Goal: Task Accomplishment & Management: Manage account settings

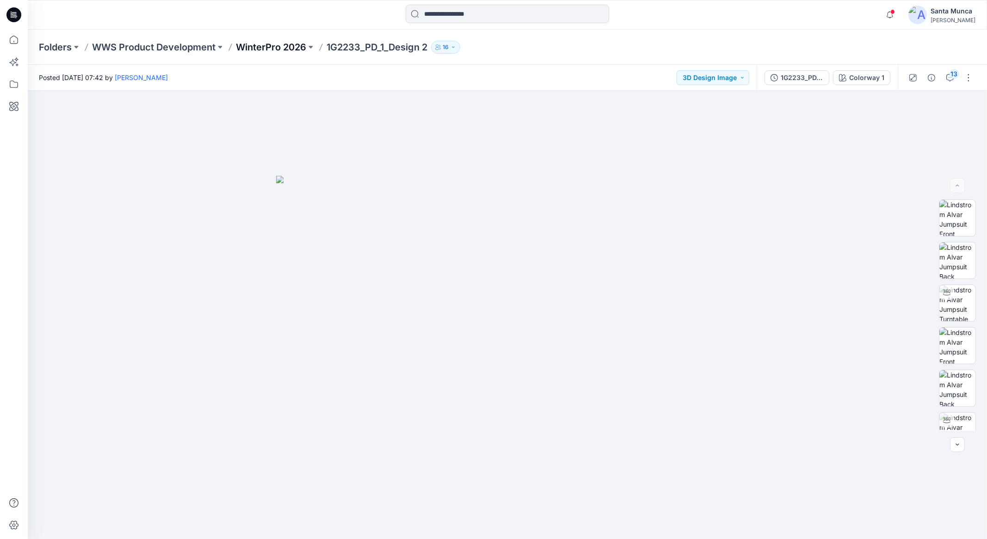
click at [280, 50] on p "WinterPro 2026" at bounding box center [271, 47] width 70 height 13
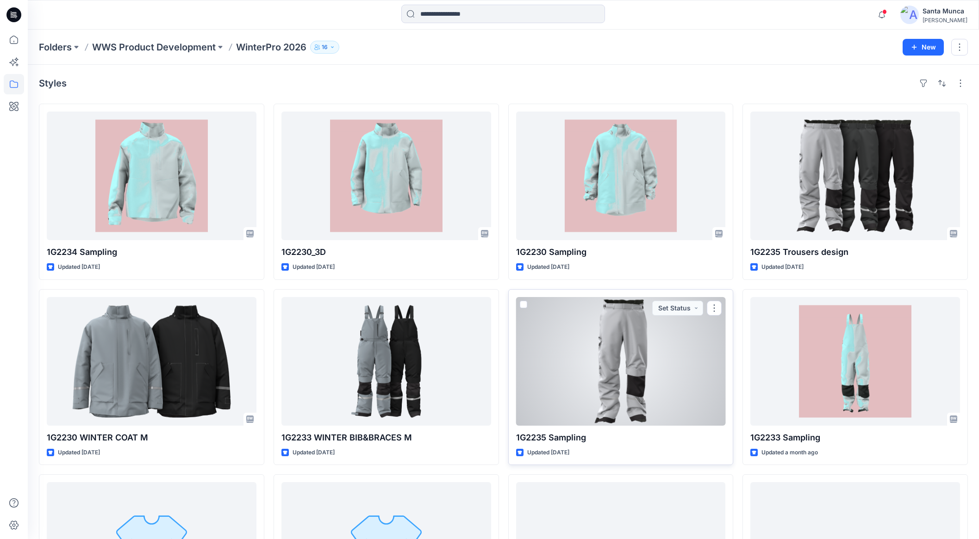
click at [578, 402] on div at bounding box center [621, 361] width 210 height 129
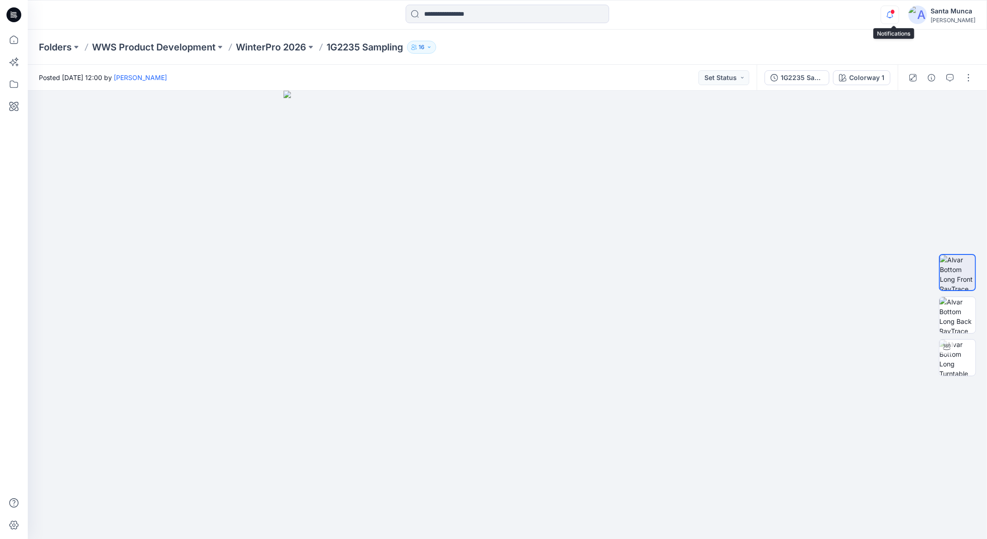
click at [897, 21] on icon "button" at bounding box center [890, 15] width 18 height 19
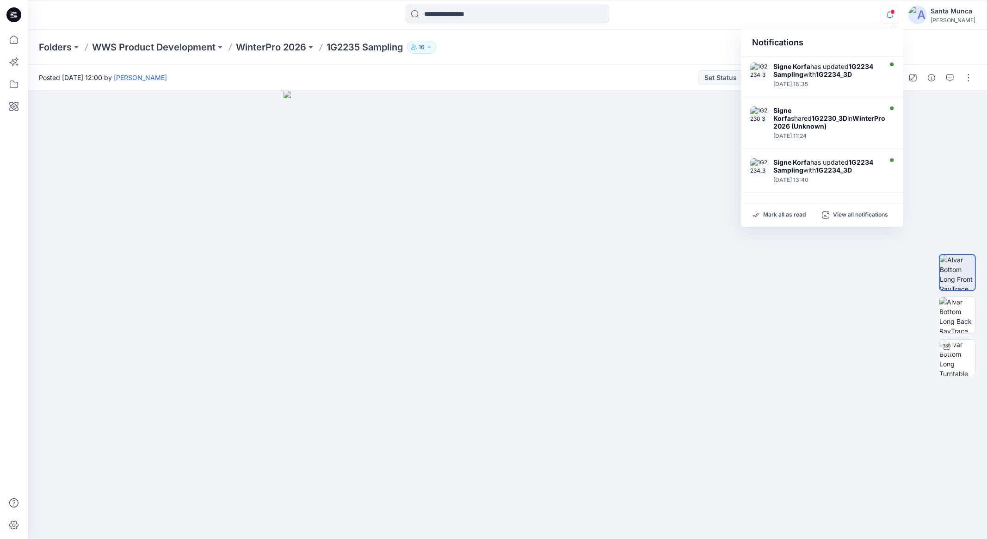
click at [12, 12] on icon at bounding box center [13, 14] width 15 height 15
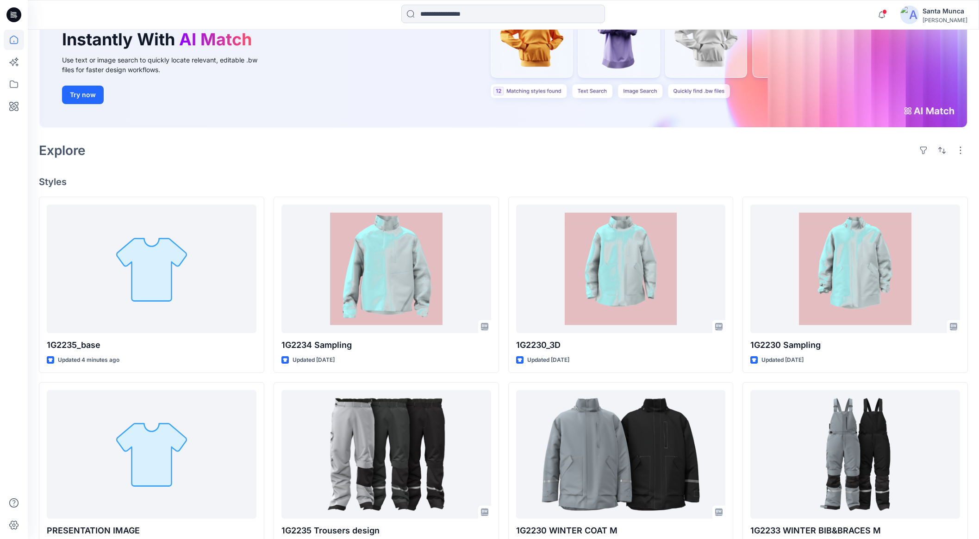
scroll to position [115, 0]
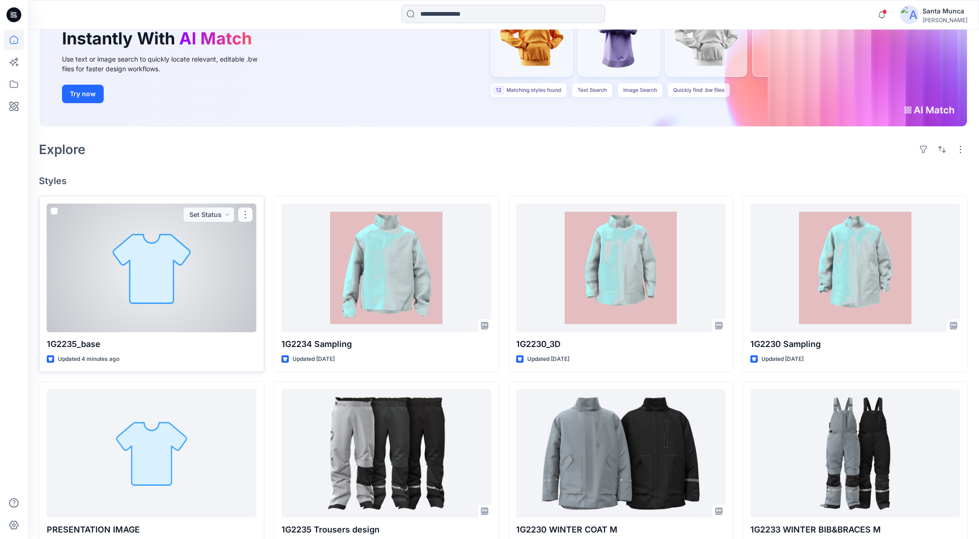
click at [197, 279] on div at bounding box center [152, 268] width 210 height 129
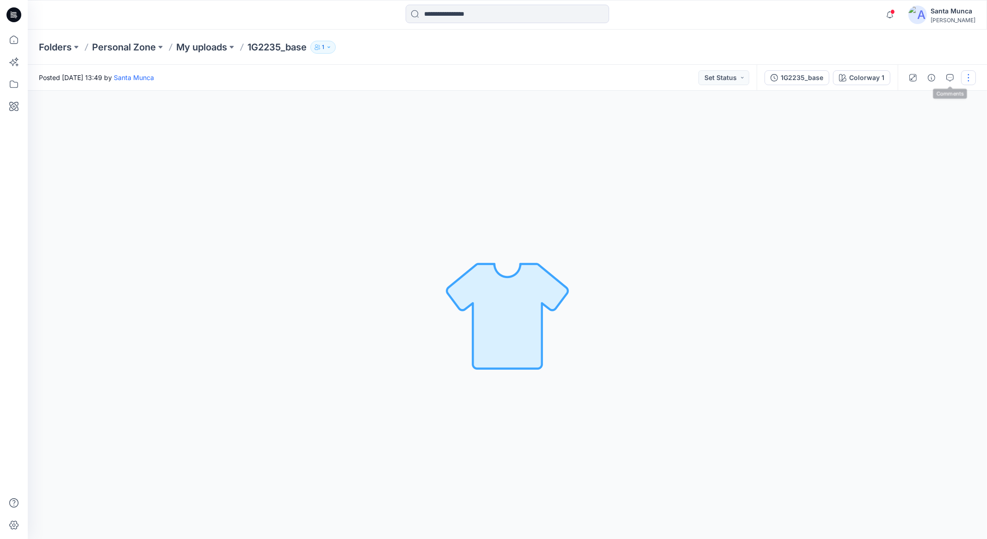
click at [962, 80] on button "button" at bounding box center [968, 77] width 15 height 15
click at [803, 167] on div "Colorway 1 Loading... Material Properties Loading..." at bounding box center [508, 315] width 960 height 448
click at [332, 49] on icon "button" at bounding box center [329, 47] width 6 height 6
click at [685, 76] on div "Posted Sunday, October 12, 2025 13:49 by Santa Munca Set Status" at bounding box center [392, 77] width 729 height 25
click at [743, 76] on button "Set Status" at bounding box center [724, 77] width 51 height 15
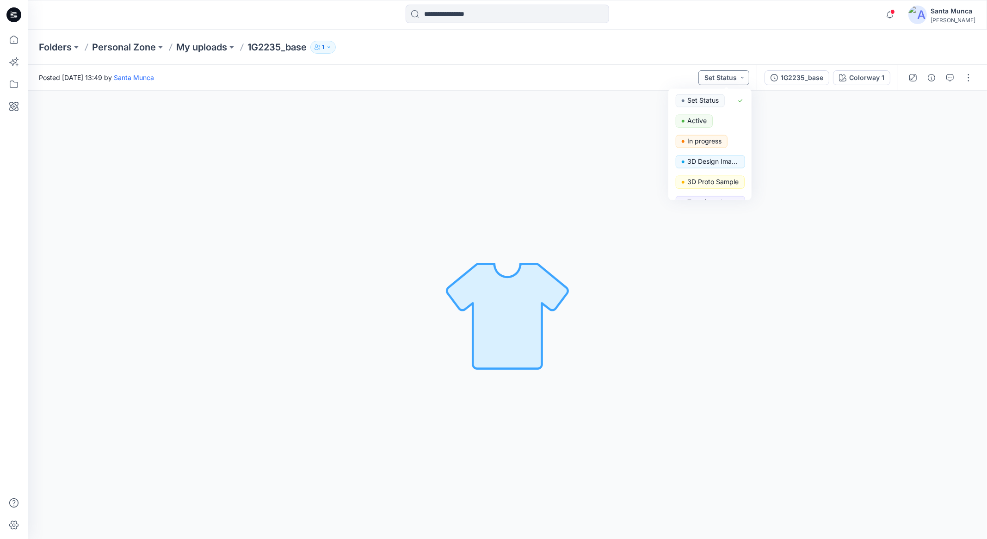
click at [743, 76] on button "Set Status" at bounding box center [724, 77] width 51 height 15
click at [971, 74] on button "button" at bounding box center [968, 77] width 15 height 15
click at [938, 178] on p "Duplicate to..." at bounding box center [925, 177] width 42 height 10
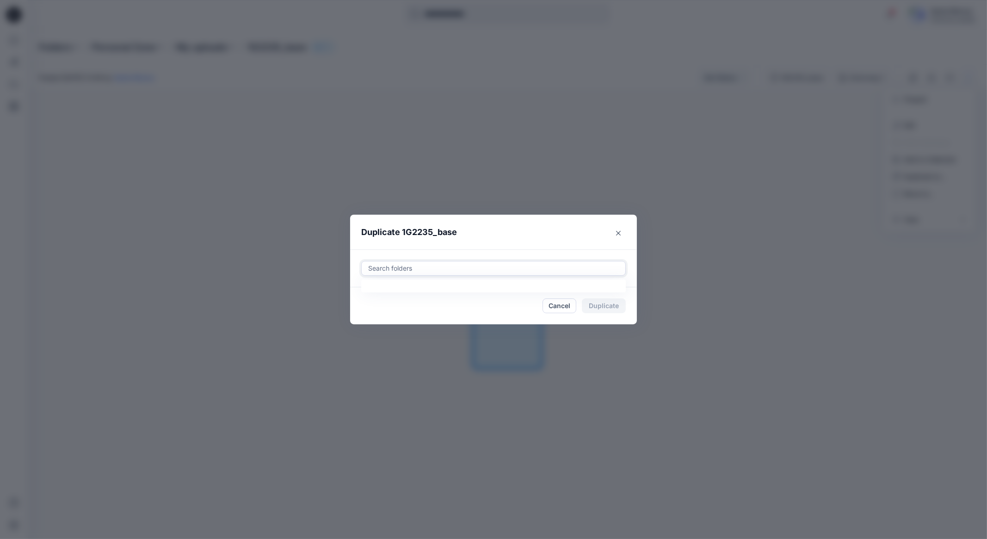
click at [508, 269] on div at bounding box center [493, 268] width 253 height 11
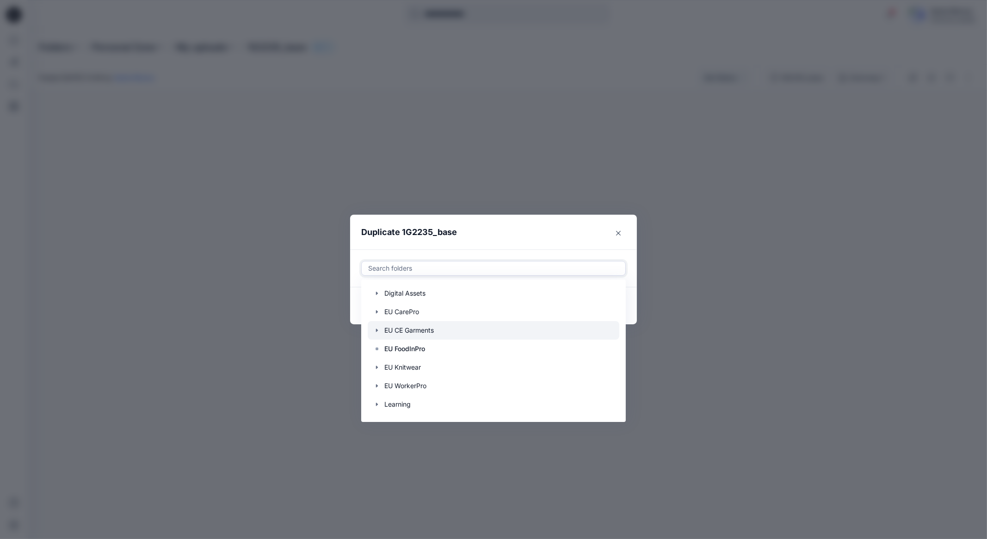
scroll to position [92, 0]
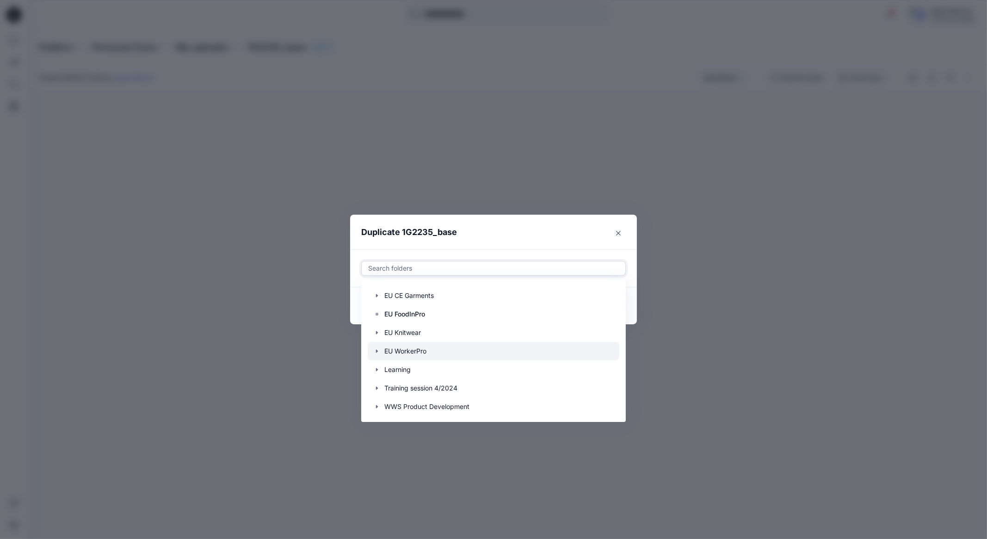
click at [438, 353] on div at bounding box center [494, 351] width 252 height 19
click at [421, 269] on icon at bounding box center [422, 268] width 4 height 4
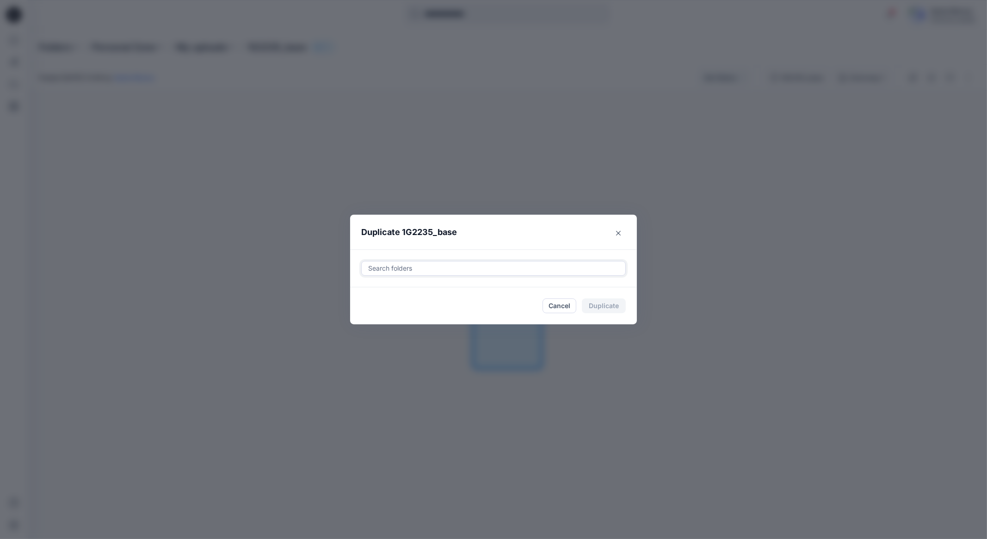
click at [433, 268] on div at bounding box center [493, 268] width 253 height 11
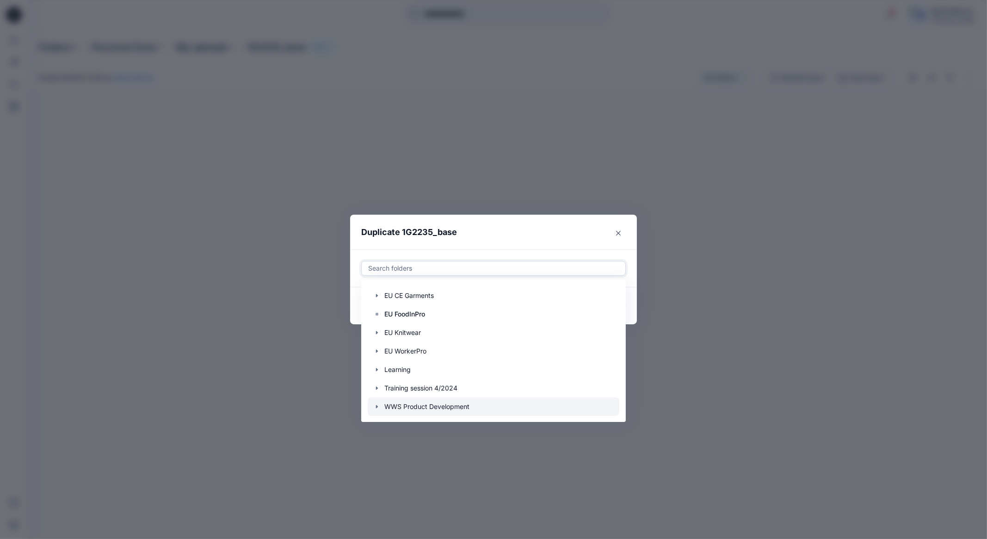
click at [431, 413] on div at bounding box center [494, 406] width 252 height 19
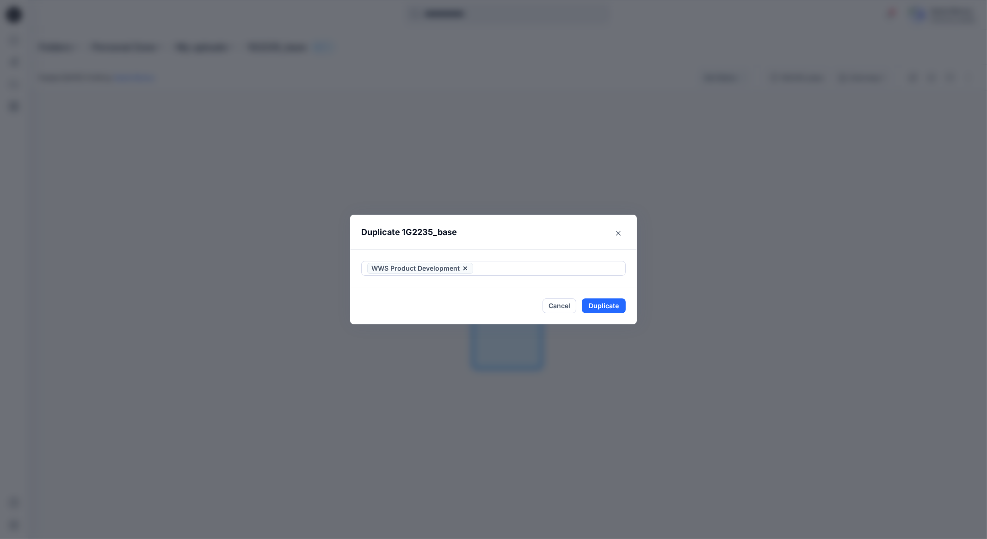
click at [527, 251] on div "WWS Product Development" at bounding box center [493, 268] width 287 height 38
click at [622, 230] on button "Close" at bounding box center [618, 233] width 15 height 15
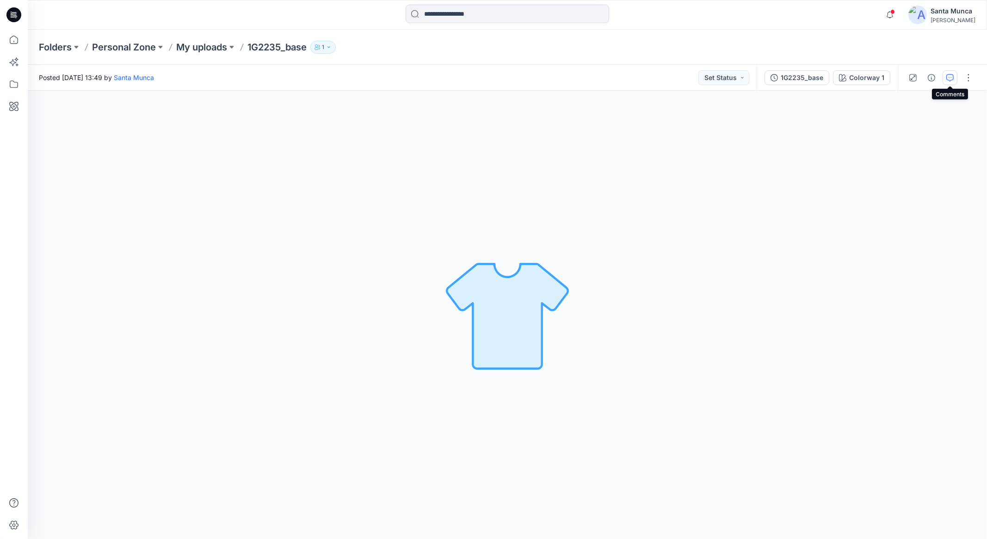
click at [948, 80] on icon "button" at bounding box center [950, 77] width 7 height 7
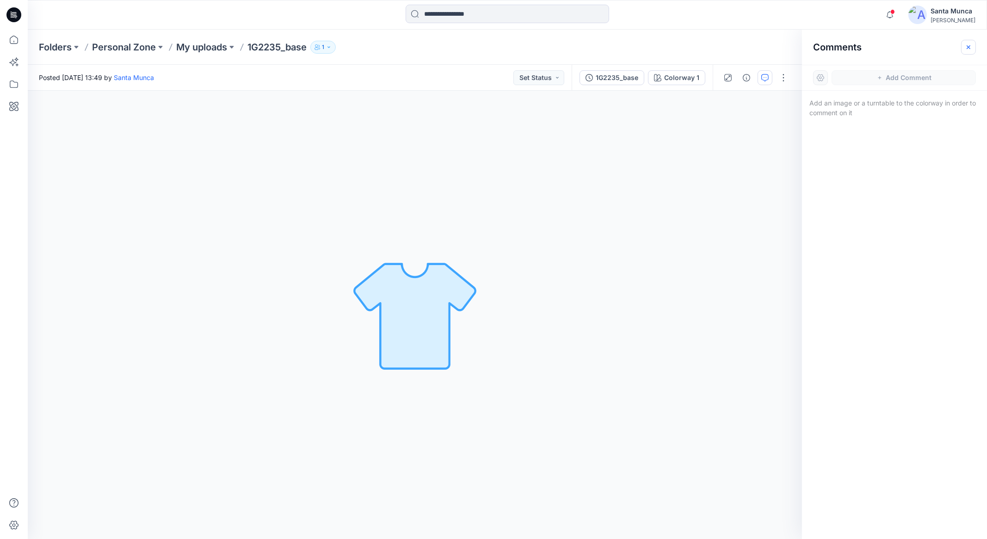
click at [973, 47] on button "button" at bounding box center [968, 47] width 15 height 15
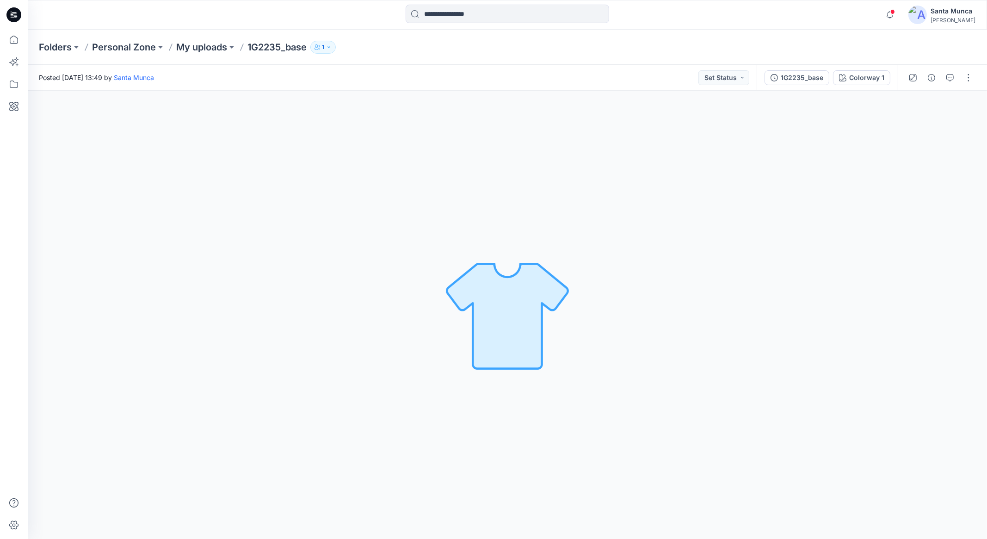
click at [333, 43] on button "1" at bounding box center [322, 47] width 25 height 13
click at [329, 44] on icon "button" at bounding box center [329, 47] width 6 height 6
drag, startPoint x: 898, startPoint y: 18, endPoint x: 893, endPoint y: 19, distance: 4.8
click at [898, 18] on icon "button" at bounding box center [890, 15] width 18 height 19
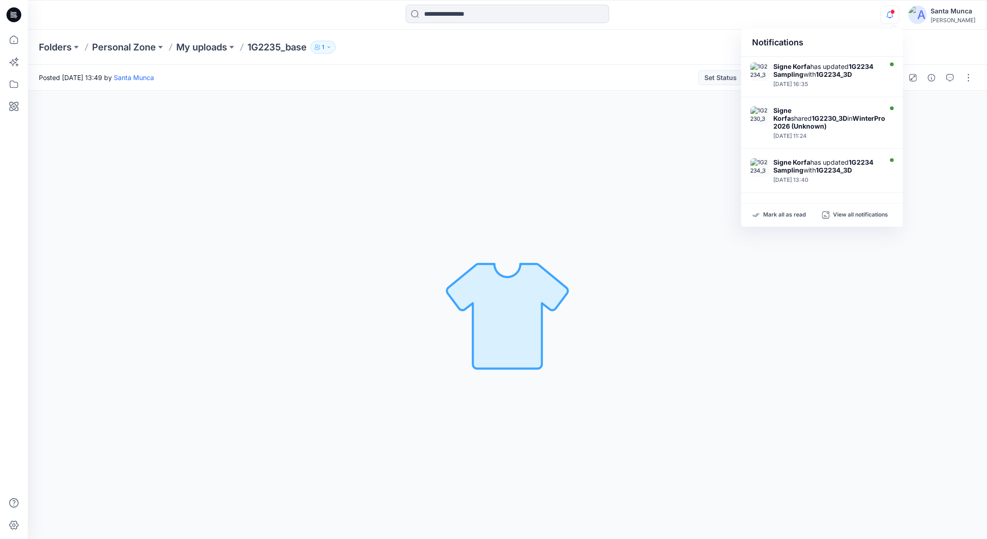
click at [698, 19] on div at bounding box center [507, 15] width 480 height 20
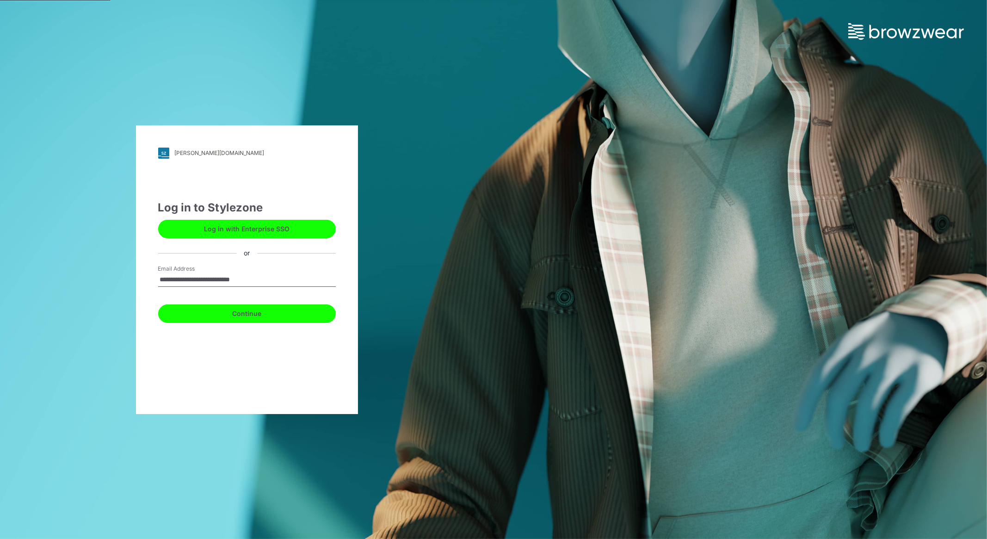
click at [246, 311] on button "Continue" at bounding box center [247, 313] width 178 height 19
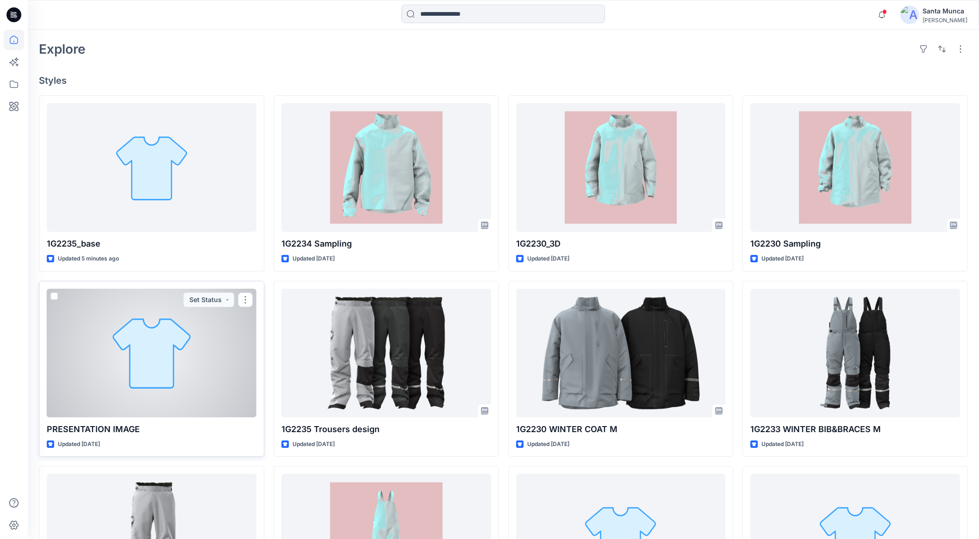
scroll to position [231, 0]
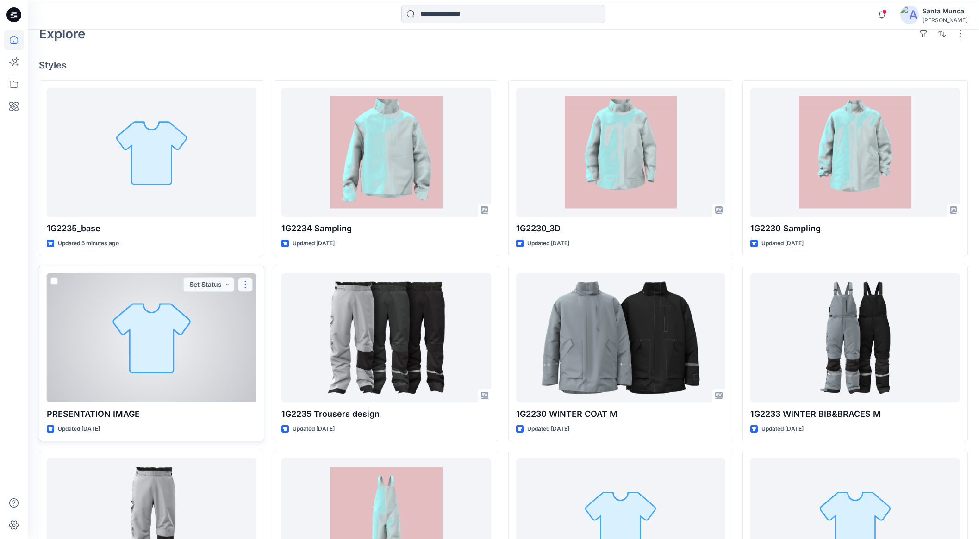
click at [244, 283] on button "button" at bounding box center [245, 284] width 15 height 15
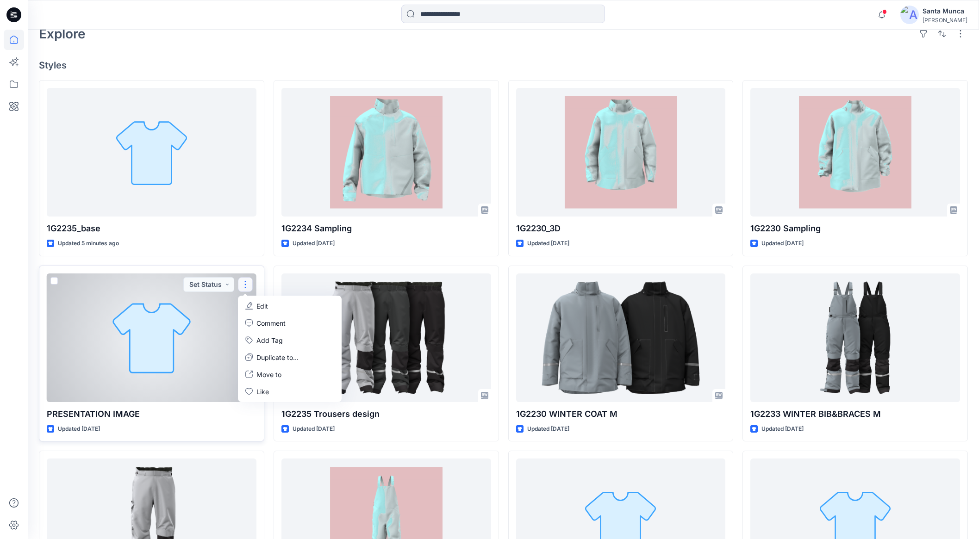
click at [244, 282] on button "button" at bounding box center [245, 284] width 15 height 15
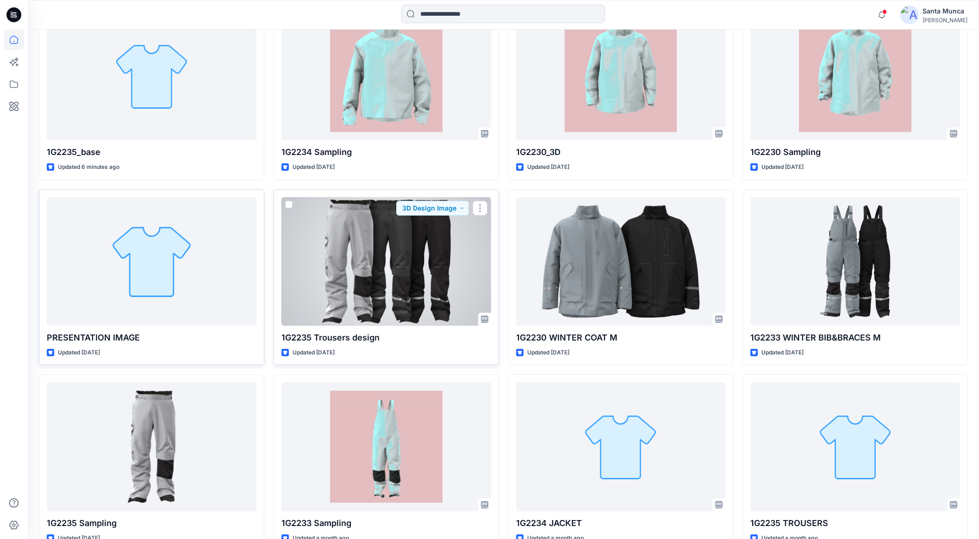
scroll to position [347, 0]
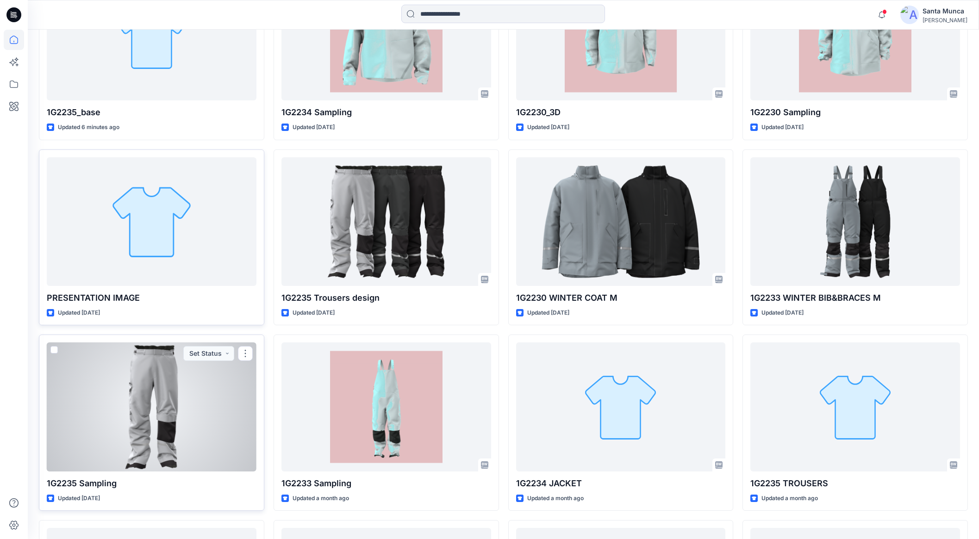
click at [107, 447] on div at bounding box center [152, 406] width 210 height 129
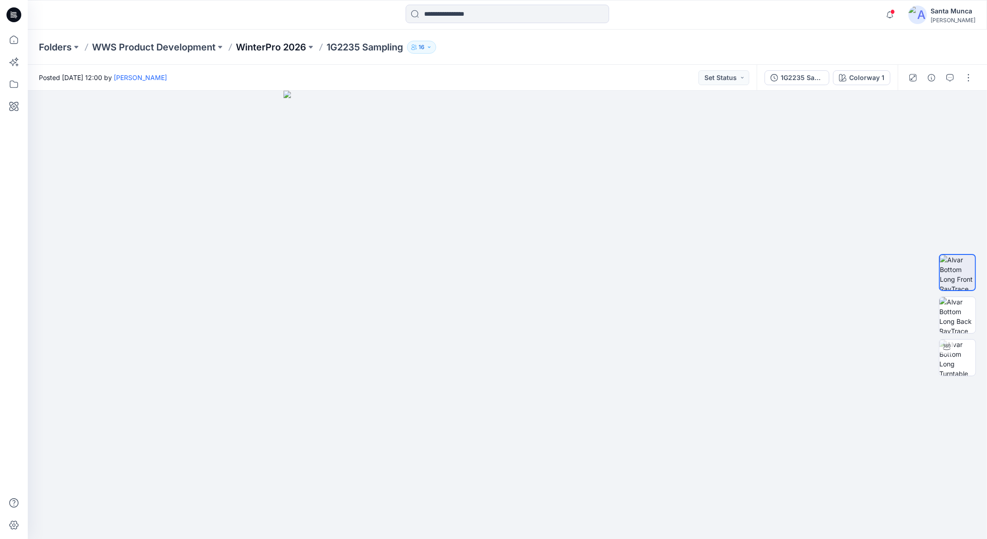
click at [306, 49] on p "WinterPro 2026" at bounding box center [271, 47] width 70 height 13
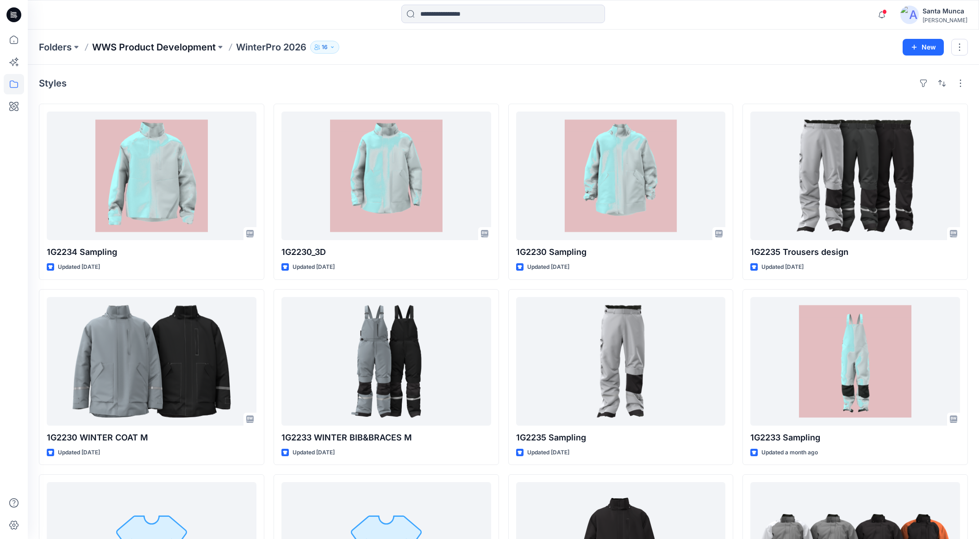
click at [209, 42] on p "WWS Product Development" at bounding box center [154, 47] width 124 height 13
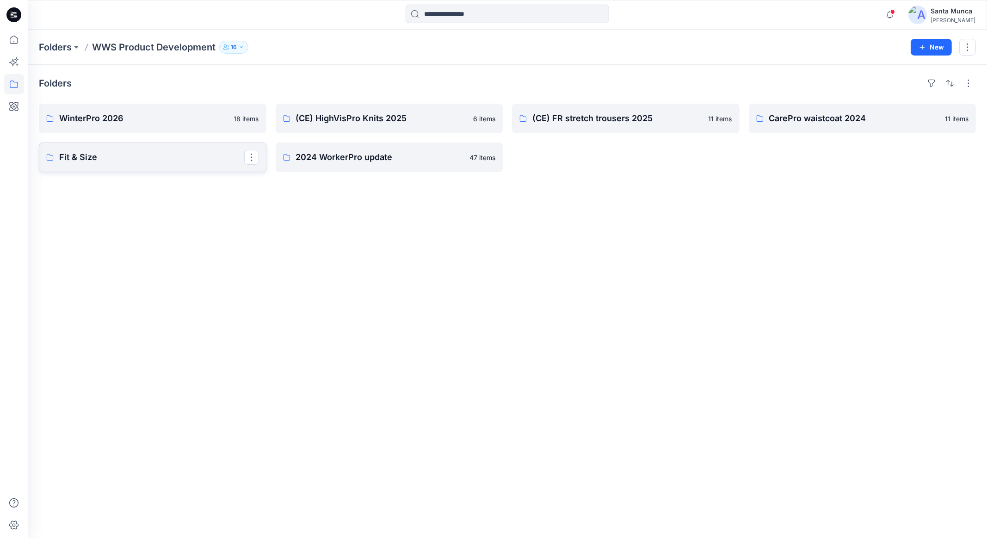
click at [181, 152] on p "Fit & Size" at bounding box center [151, 157] width 185 height 13
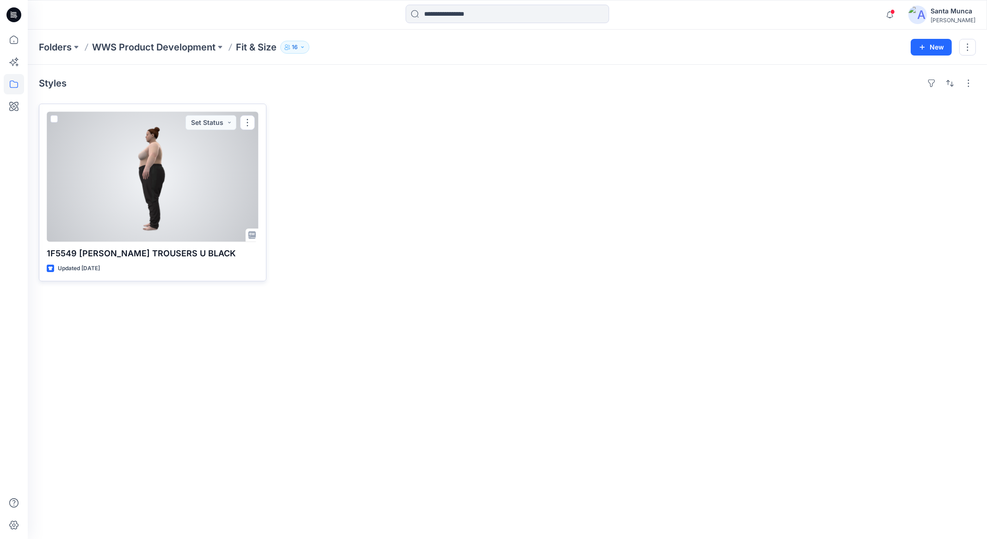
click at [172, 188] on div at bounding box center [153, 177] width 212 height 130
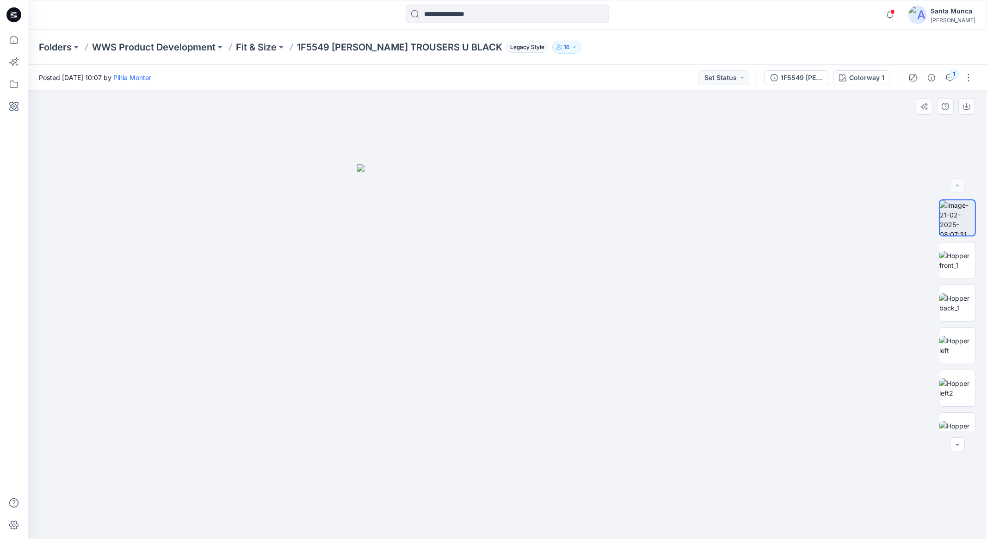
drag, startPoint x: 550, startPoint y: 385, endPoint x: 489, endPoint y: 375, distance: 62.4
click at [489, 375] on img at bounding box center [507, 351] width 301 height 375
click at [954, 248] on img at bounding box center [958, 241] width 36 height 19
click at [956, 290] on img at bounding box center [958, 284] width 36 height 19
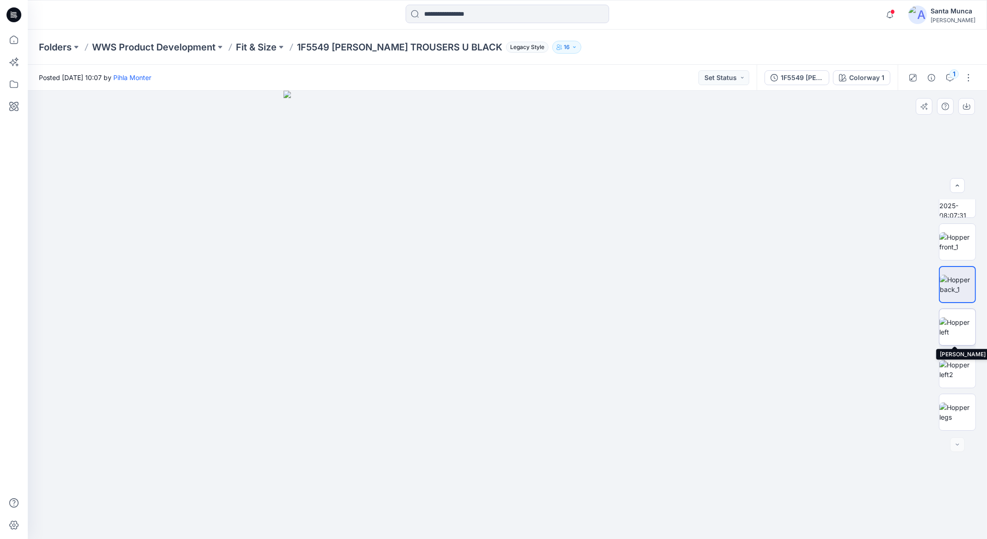
click at [958, 335] on img at bounding box center [958, 326] width 36 height 19
click at [960, 416] on img at bounding box center [958, 412] width 36 height 19
click at [203, 43] on p "WWS Product Development" at bounding box center [154, 47] width 124 height 13
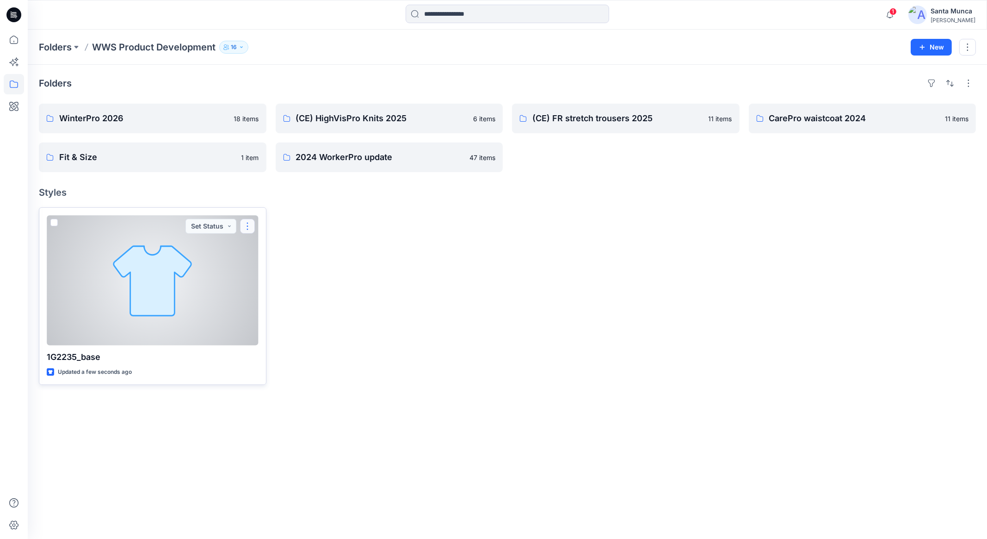
click at [250, 225] on button "button" at bounding box center [247, 226] width 15 height 15
click at [286, 316] on button "Move to" at bounding box center [292, 316] width 100 height 17
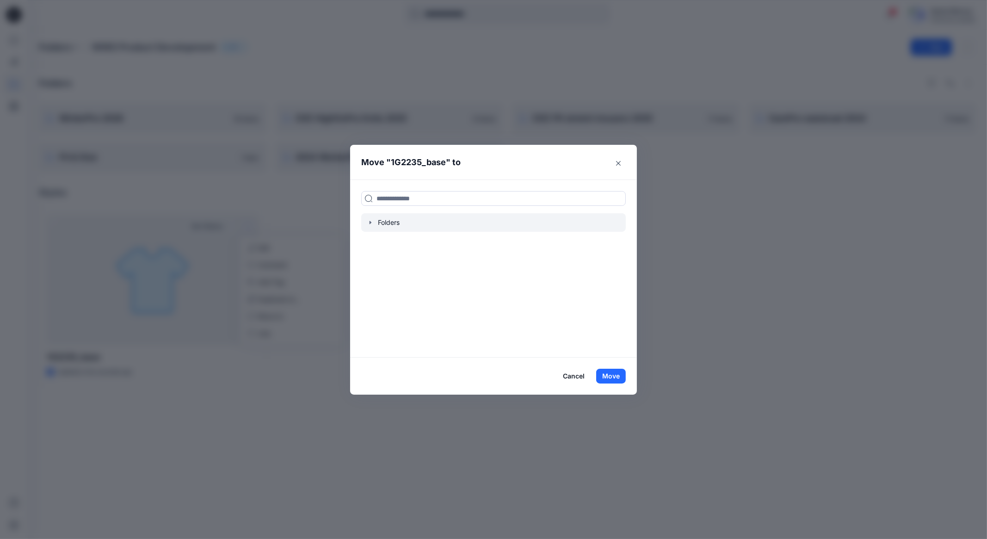
click at [397, 223] on div at bounding box center [493, 222] width 265 height 19
click at [377, 227] on div at bounding box center [493, 222] width 265 height 19
click at [366, 224] on div "Folders" at bounding box center [493, 222] width 265 height 19
click at [402, 201] on input at bounding box center [493, 198] width 265 height 15
click at [406, 234] on div "Folders" at bounding box center [493, 269] width 287 height 178
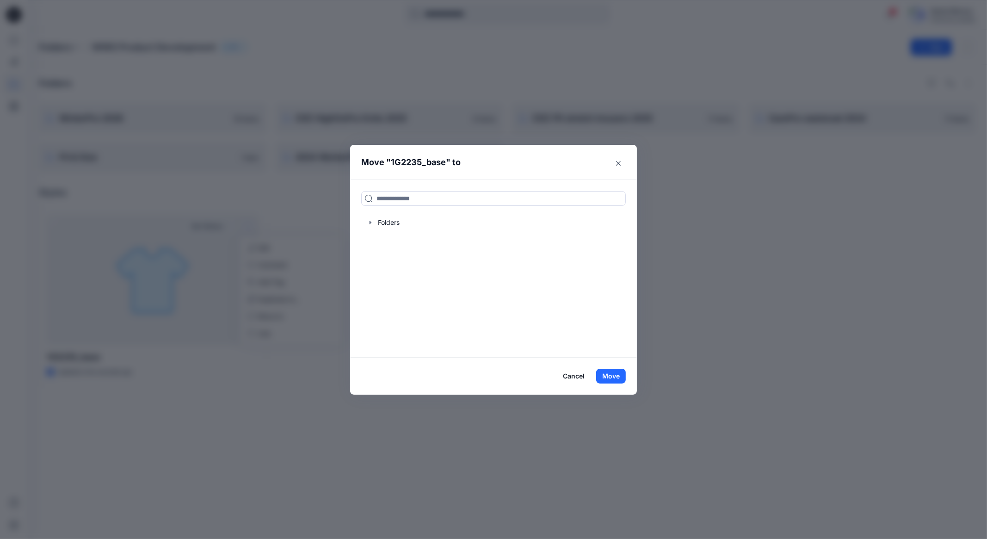
drag, startPoint x: 411, startPoint y: 205, endPoint x: 424, endPoint y: 234, distance: 31.5
click at [412, 207] on div "Folders" at bounding box center [493, 269] width 287 height 178
click at [424, 234] on div "Folders" at bounding box center [493, 269] width 287 height 178
click at [427, 222] on div at bounding box center [493, 222] width 265 height 19
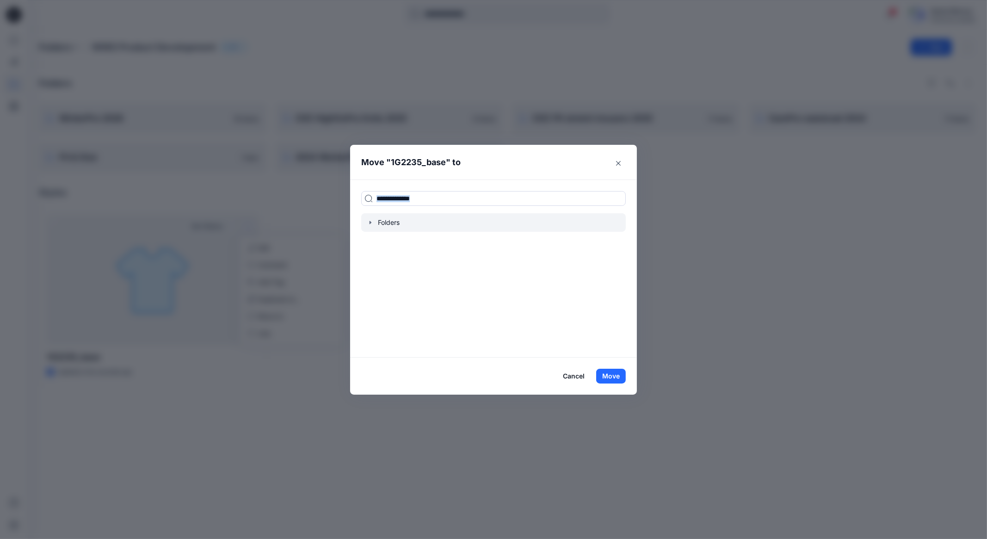
click at [427, 222] on div at bounding box center [493, 222] width 265 height 19
drag, startPoint x: 447, startPoint y: 209, endPoint x: 450, endPoint y: 200, distance: 9.7
click at [446, 209] on div "Folders" at bounding box center [493, 269] width 287 height 178
click at [449, 199] on input at bounding box center [493, 198] width 265 height 15
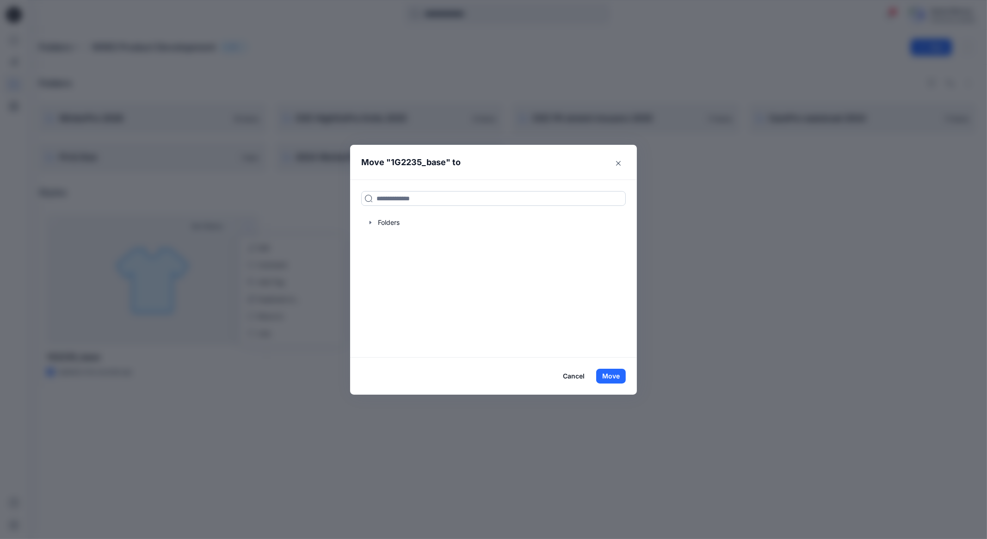
click at [449, 199] on input at bounding box center [493, 198] width 265 height 15
click at [621, 163] on button "Close" at bounding box center [618, 163] width 15 height 15
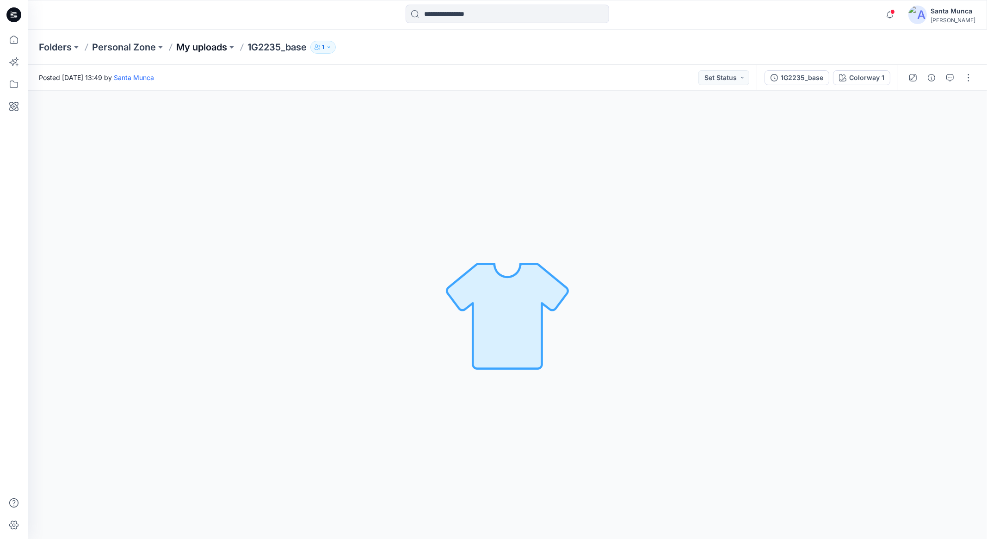
click at [216, 43] on p "My uploads" at bounding box center [201, 47] width 51 height 13
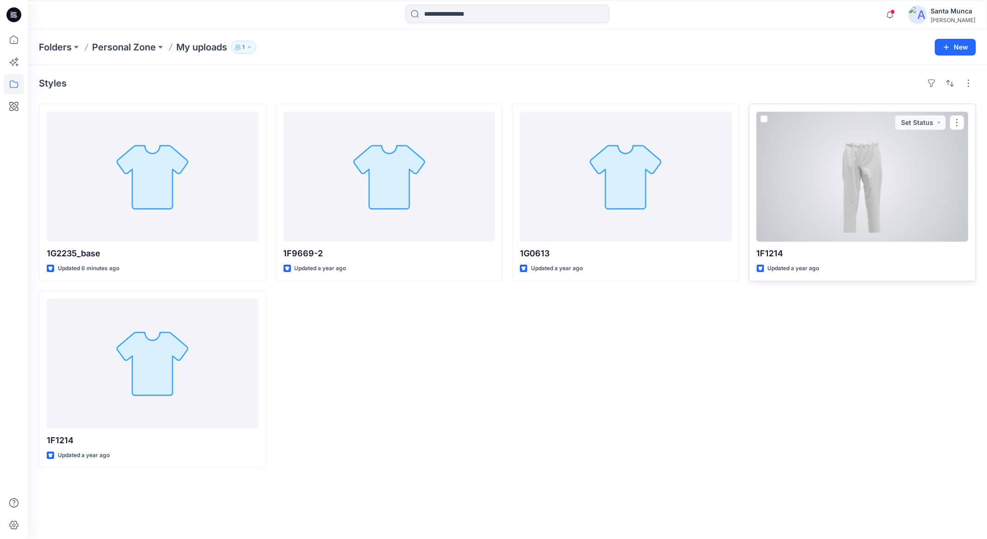
click at [870, 232] on div at bounding box center [863, 177] width 212 height 130
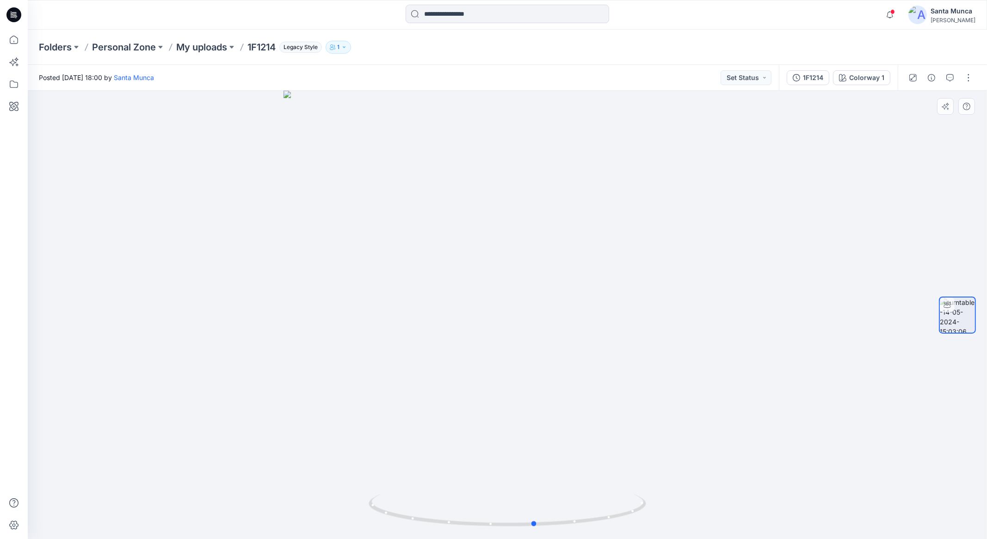
drag, startPoint x: 596, startPoint y: 522, endPoint x: 223, endPoint y: 308, distance: 430.1
click at [345, 514] on div at bounding box center [508, 315] width 960 height 448
click at [222, 47] on p "My uploads" at bounding box center [201, 47] width 51 height 13
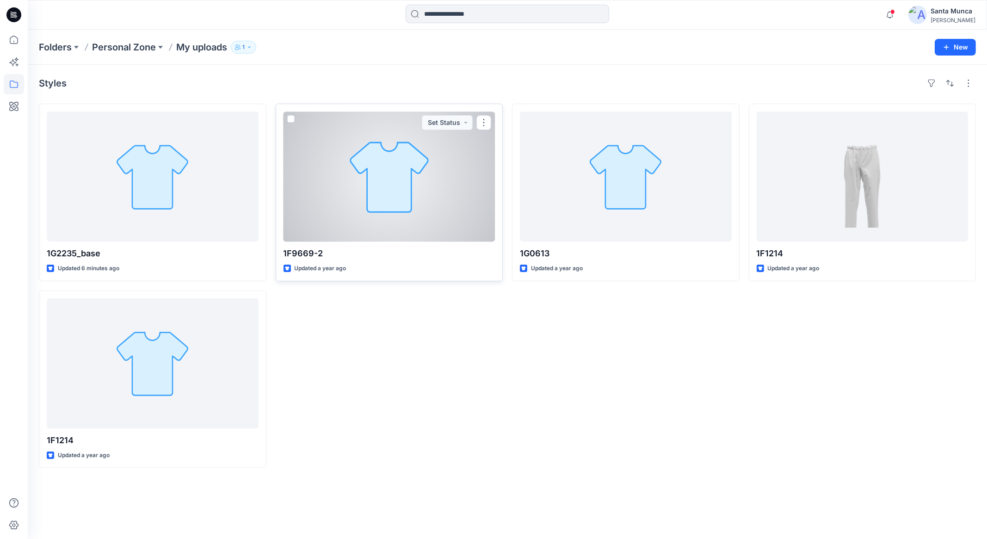
click at [386, 181] on div at bounding box center [390, 177] width 212 height 130
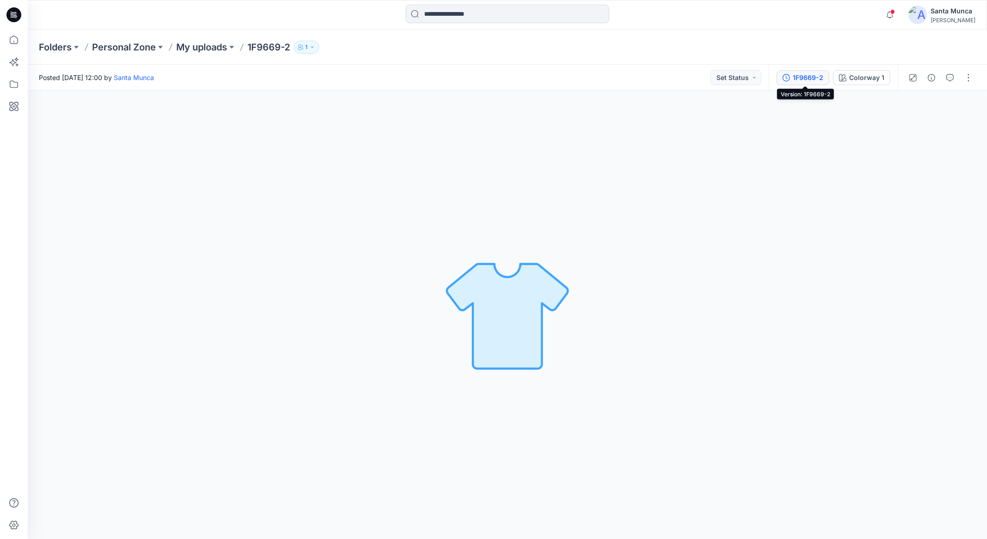
click at [813, 79] on div "1F9669-2" at bounding box center [808, 78] width 31 height 10
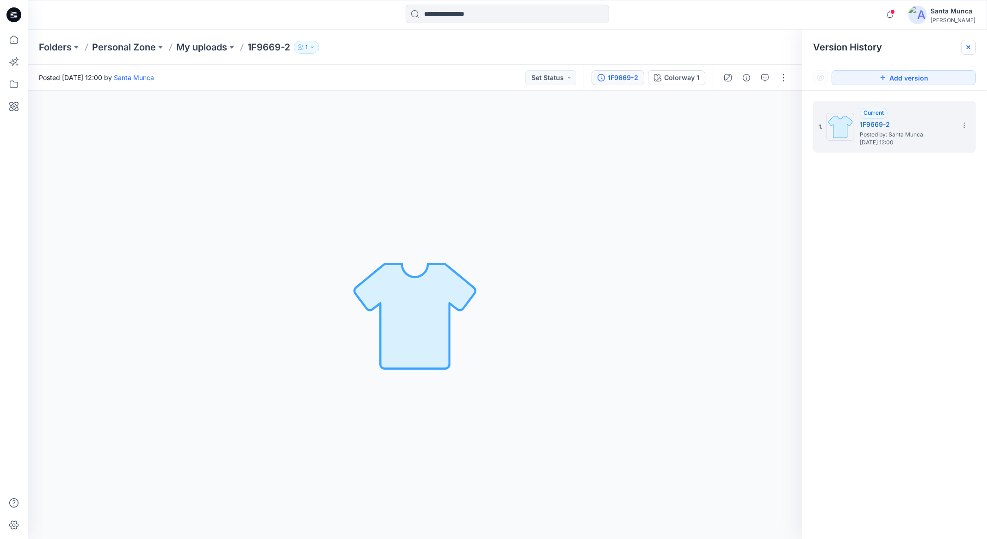
click at [970, 47] on icon at bounding box center [968, 46] width 7 height 7
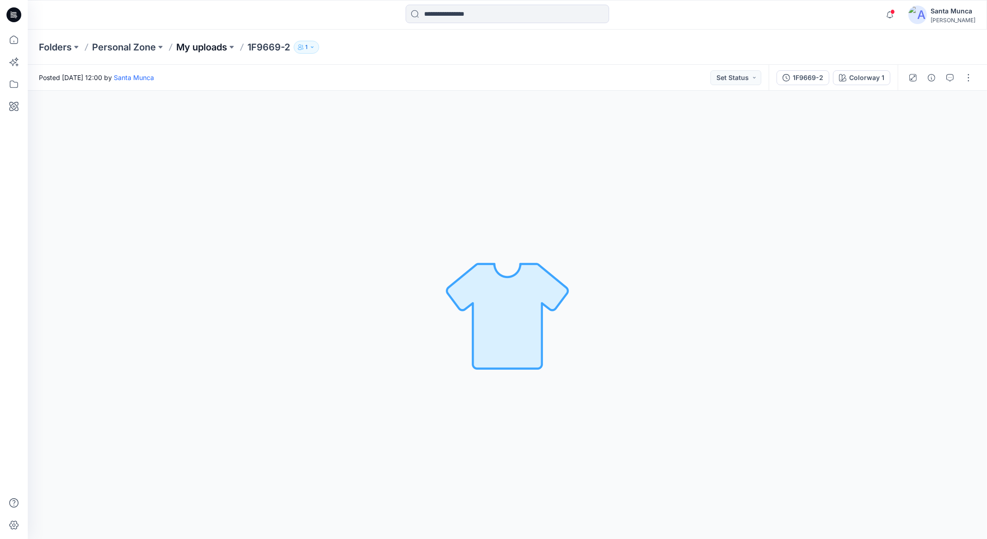
click at [220, 45] on p "My uploads" at bounding box center [201, 47] width 51 height 13
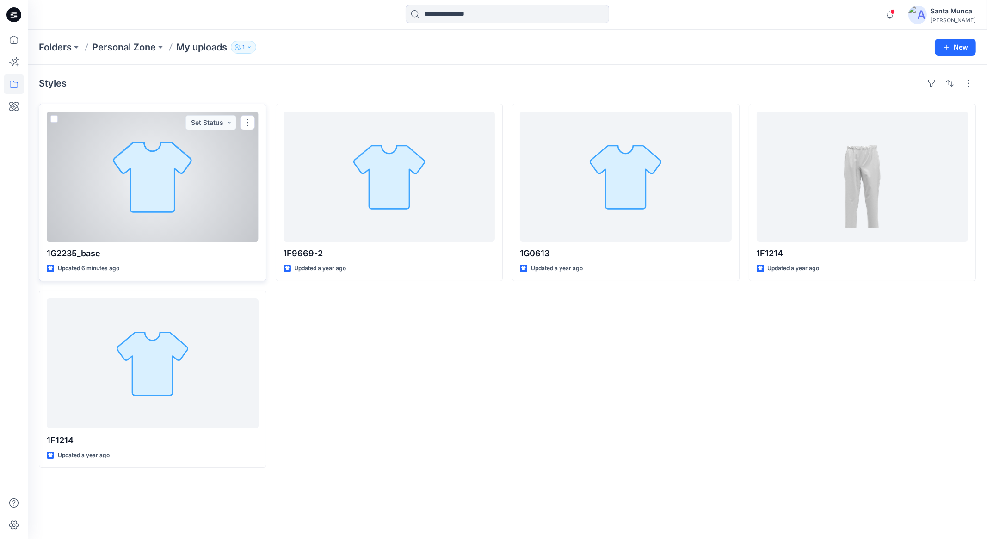
click at [235, 207] on div at bounding box center [153, 177] width 212 height 130
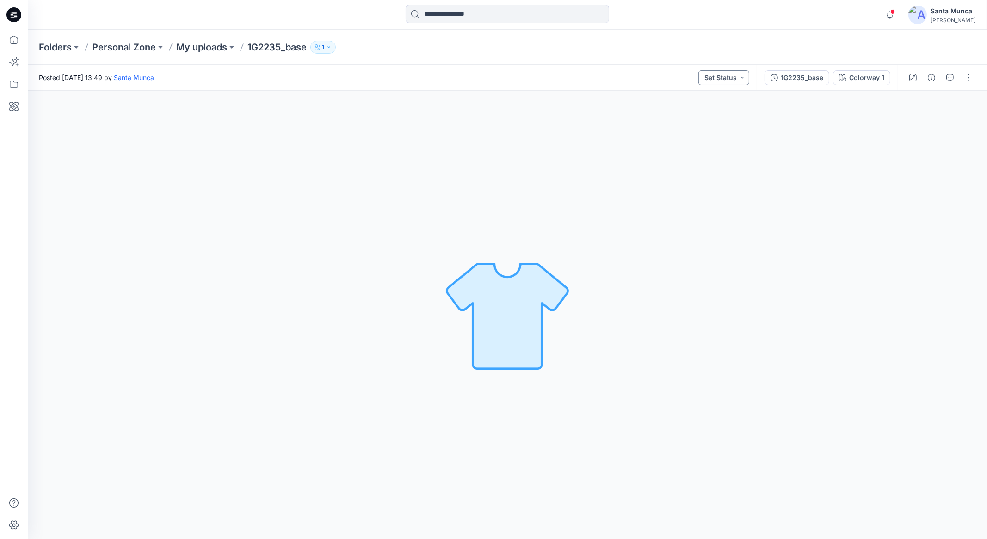
click at [722, 80] on button "Set Status" at bounding box center [724, 77] width 51 height 15
click at [809, 79] on div "1G2235_base" at bounding box center [802, 78] width 43 height 10
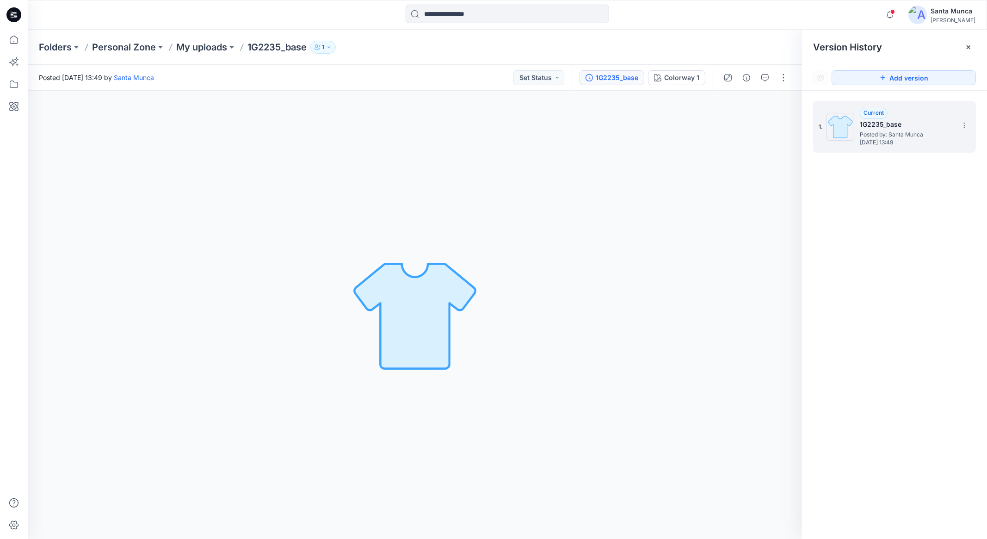
click at [892, 122] on h5 "1G2235_base" at bounding box center [906, 124] width 93 height 11
click at [764, 81] on button "button" at bounding box center [765, 77] width 15 height 15
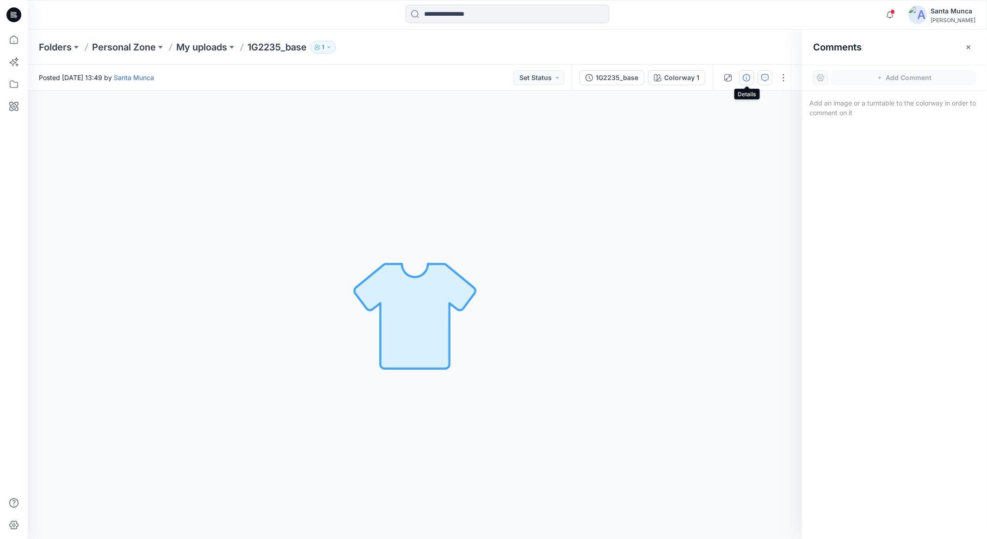
click at [745, 81] on button "button" at bounding box center [746, 77] width 15 height 15
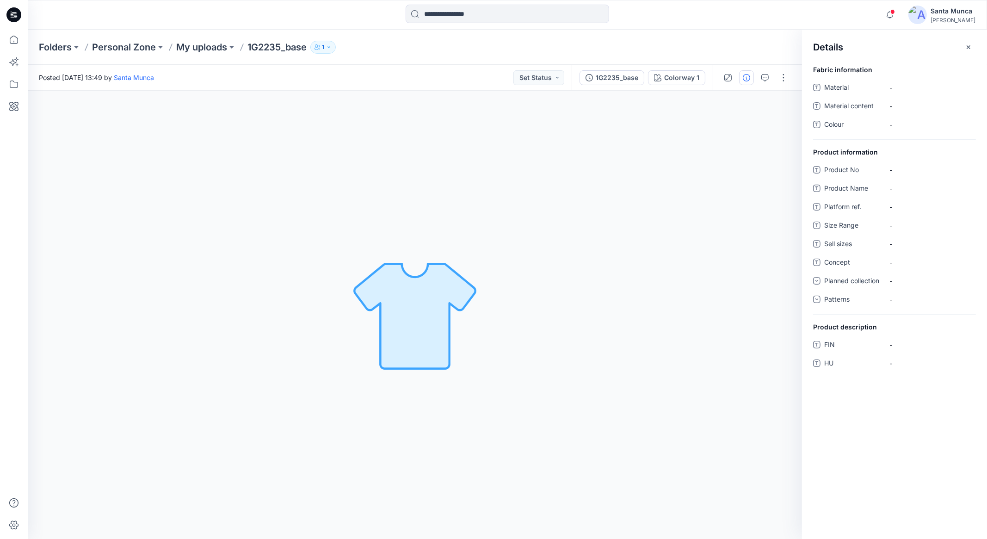
click at [847, 84] on span "Material" at bounding box center [852, 88] width 56 height 13
click at [969, 51] on button "button" at bounding box center [968, 47] width 15 height 15
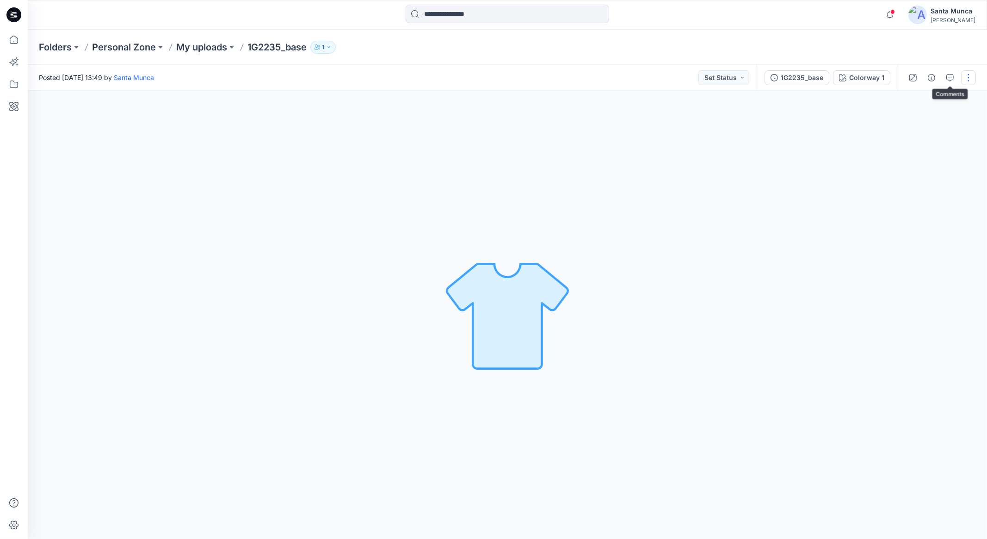
click at [966, 79] on button "button" at bounding box center [968, 77] width 15 height 15
click at [940, 121] on button "Edit" at bounding box center [929, 125] width 85 height 17
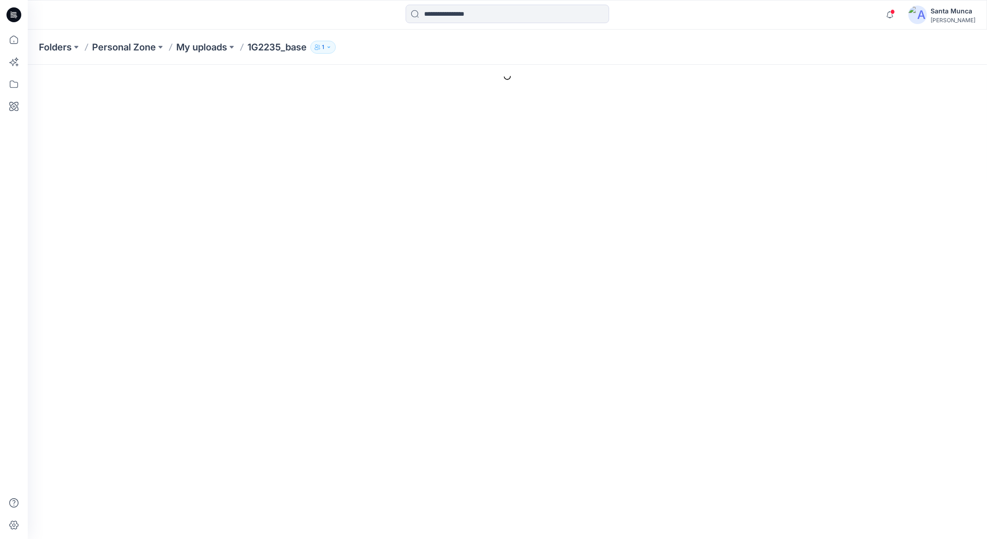
type input "**********"
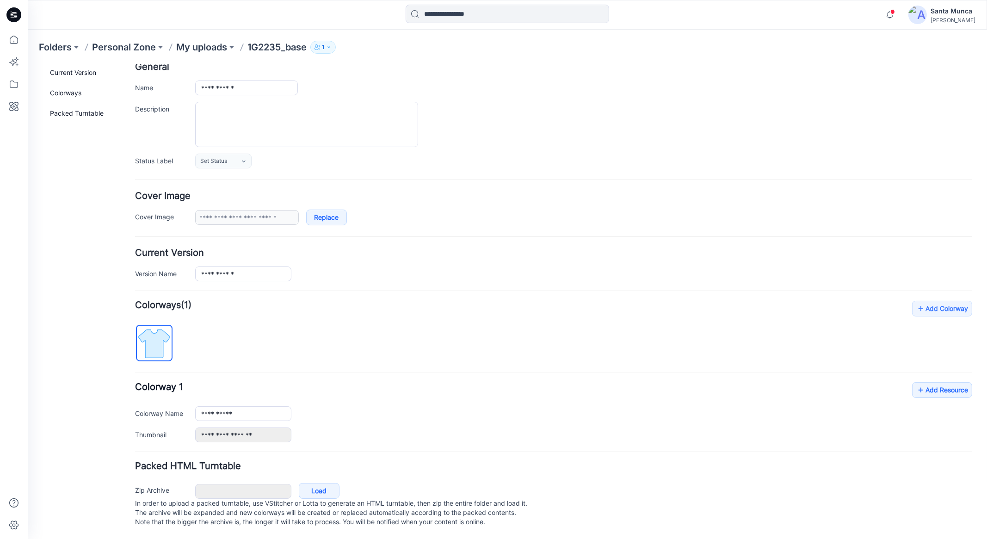
scroll to position [61, 0]
click at [310, 483] on link "Load" at bounding box center [319, 491] width 41 height 16
click at [917, 383] on icon at bounding box center [921, 389] width 9 height 15
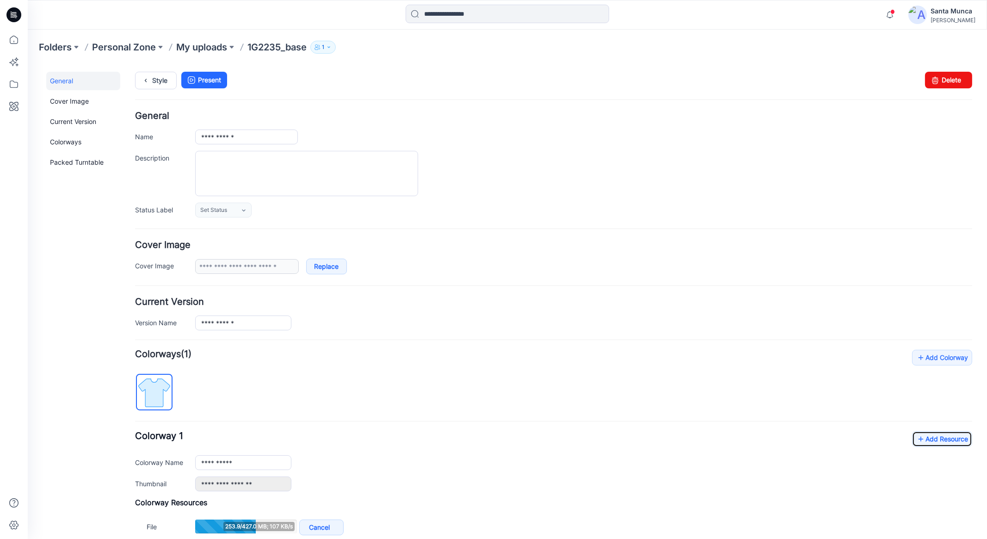
scroll to position [0, 0]
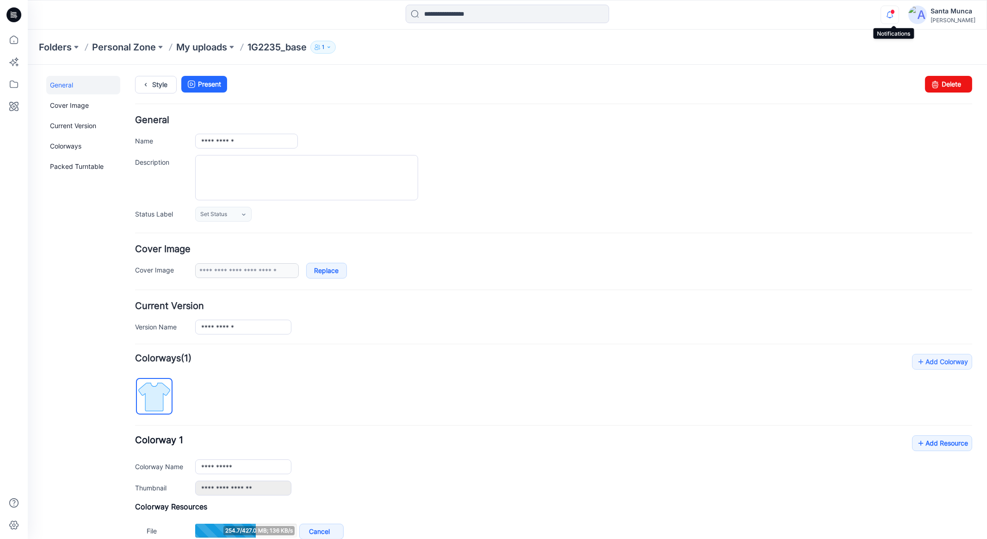
click at [897, 19] on icon "button" at bounding box center [890, 15] width 18 height 19
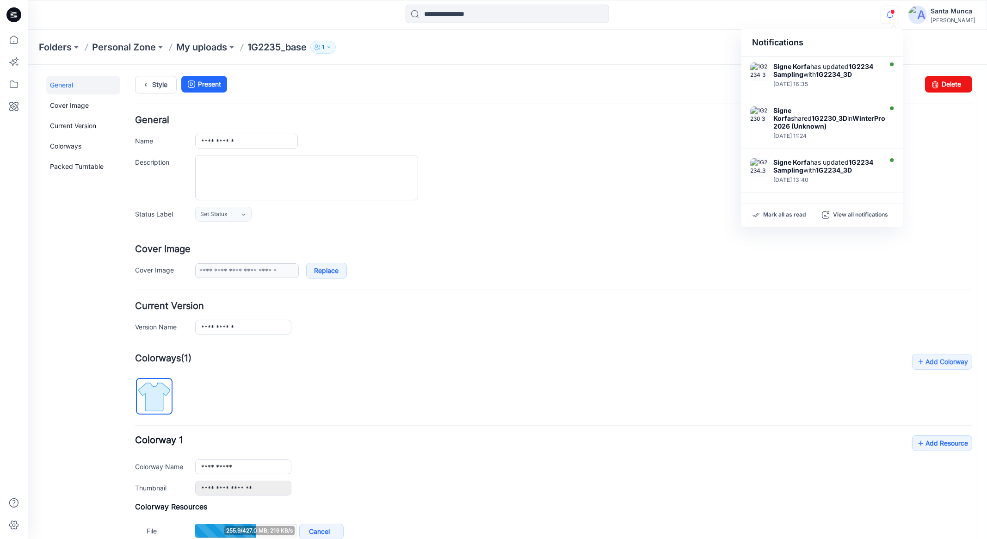
click at [893, 18] on icon "button" at bounding box center [890, 15] width 18 height 19
click at [884, 11] on div "Notifications Signe Korfa has updated 1G2234 Sampling with 1G2234_3D [DATE] 16:…" at bounding box center [507, 15] width 959 height 20
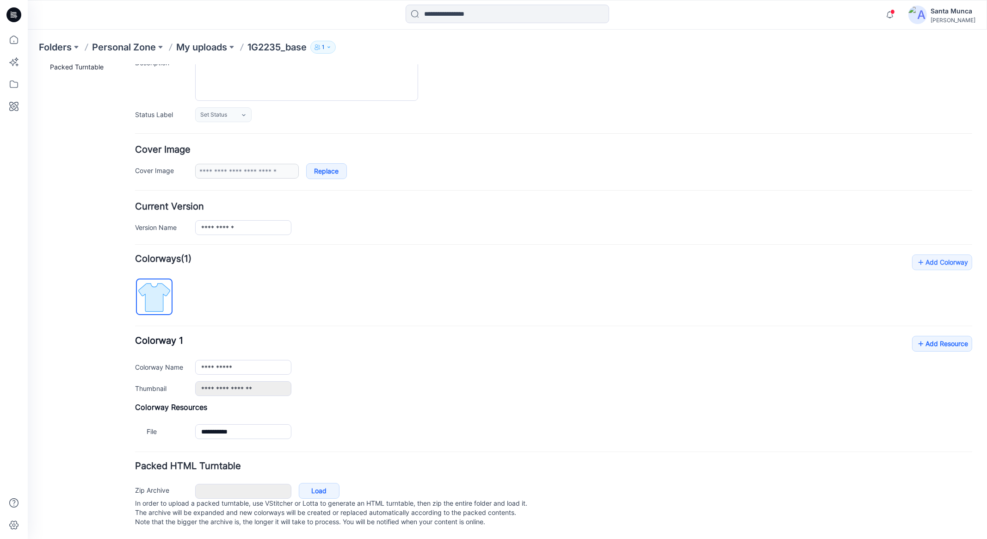
scroll to position [107, 0]
click at [318, 483] on link "Load" at bounding box center [319, 491] width 41 height 16
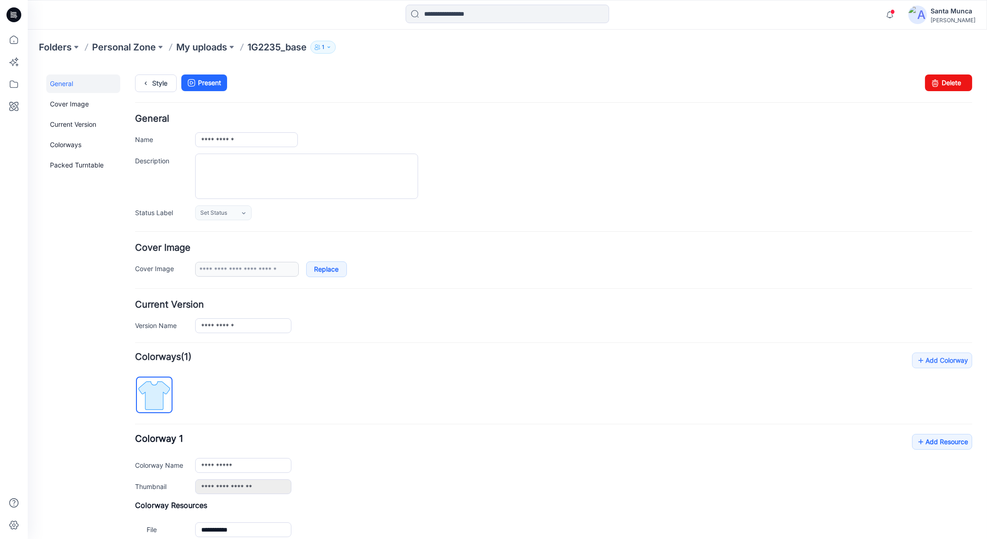
scroll to position [0, 0]
click at [79, 100] on link "Cover Image" at bounding box center [83, 105] width 74 height 19
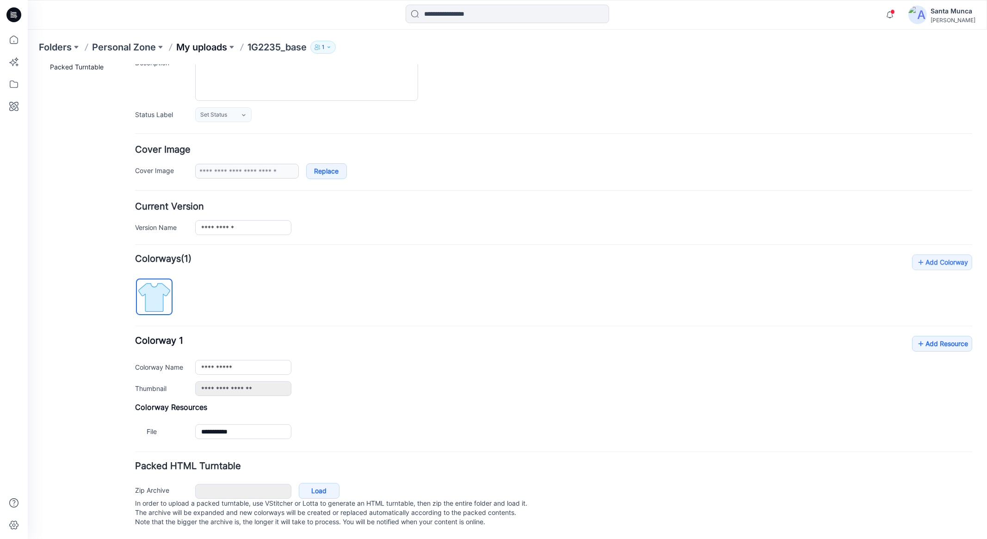
click at [186, 48] on p "My uploads" at bounding box center [201, 47] width 51 height 13
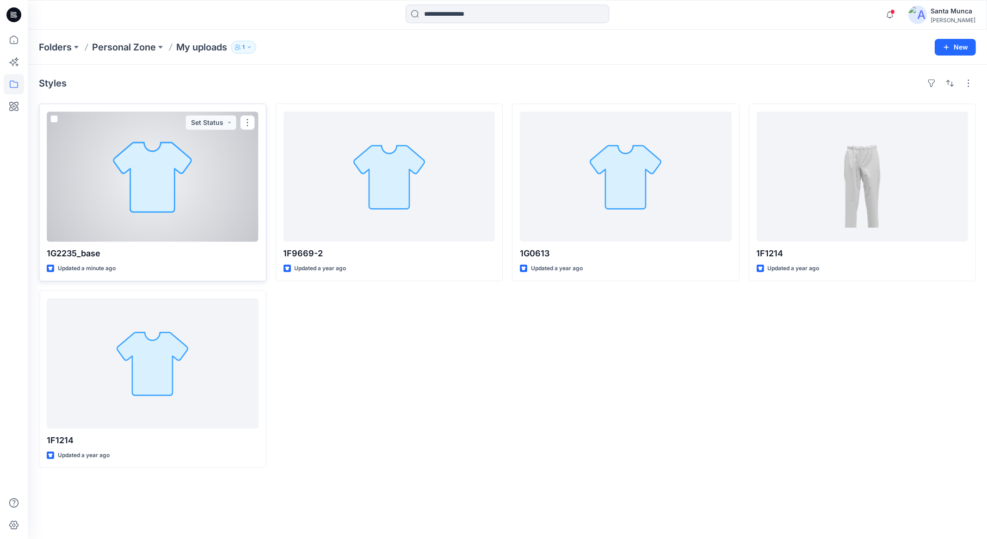
click at [183, 180] on div at bounding box center [153, 177] width 212 height 130
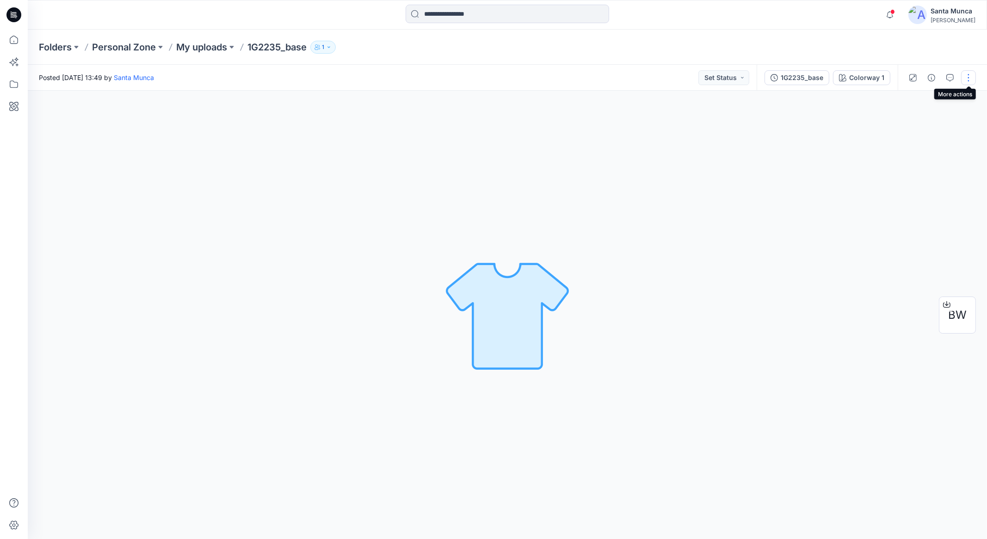
click at [969, 80] on button "button" at bounding box center [968, 77] width 15 height 15
click at [940, 167] on button "Add to Collection" at bounding box center [929, 159] width 85 height 17
click at [877, 80] on div "Colorway 1" at bounding box center [866, 78] width 35 height 10
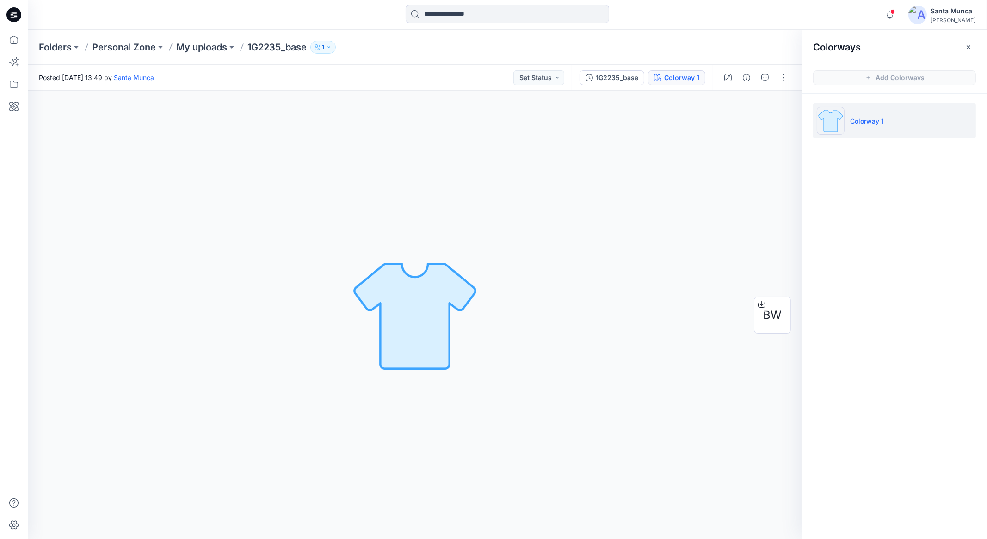
click at [963, 49] on button "button" at bounding box center [968, 47] width 15 height 15
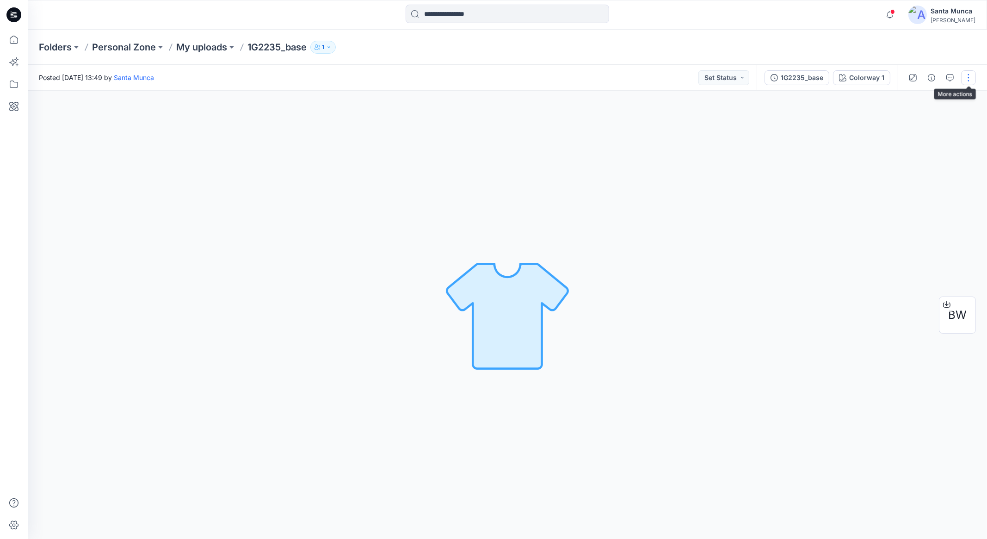
click at [963, 80] on button "button" at bounding box center [968, 77] width 15 height 15
click at [929, 119] on button "Edit" at bounding box center [929, 125] width 85 height 17
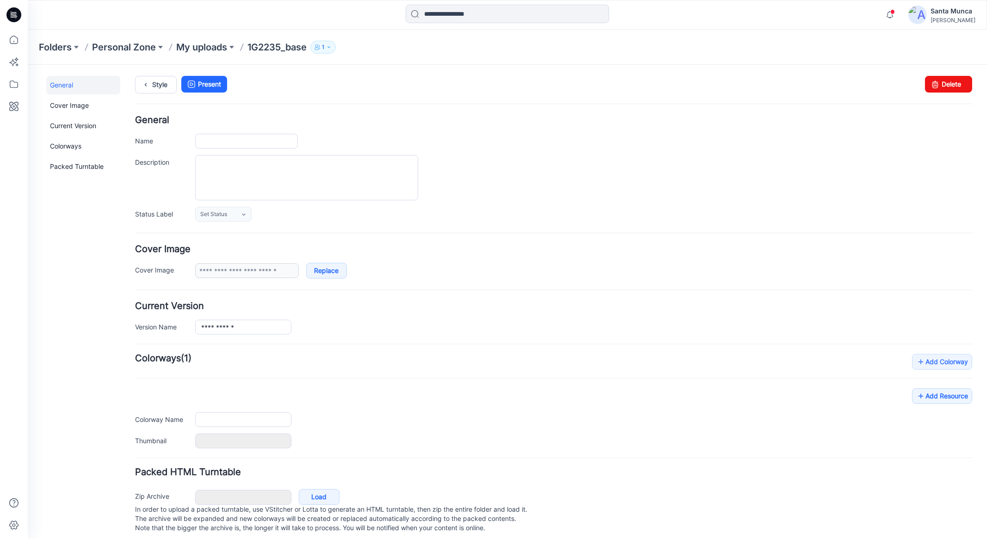
type input "**********"
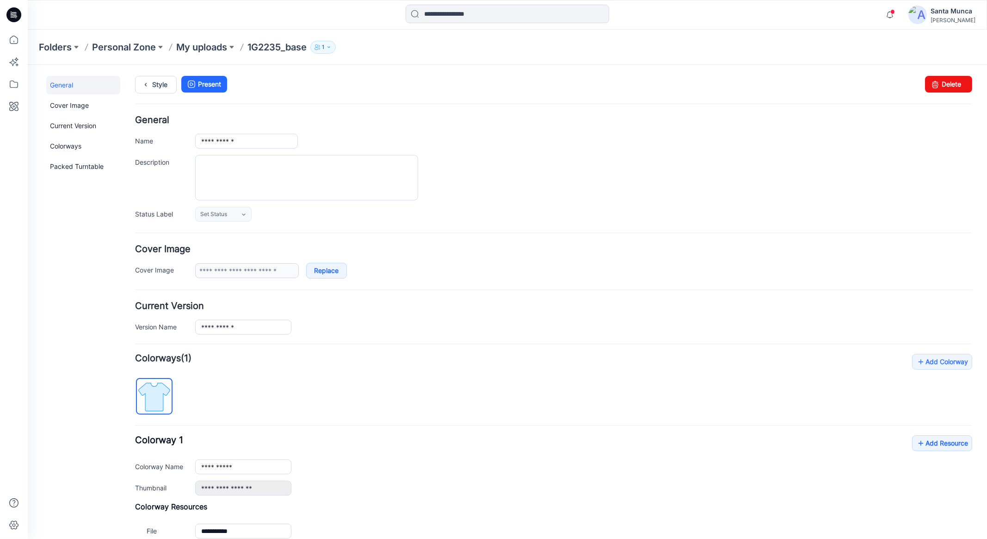
scroll to position [107, 0]
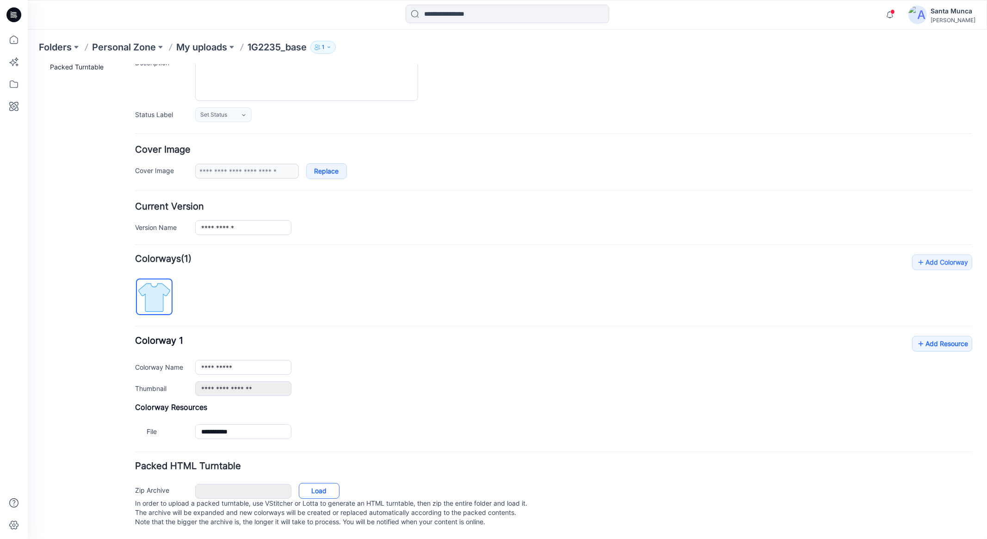
click at [308, 483] on link "Load" at bounding box center [319, 491] width 41 height 16
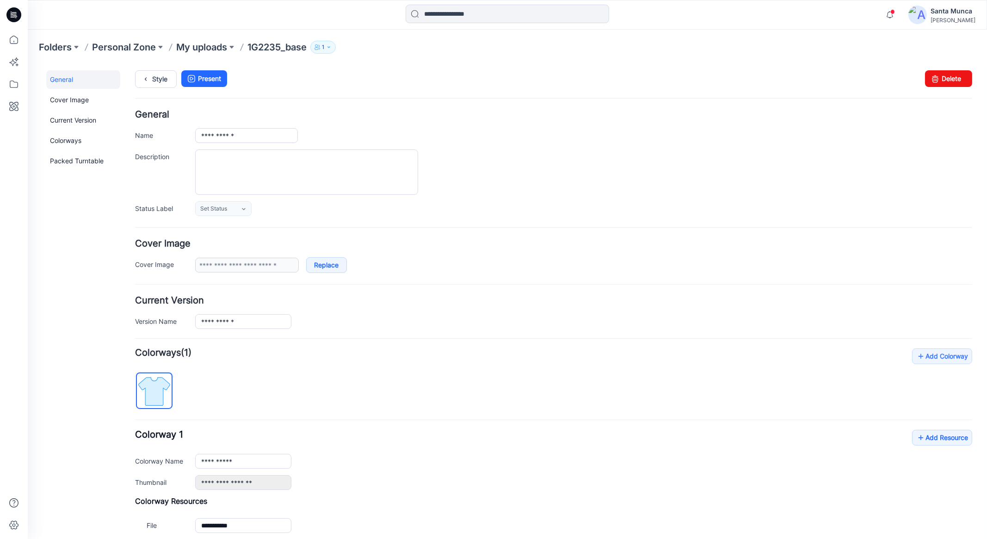
scroll to position [0, 0]
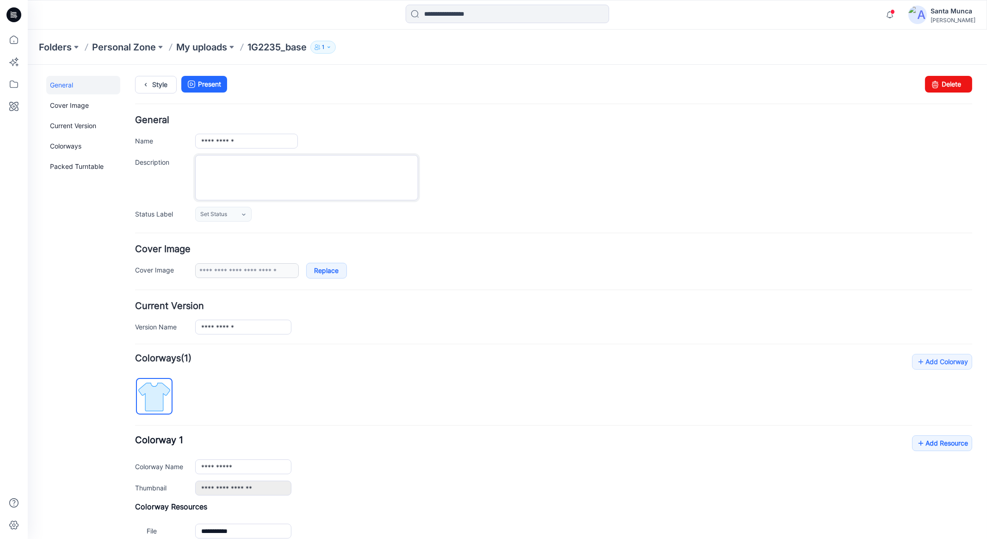
click at [303, 173] on textarea "Description" at bounding box center [306, 177] width 223 height 45
type textarea "**********"
click at [556, 194] on div "**********" at bounding box center [583, 177] width 777 height 45
click at [161, 408] on img at bounding box center [154, 396] width 35 height 35
drag, startPoint x: 179, startPoint y: 270, endPoint x: 190, endPoint y: 270, distance: 11.1
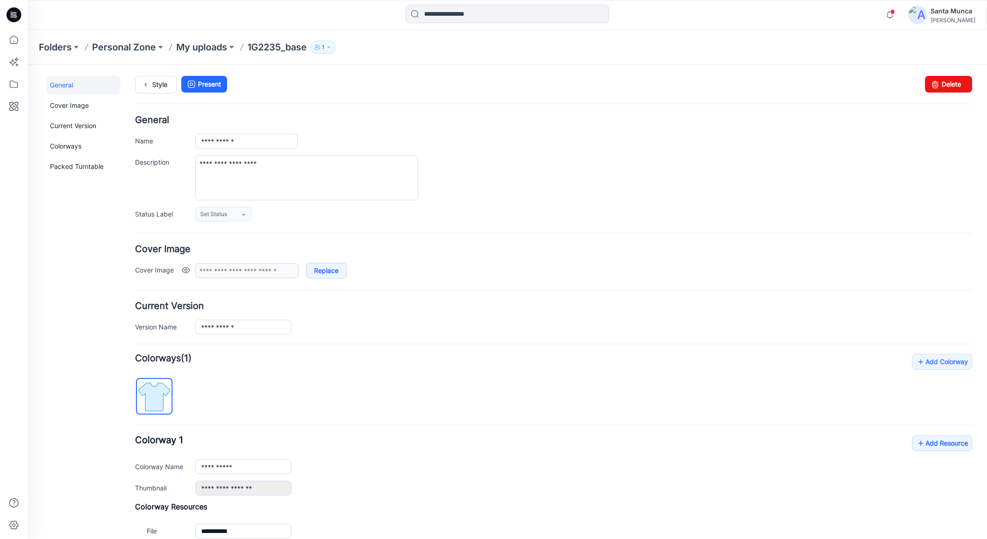
click at [180, 270] on label "Cover Image" at bounding box center [160, 269] width 51 height 10
click at [190, 270] on div "**********" at bounding box center [553, 270] width 837 height 16
click at [323, 271] on link "Replace" at bounding box center [326, 270] width 41 height 16
type input "**********"
click at [202, 57] on div "Folders Personal Zone My uploads 1G2235_base 1" at bounding box center [508, 47] width 960 height 35
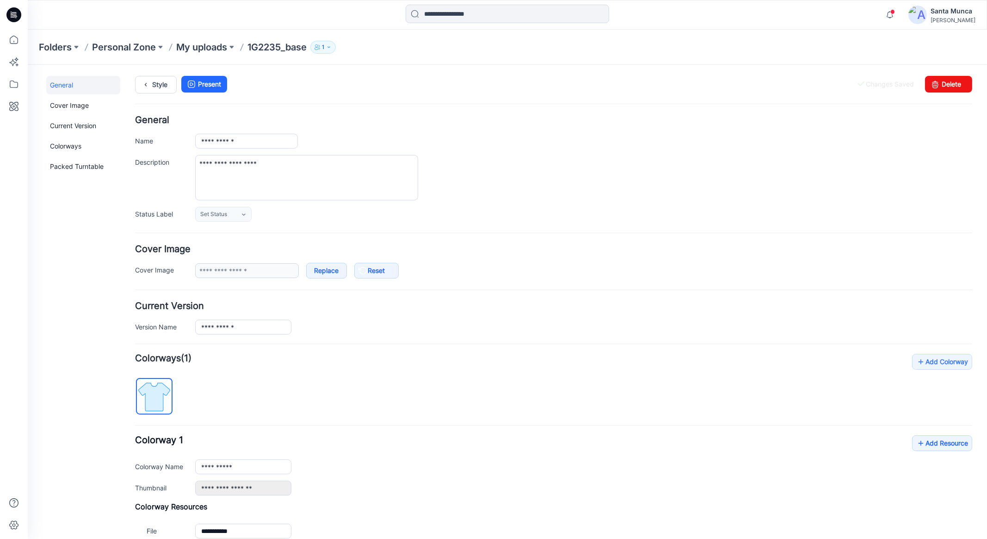
click at [201, 49] on p "My uploads" at bounding box center [201, 47] width 51 height 13
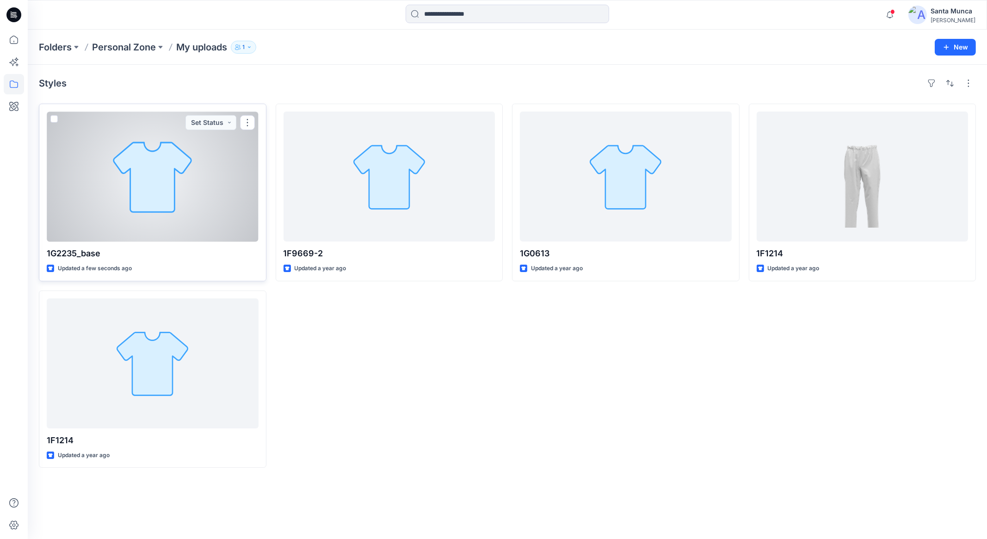
click at [239, 196] on div at bounding box center [153, 177] width 212 height 130
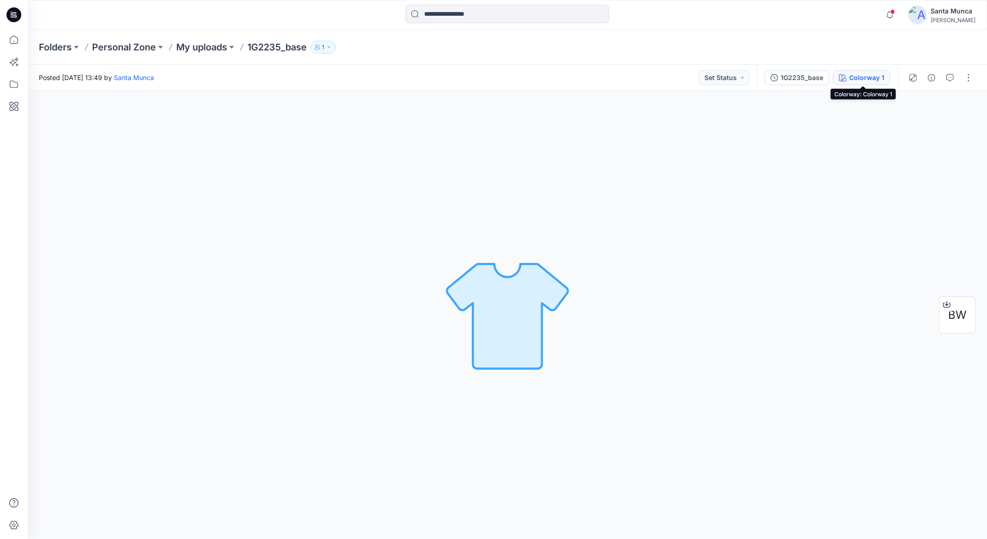
click at [886, 79] on button "Colorway 1" at bounding box center [861, 77] width 57 height 15
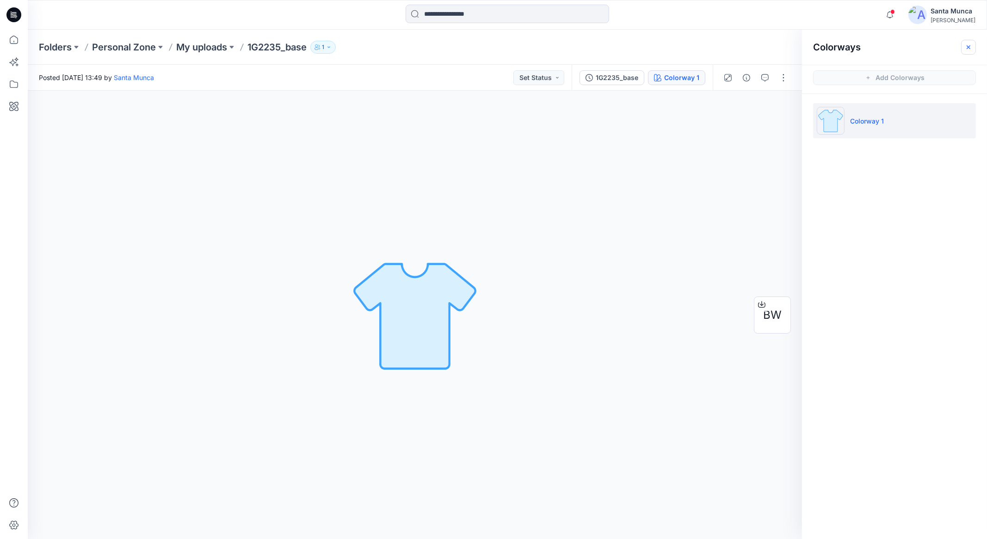
click at [965, 48] on button "button" at bounding box center [968, 47] width 15 height 15
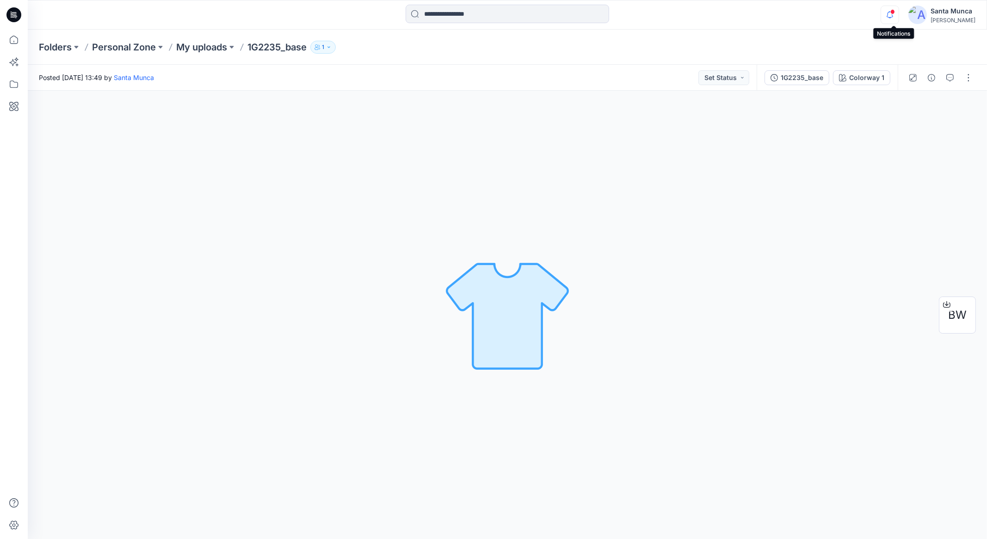
click at [892, 14] on icon "button" at bounding box center [890, 15] width 6 height 6
click at [618, 59] on div "Folders Personal Zone My uploads 1G2235_base 1" at bounding box center [508, 47] width 960 height 35
click at [892, 15] on icon "button" at bounding box center [890, 15] width 18 height 19
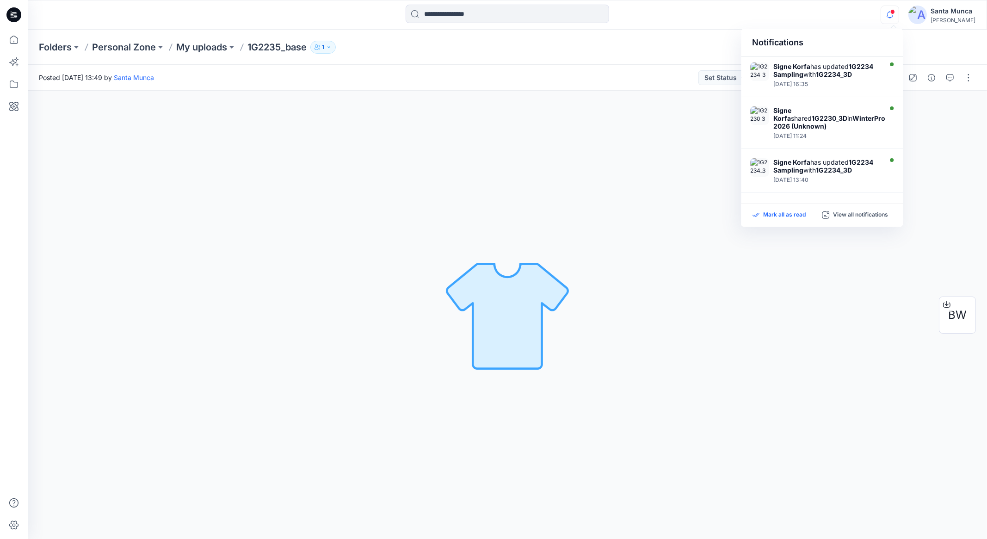
click at [788, 216] on p "Mark all as read" at bounding box center [784, 215] width 43 height 8
click at [894, 19] on icon "button" at bounding box center [890, 15] width 18 height 19
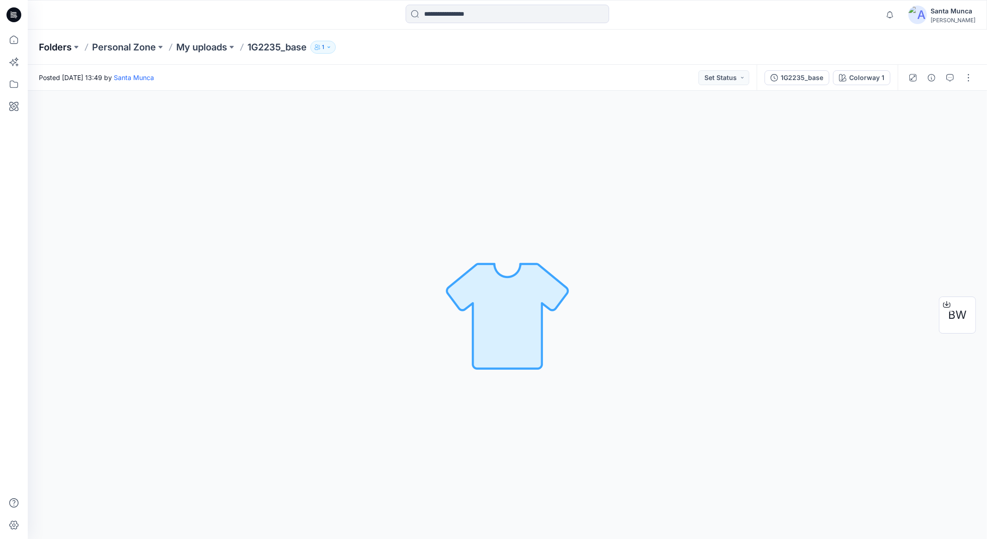
click at [63, 45] on p "Folders" at bounding box center [55, 47] width 33 height 13
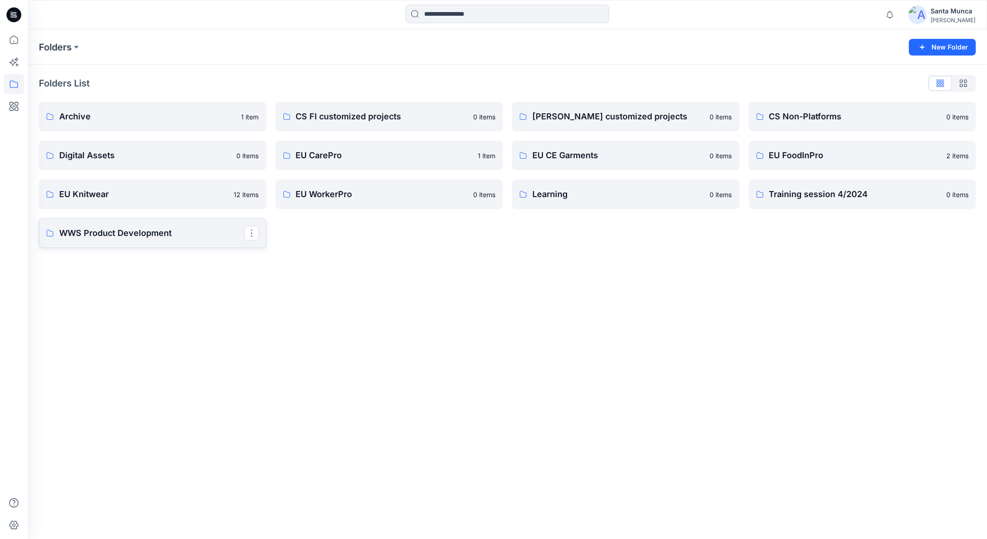
click at [132, 235] on p "WWS Product Development" at bounding box center [151, 233] width 185 height 13
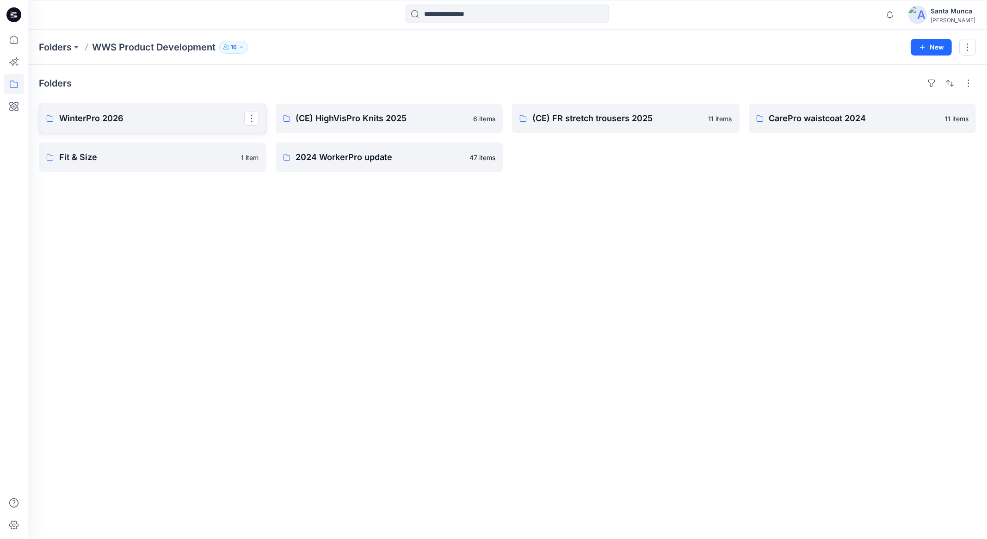
click at [171, 118] on p "WinterPro 2026" at bounding box center [151, 118] width 185 height 13
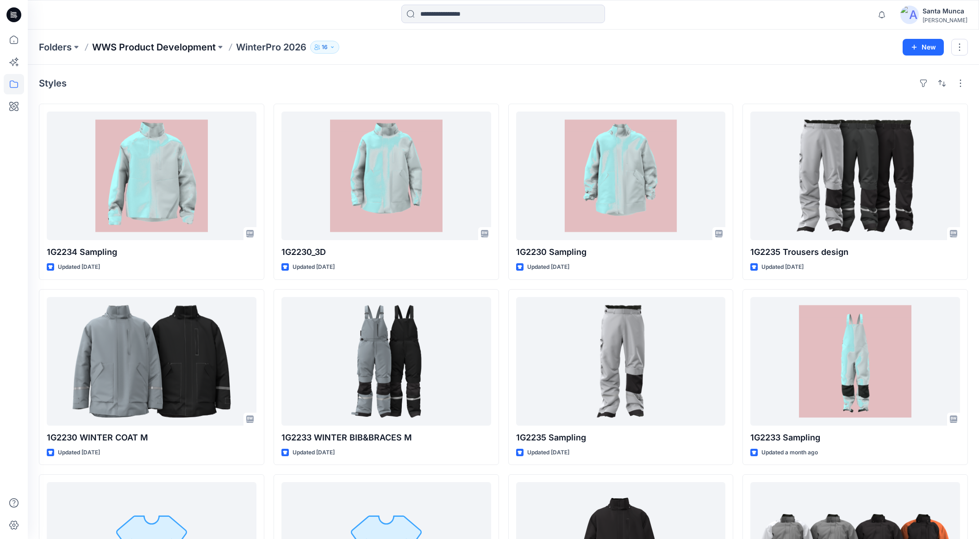
click at [184, 47] on p "WWS Product Development" at bounding box center [154, 47] width 124 height 13
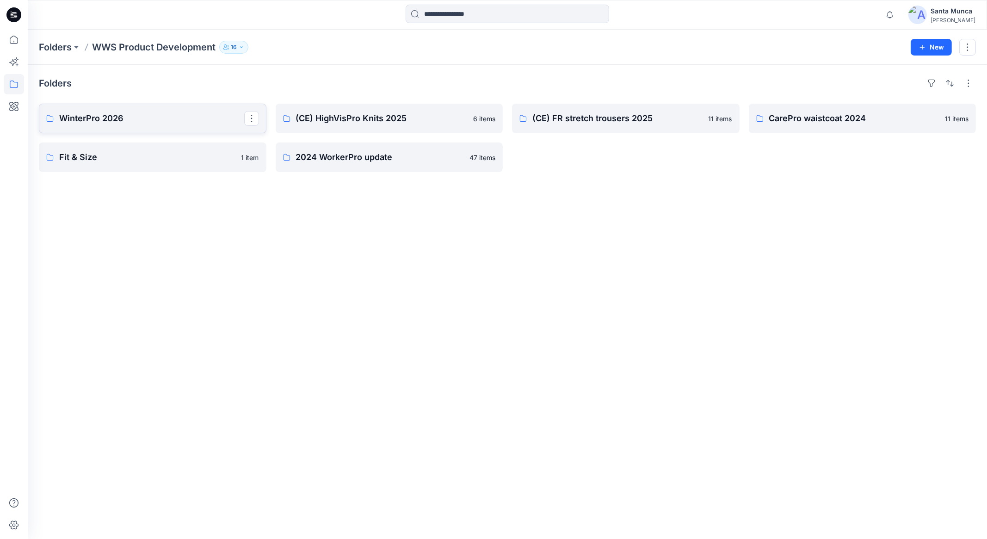
click at [104, 118] on p "WinterPro 2026" at bounding box center [151, 118] width 185 height 13
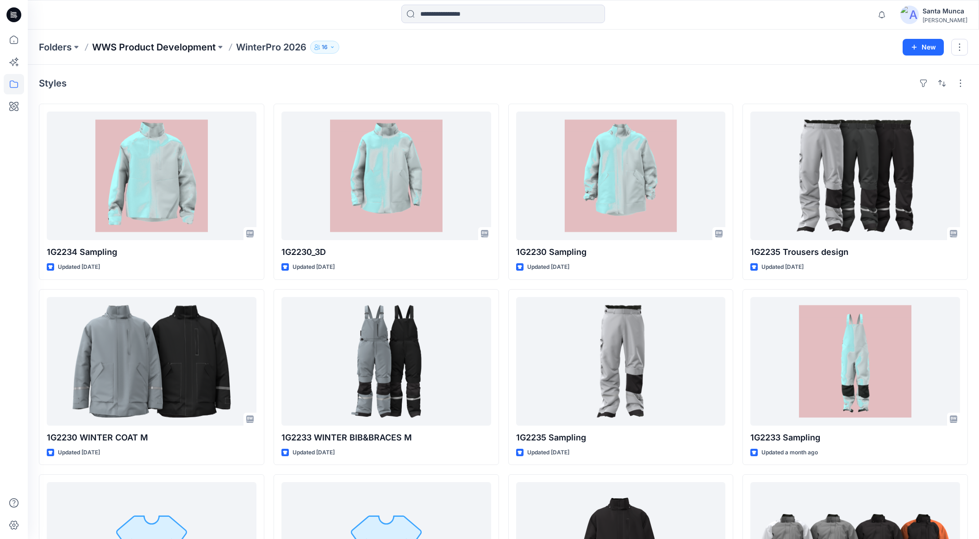
click at [152, 48] on p "WWS Product Development" at bounding box center [154, 47] width 124 height 13
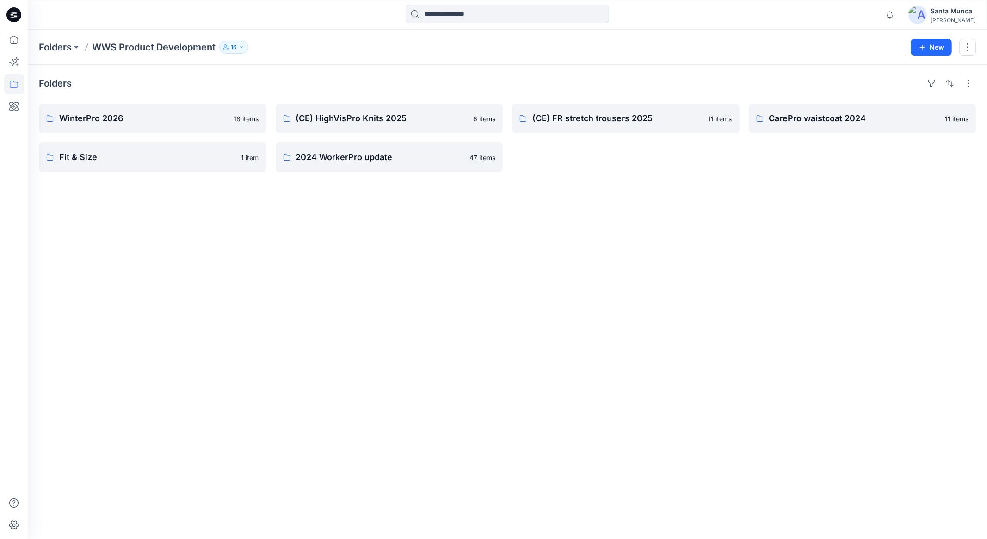
click at [955, 13] on div "Santa Munca" at bounding box center [953, 11] width 45 height 11
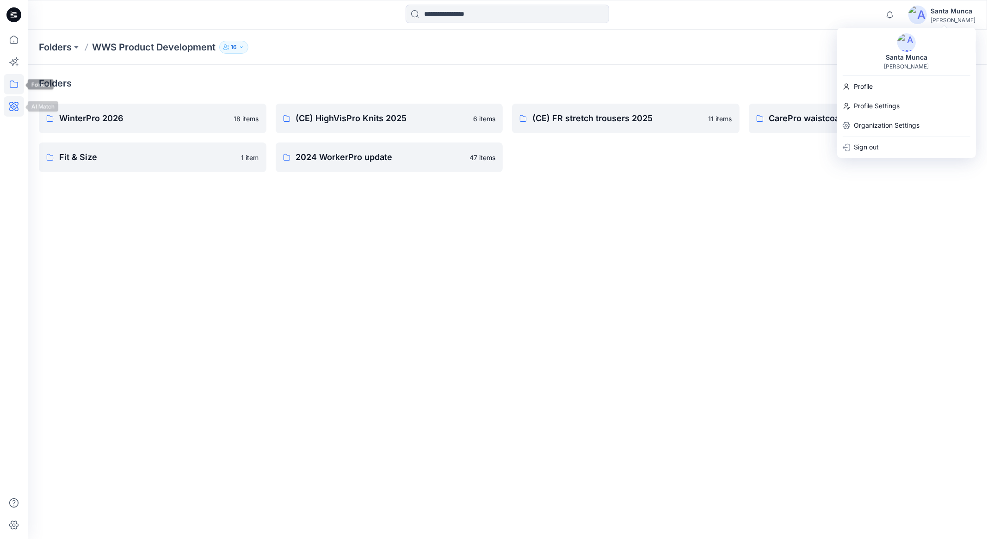
click at [16, 97] on icon at bounding box center [14, 106] width 20 height 20
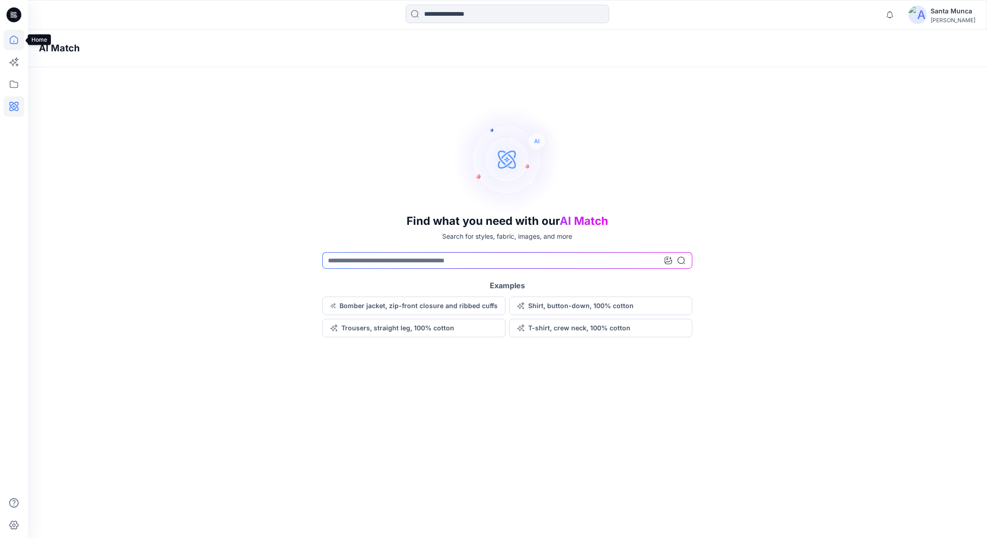
click at [19, 43] on icon at bounding box center [14, 40] width 20 height 20
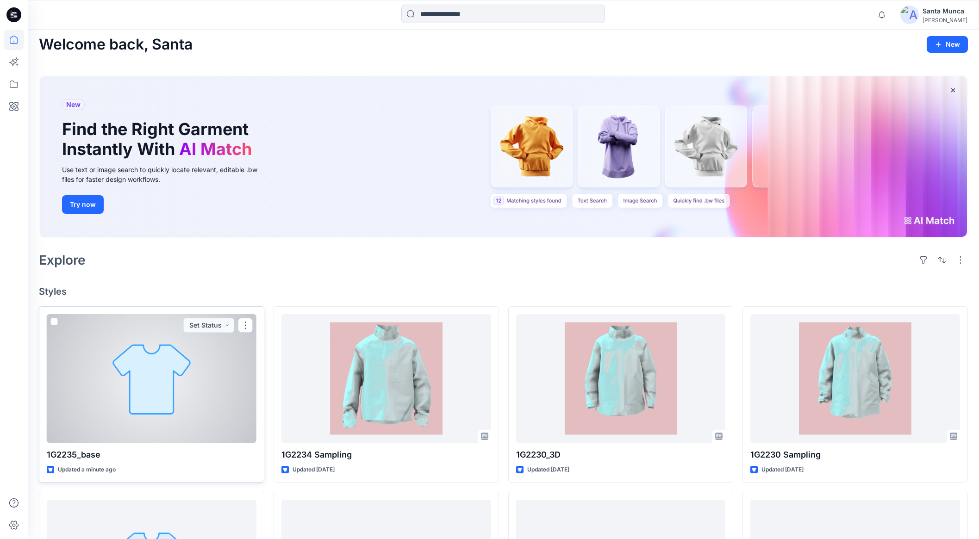
scroll to position [231, 0]
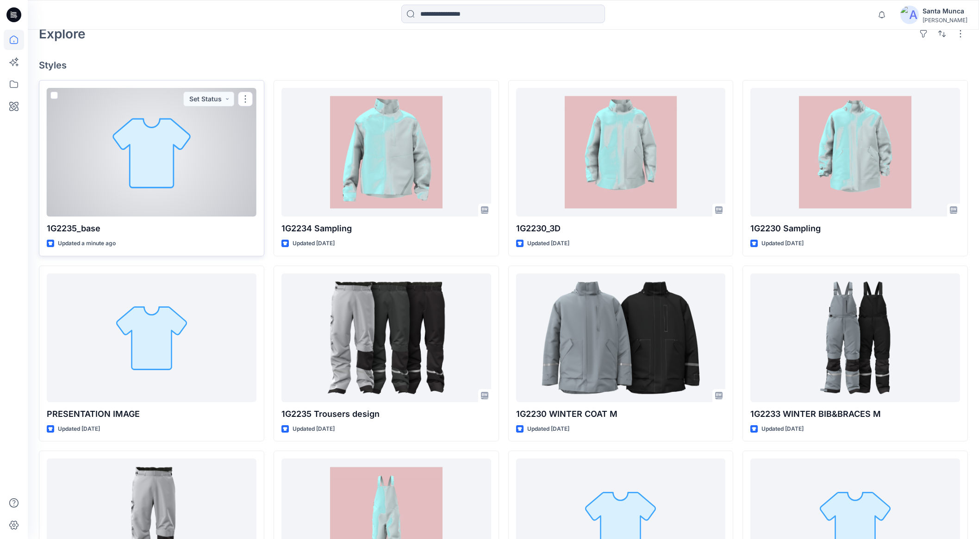
click at [186, 183] on div at bounding box center [152, 152] width 210 height 129
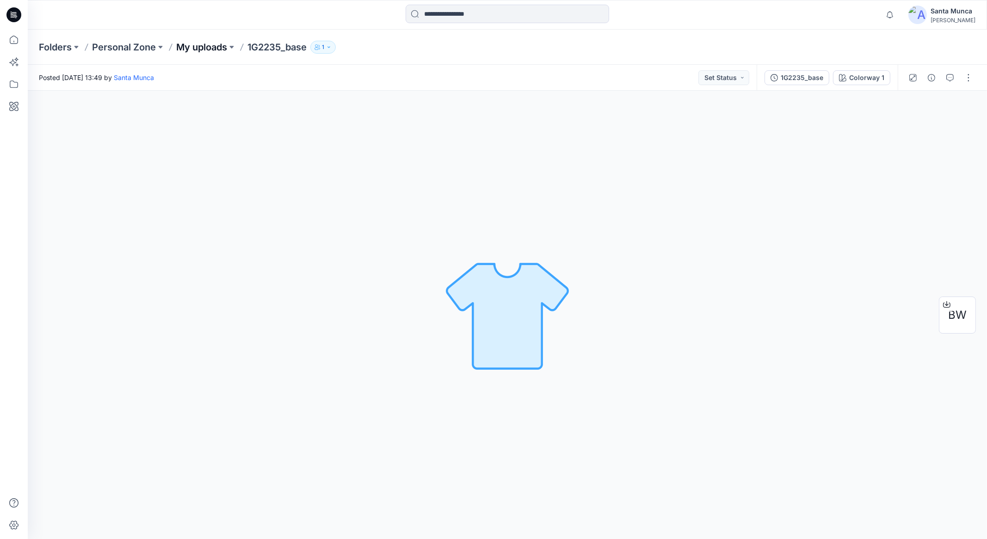
click at [211, 50] on p "My uploads" at bounding box center [201, 47] width 51 height 13
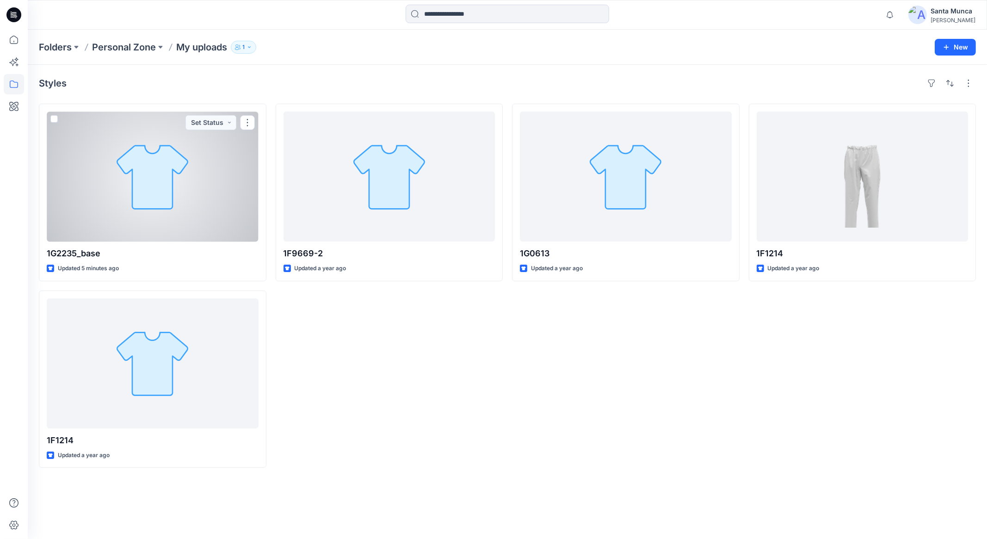
click at [140, 188] on div at bounding box center [153, 177] width 212 height 130
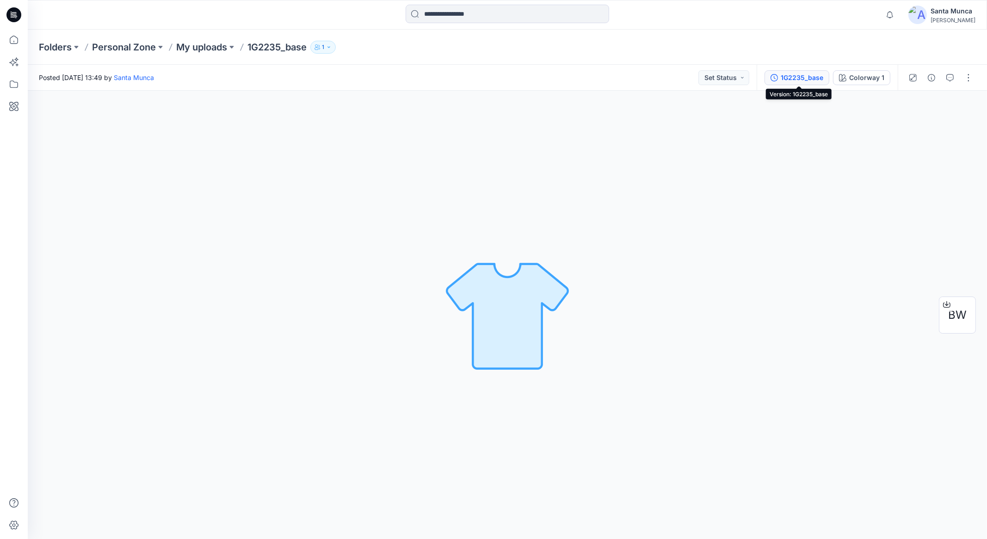
click at [807, 82] on button "1G2235_base" at bounding box center [797, 77] width 65 height 15
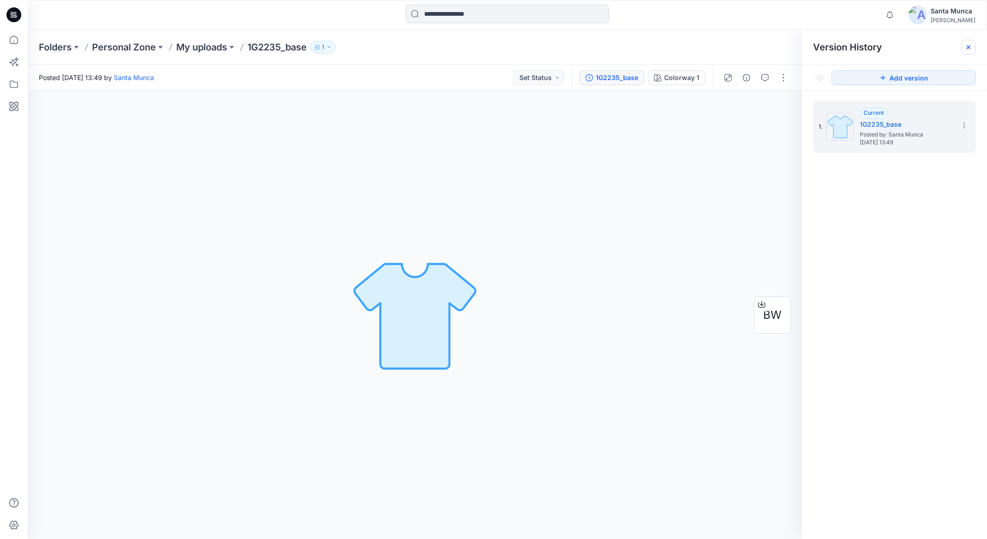
click at [972, 49] on icon at bounding box center [968, 46] width 7 height 7
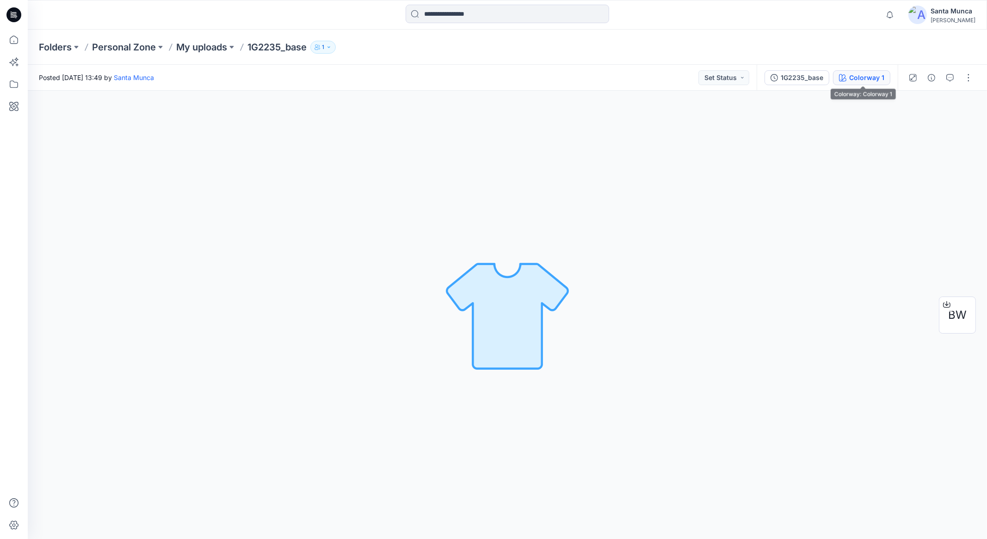
click at [860, 80] on div "Colorway 1" at bounding box center [866, 78] width 35 height 10
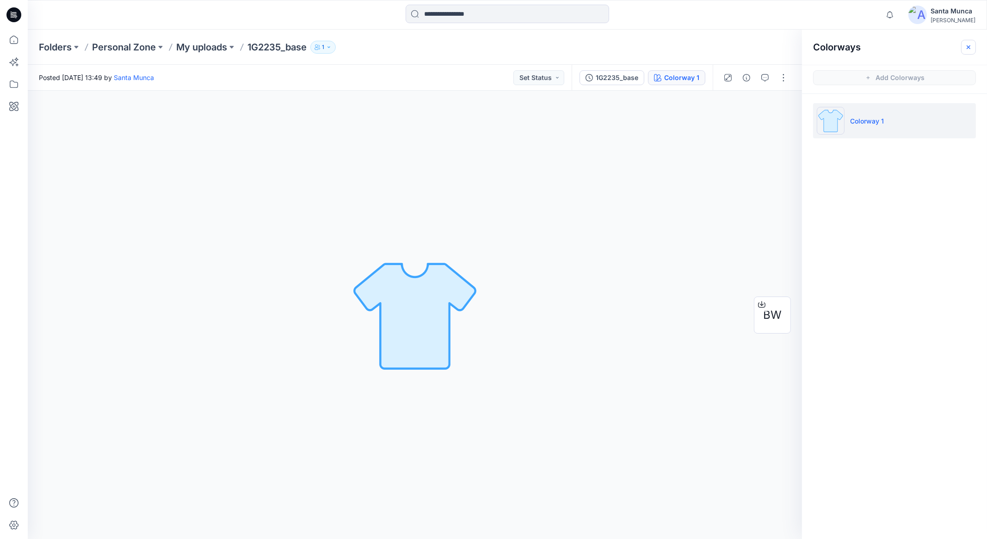
click at [973, 50] on button "button" at bounding box center [968, 47] width 15 height 15
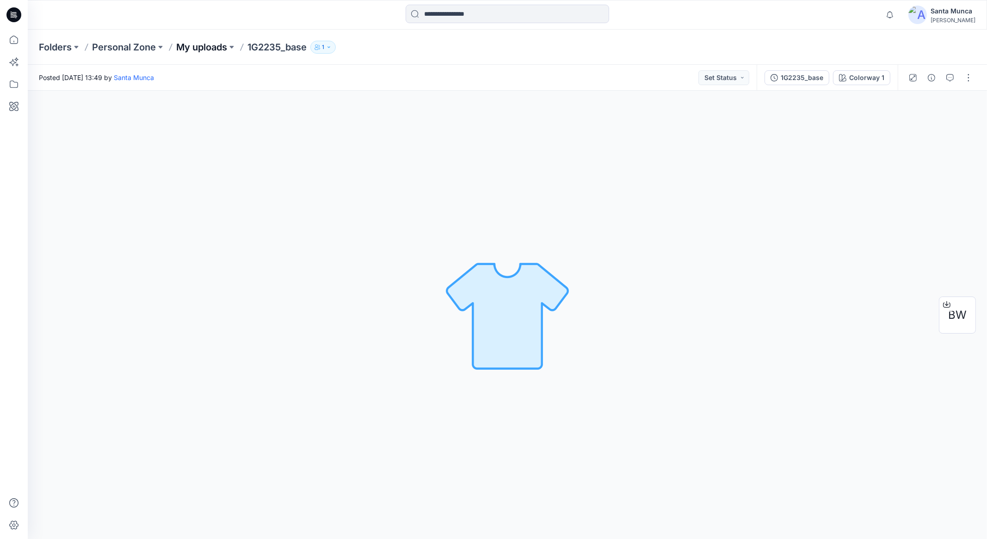
click at [227, 46] on p "My uploads" at bounding box center [201, 47] width 51 height 13
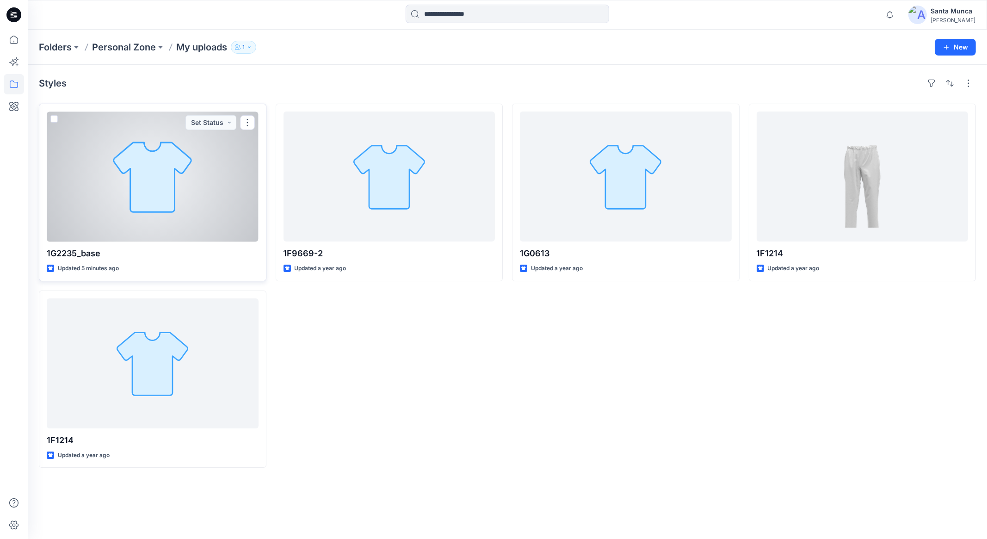
click at [149, 184] on div at bounding box center [153, 177] width 212 height 130
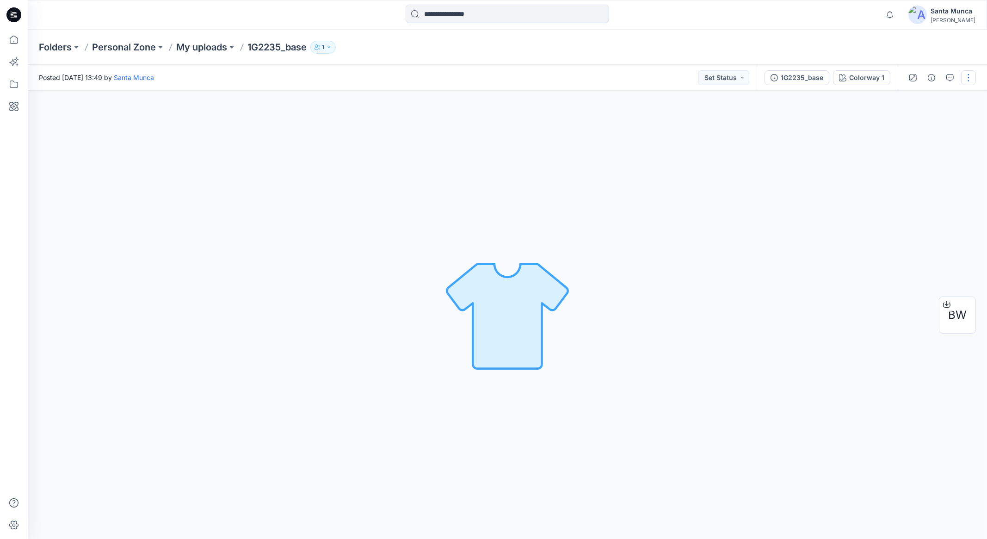
click at [966, 84] on button "button" at bounding box center [968, 77] width 15 height 15
click at [936, 174] on p "Duplicate to..." at bounding box center [925, 177] width 42 height 10
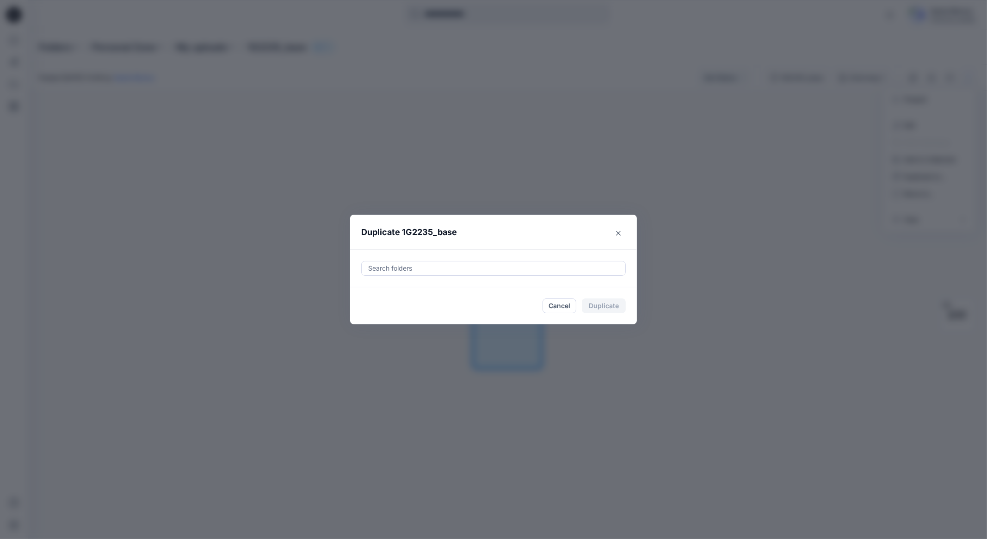
click at [601, 267] on div at bounding box center [493, 268] width 253 height 11
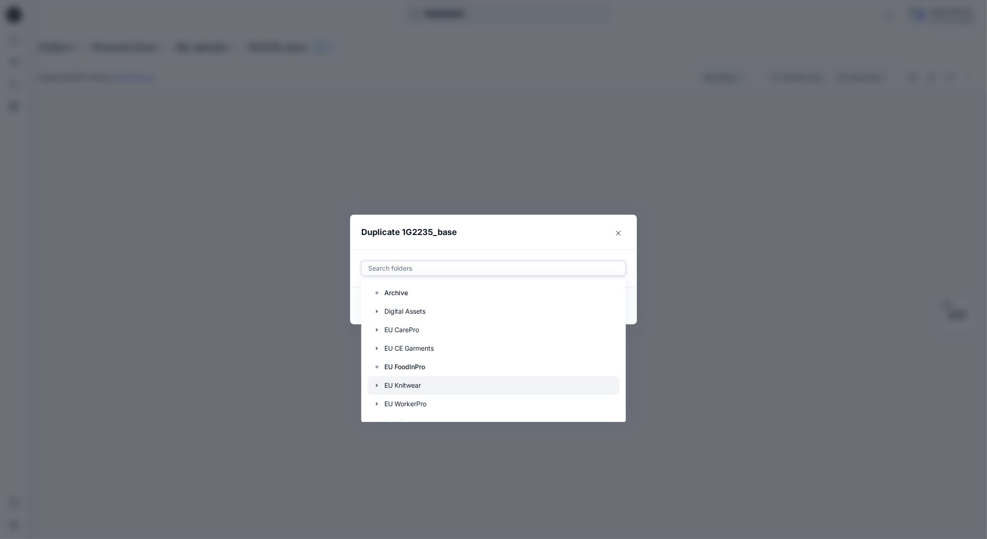
scroll to position [92, 0]
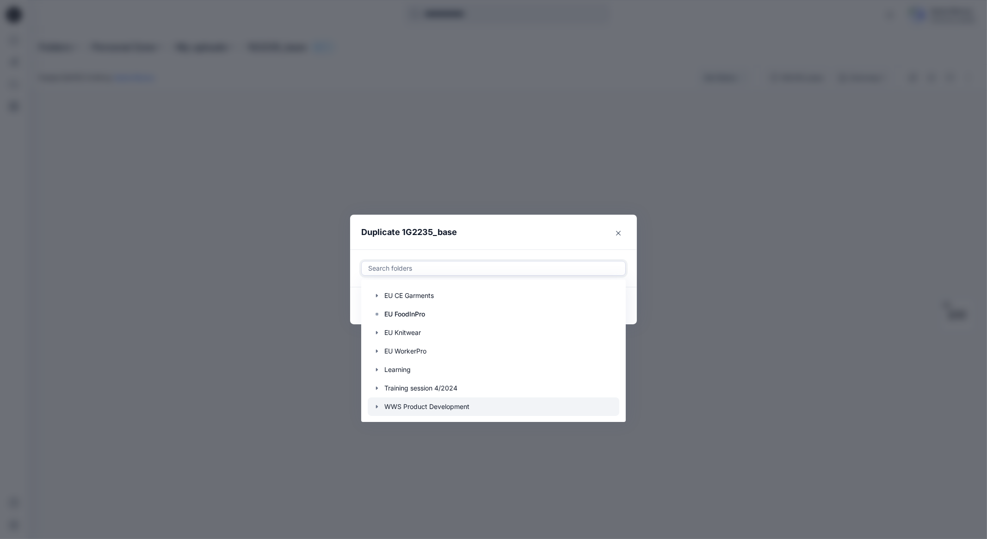
click at [481, 409] on div at bounding box center [494, 406] width 252 height 19
click at [595, 238] on header "Duplicate 1G2235_base" at bounding box center [484, 232] width 268 height 35
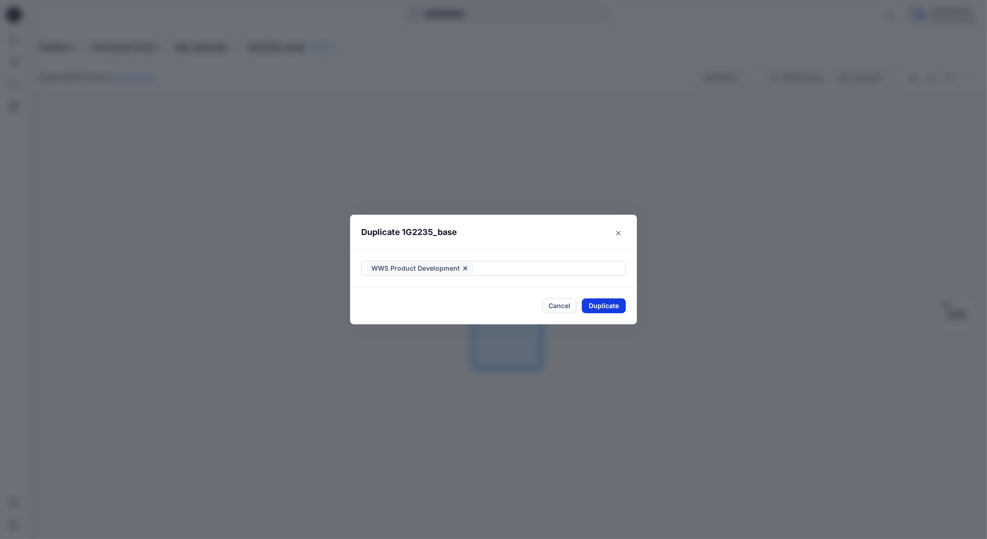
click at [620, 306] on button "Duplicate" at bounding box center [604, 305] width 44 height 15
click at [611, 308] on button "Close" at bounding box center [611, 306] width 30 height 15
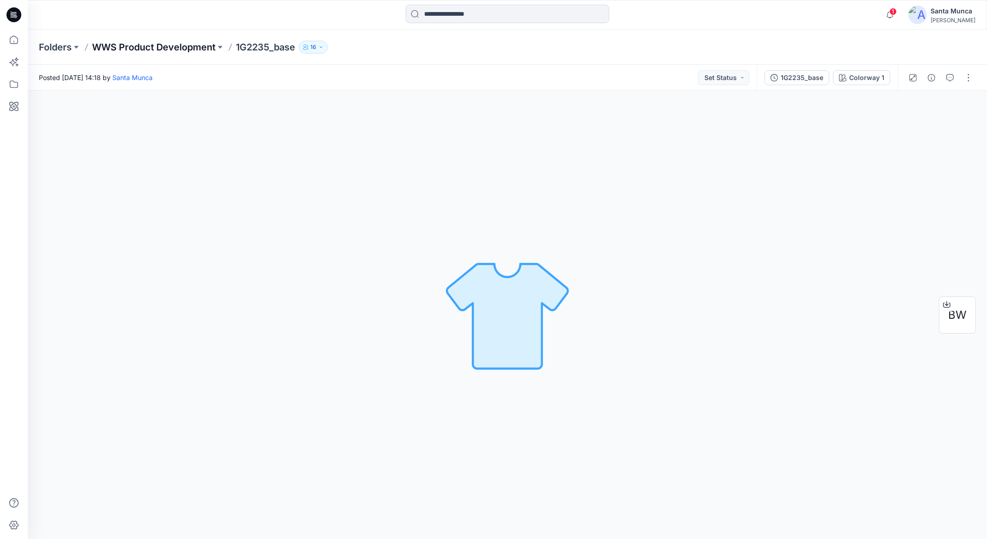
click at [180, 50] on p "WWS Product Development" at bounding box center [154, 47] width 124 height 13
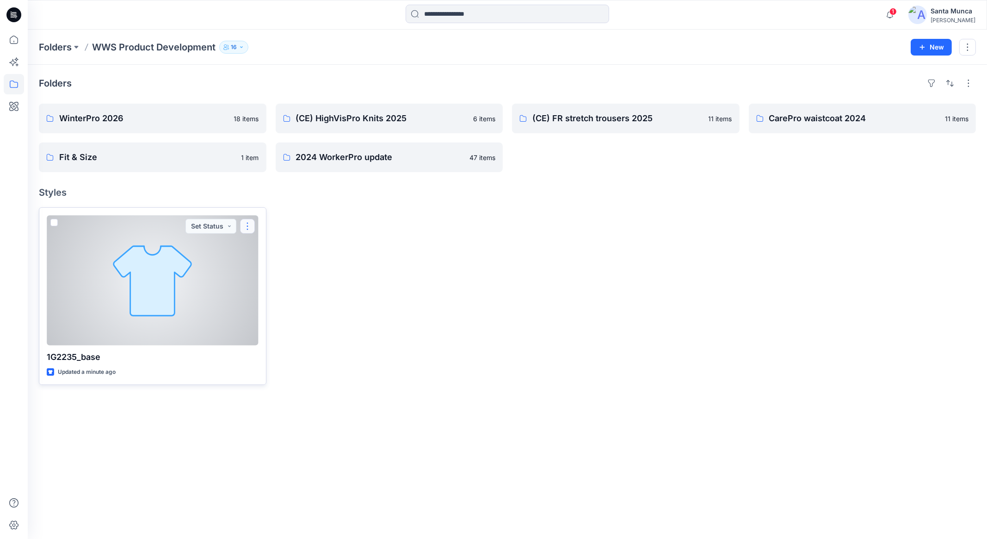
click at [248, 227] on button "button" at bounding box center [247, 226] width 15 height 15
click at [305, 312] on button "Move to" at bounding box center [292, 316] width 100 height 17
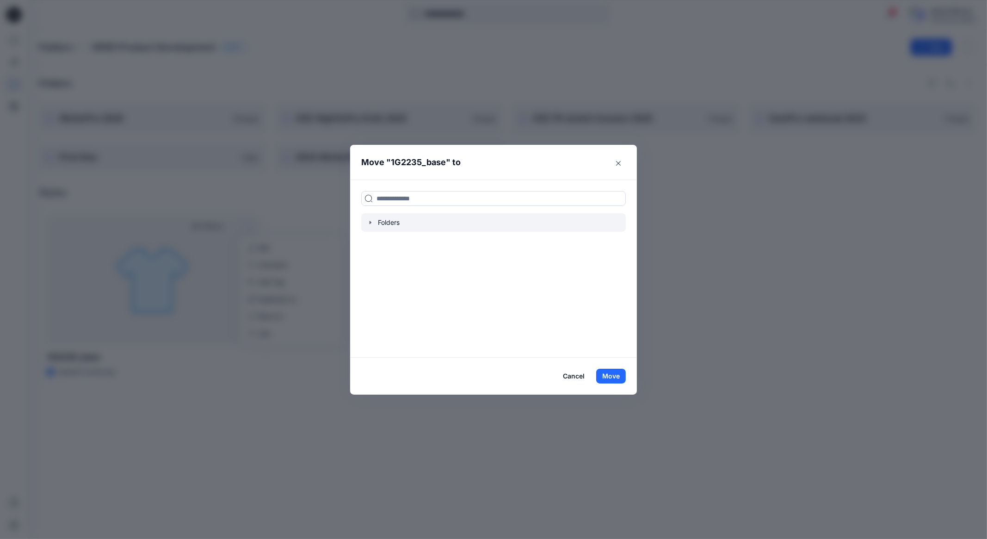
click at [372, 227] on div at bounding box center [493, 222] width 265 height 19
click at [370, 224] on icon "button" at bounding box center [370, 222] width 7 height 7
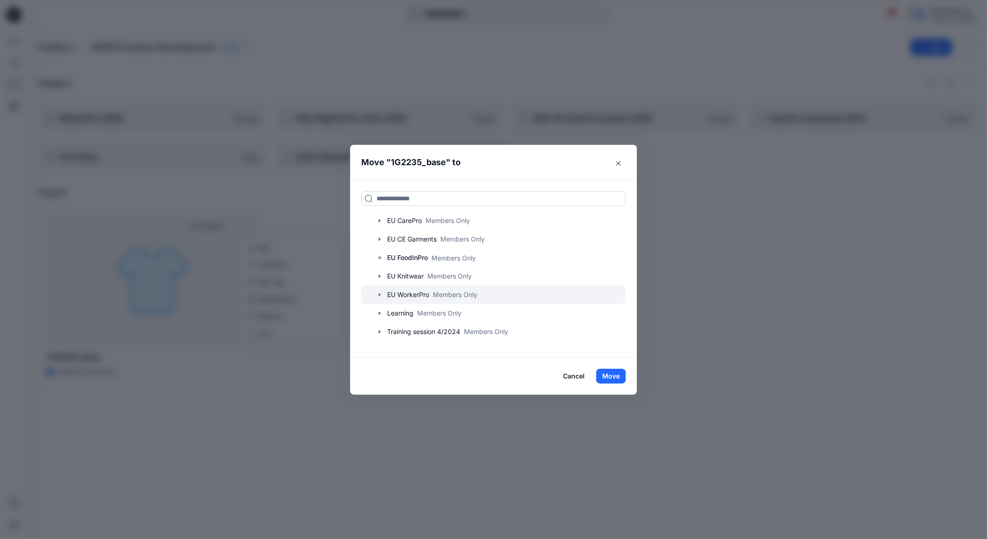
scroll to position [70, 0]
click at [576, 378] on button "Cancel" at bounding box center [574, 376] width 34 height 15
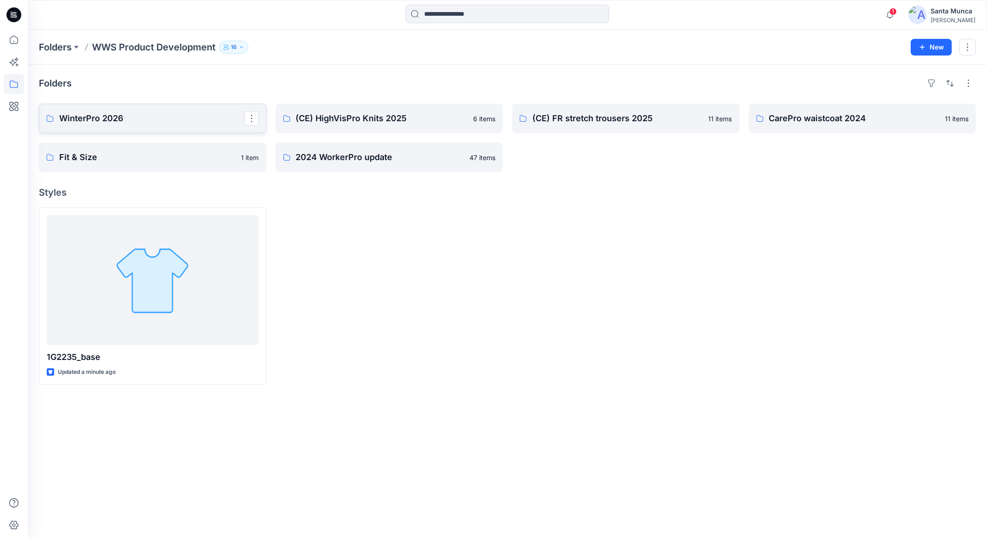
click at [250, 127] on link "WinterPro 2026" at bounding box center [153, 119] width 228 height 30
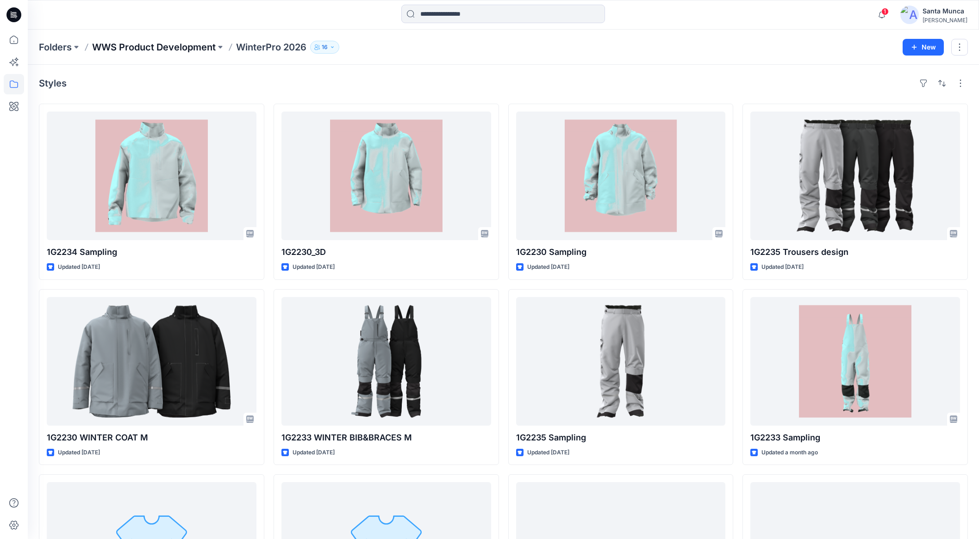
click at [190, 50] on p "WWS Product Development" at bounding box center [154, 47] width 124 height 13
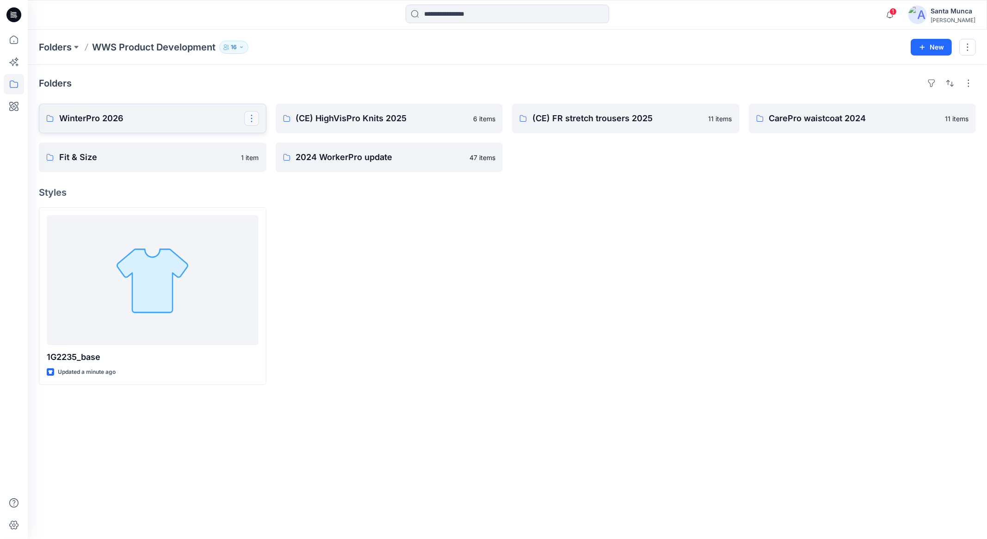
click at [255, 122] on button "button" at bounding box center [251, 118] width 15 height 15
click at [286, 135] on button "Edit" at bounding box center [296, 139] width 100 height 17
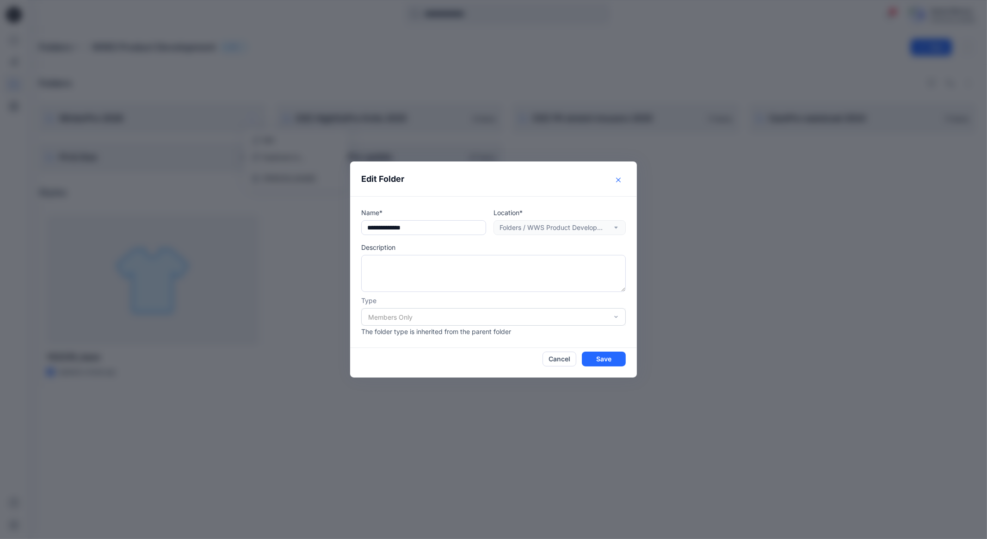
click at [616, 184] on button "Close" at bounding box center [618, 180] width 15 height 15
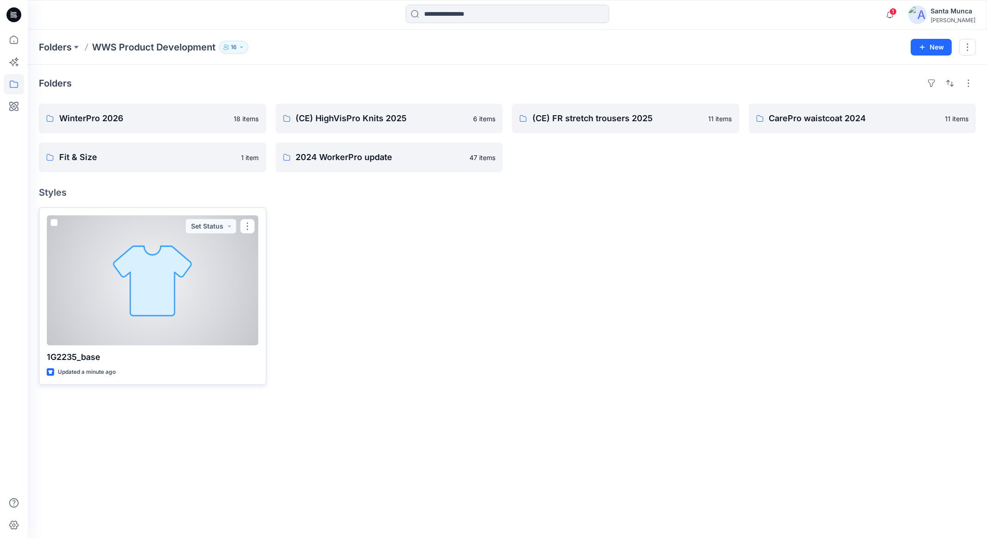
click at [255, 222] on div at bounding box center [153, 280] width 212 height 130
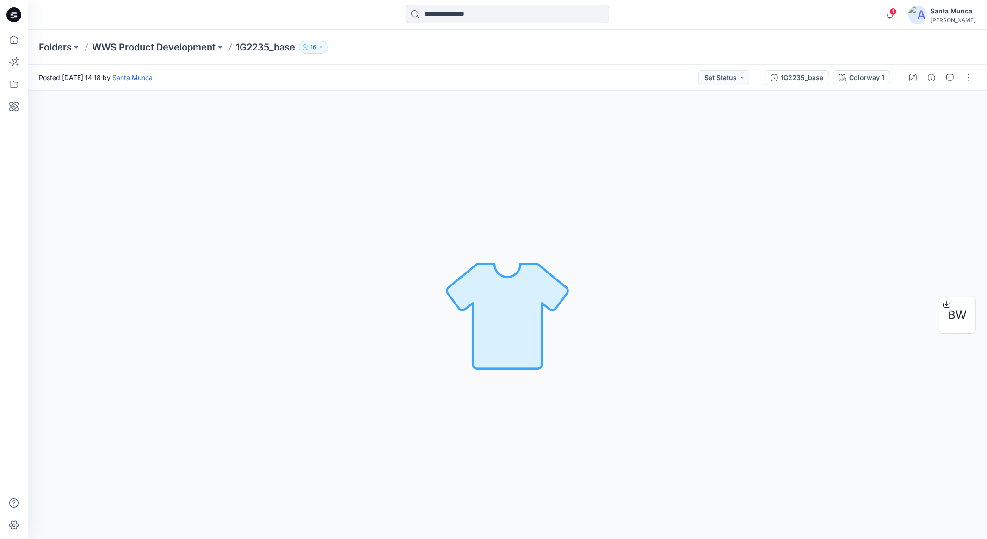
click at [316, 47] on p "16" at bounding box center [313, 47] width 6 height 10
click at [507, 75] on div "Posted Sunday, October 12, 2025 14:18 by Santa Munca Set Status" at bounding box center [392, 77] width 729 height 25
click at [898, 16] on icon "button" at bounding box center [890, 15] width 18 height 19
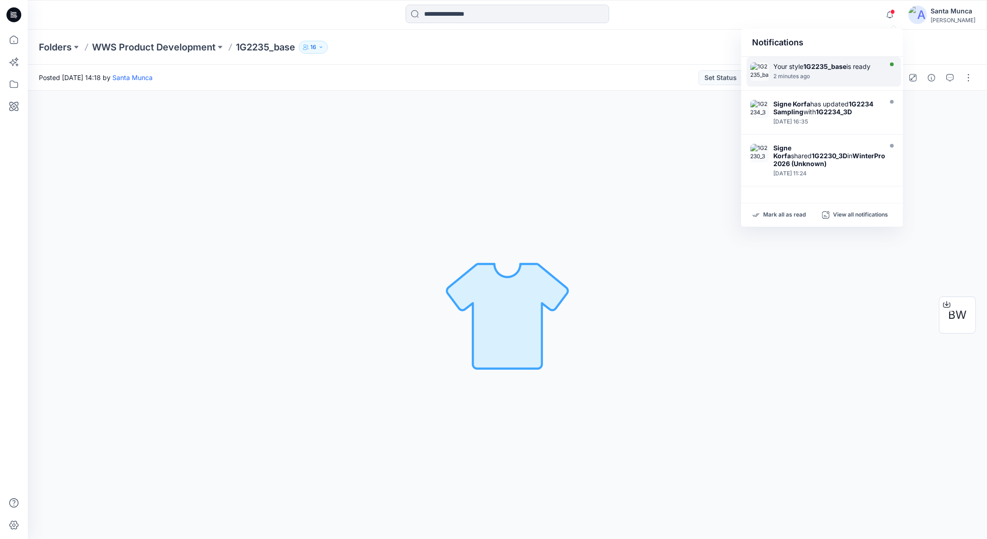
click at [850, 74] on div "2 minutes ago" at bounding box center [827, 76] width 106 height 6
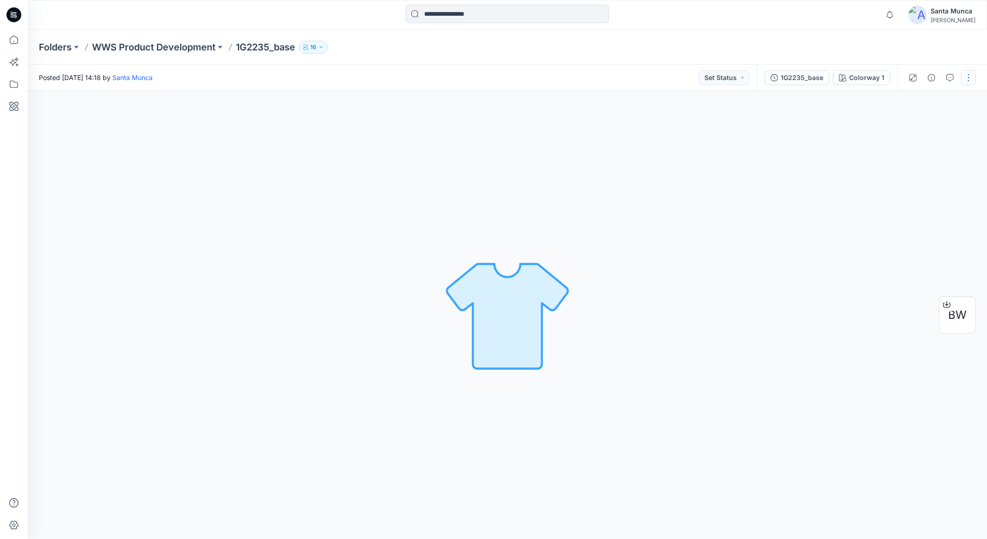
click at [971, 78] on button "button" at bounding box center [968, 77] width 15 height 15
click at [928, 225] on button "View" at bounding box center [929, 219] width 85 height 17
click at [868, 239] on span "button" at bounding box center [868, 239] width 17 height 9
click at [545, 43] on div "Folders WWS Product Development 1G2235_base 16 Folder Access Members Only Browz…" at bounding box center [471, 47] width 865 height 13
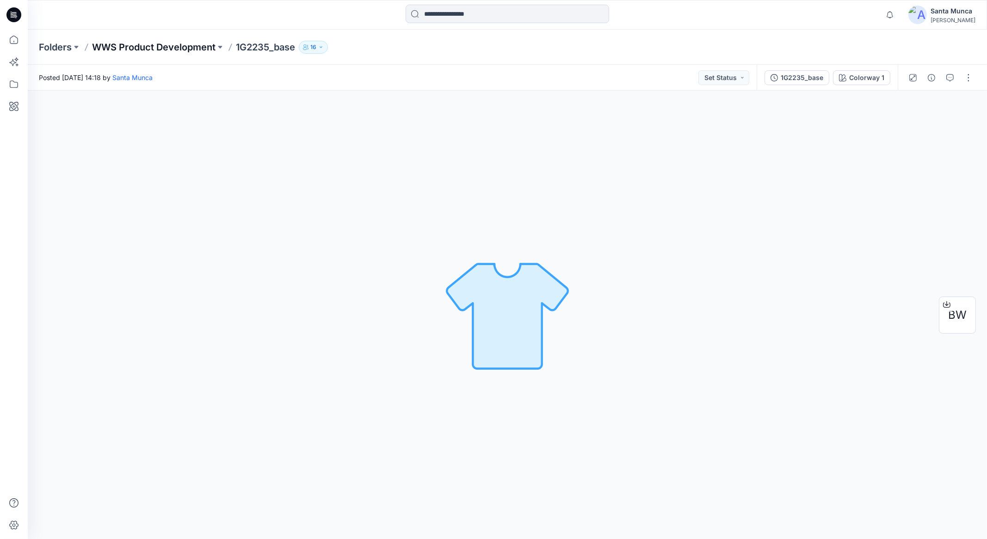
click at [172, 51] on p "WWS Product Development" at bounding box center [154, 47] width 124 height 13
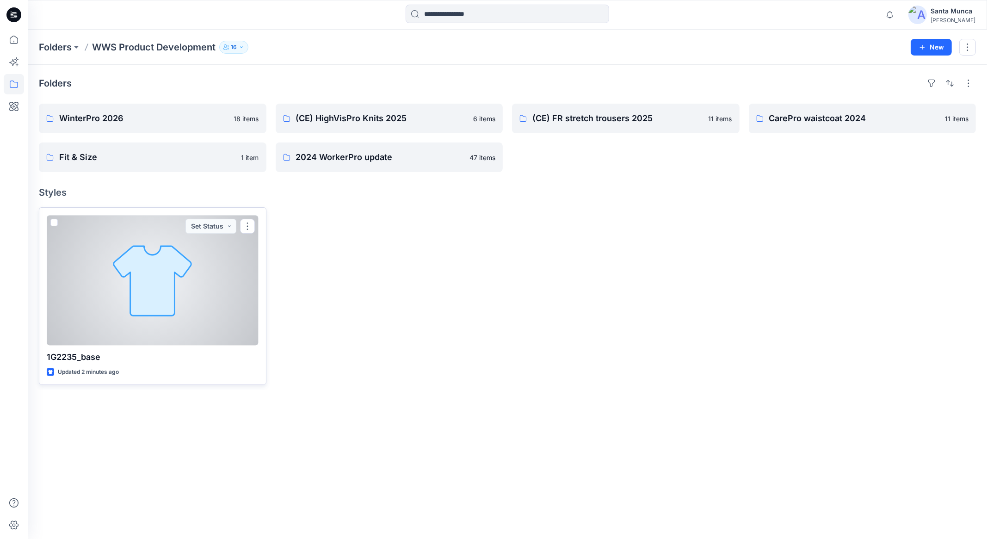
click at [52, 223] on span at bounding box center [53, 222] width 7 height 7
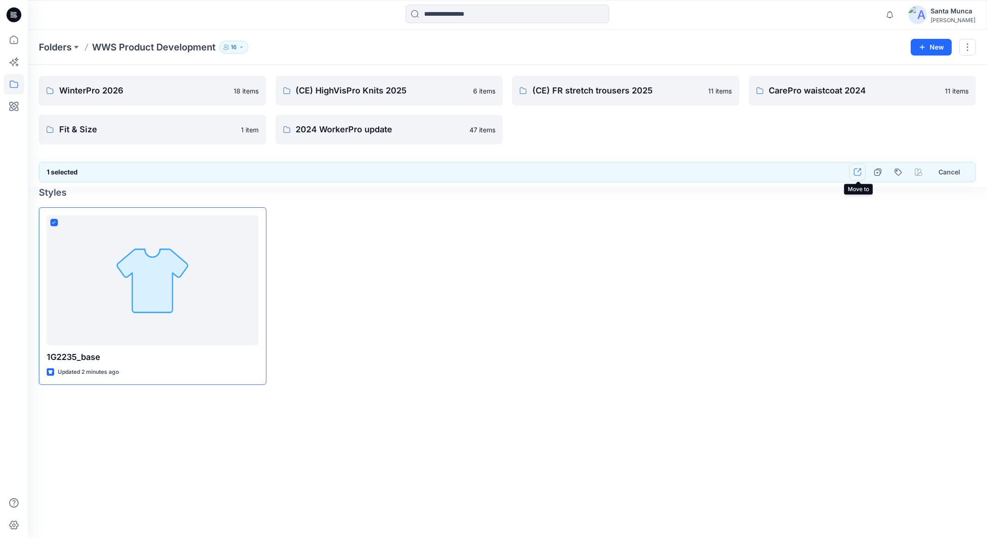
click at [858, 172] on icon "button" at bounding box center [857, 171] width 7 height 7
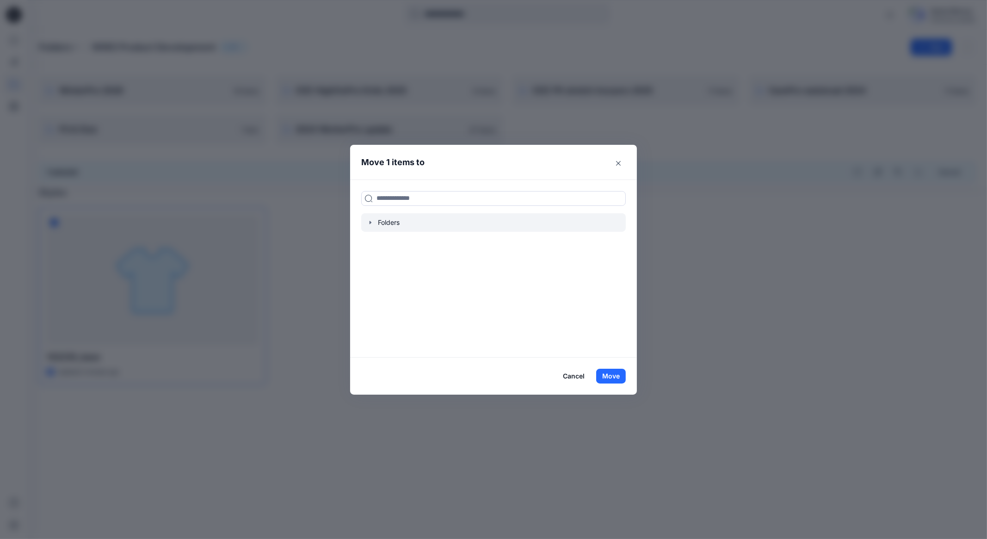
click at [434, 225] on div at bounding box center [493, 222] width 265 height 19
click at [382, 222] on div at bounding box center [493, 222] width 265 height 19
drag, startPoint x: 398, startPoint y: 164, endPoint x: 520, endPoint y: 166, distance: 121.2
click at [400, 164] on header "Move 1 items to" at bounding box center [486, 162] width 273 height 35
click at [619, 164] on icon "Close" at bounding box center [618, 163] width 5 height 5
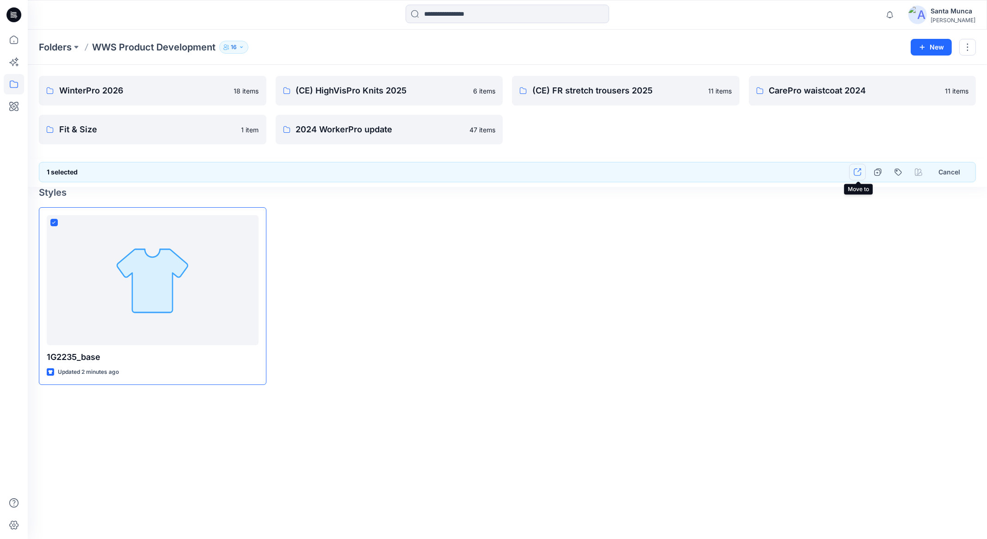
click at [858, 175] on icon "button" at bounding box center [857, 171] width 7 height 7
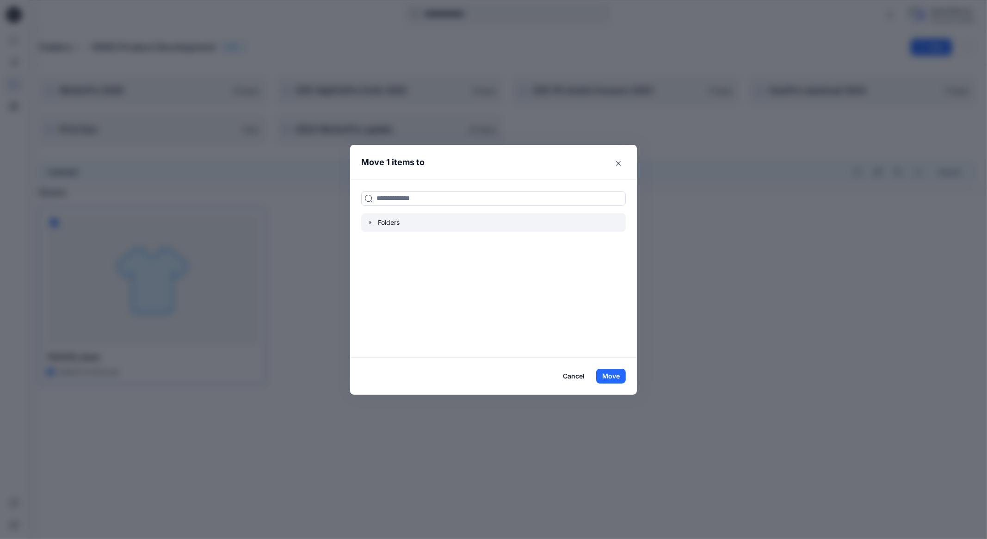
click at [369, 223] on icon "button" at bounding box center [370, 222] width 7 height 7
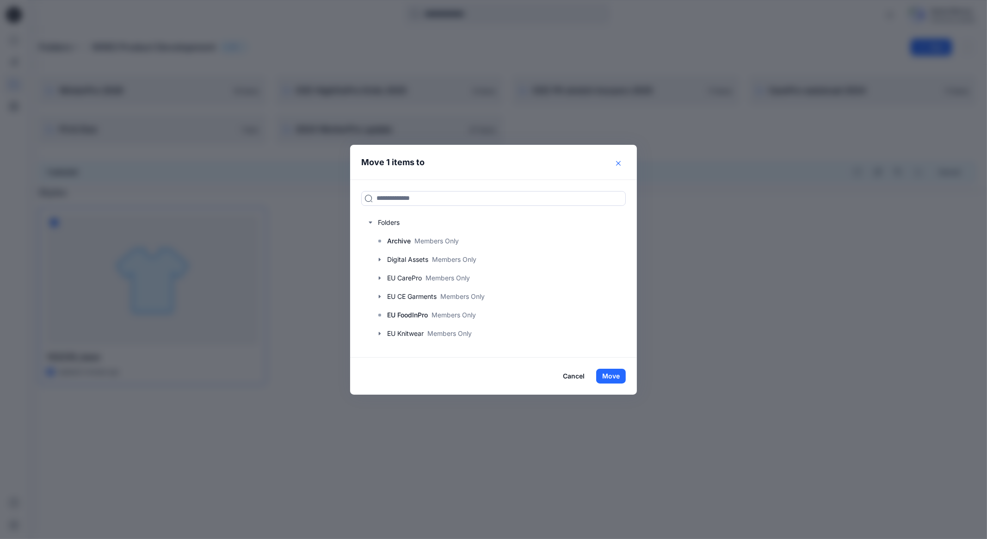
click at [619, 165] on icon "Close" at bounding box center [618, 163] width 5 height 5
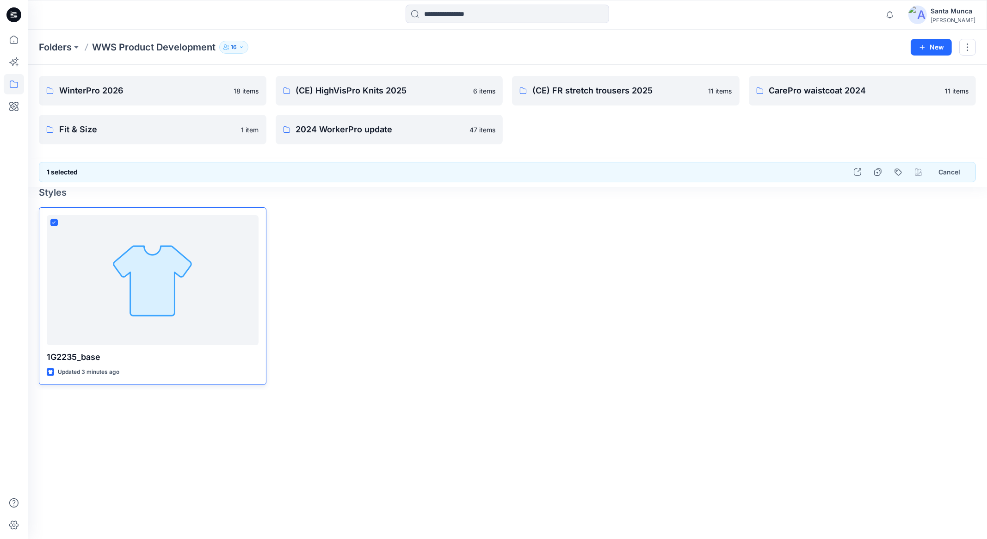
drag, startPoint x: 326, startPoint y: 258, endPoint x: 263, endPoint y: 249, distance: 63.5
click at [328, 258] on div at bounding box center [390, 296] width 228 height 178
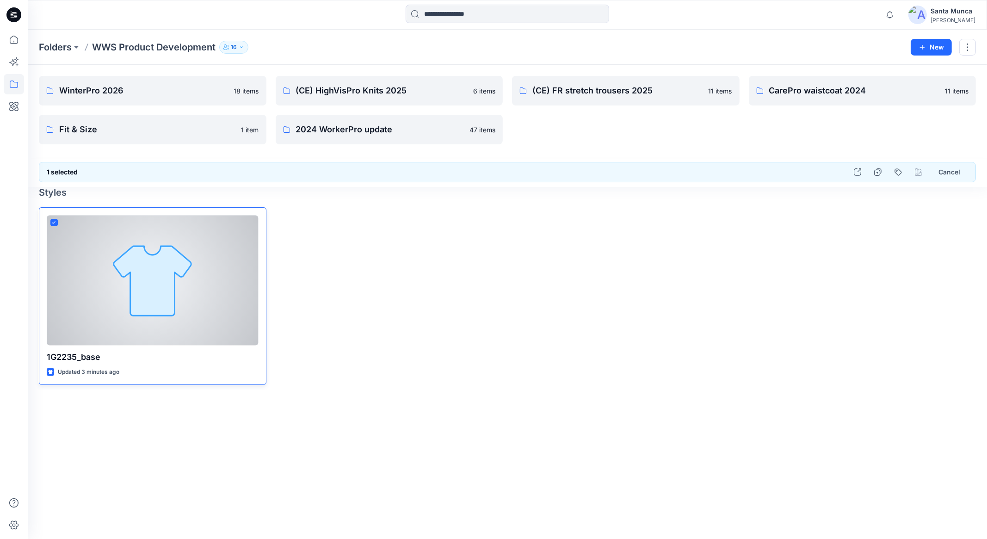
drag, startPoint x: 52, startPoint y: 228, endPoint x: 57, endPoint y: 225, distance: 6.0
click at [54, 226] on div at bounding box center [53, 224] width 7 height 11
click at [52, 222] on icon at bounding box center [54, 222] width 4 height 3
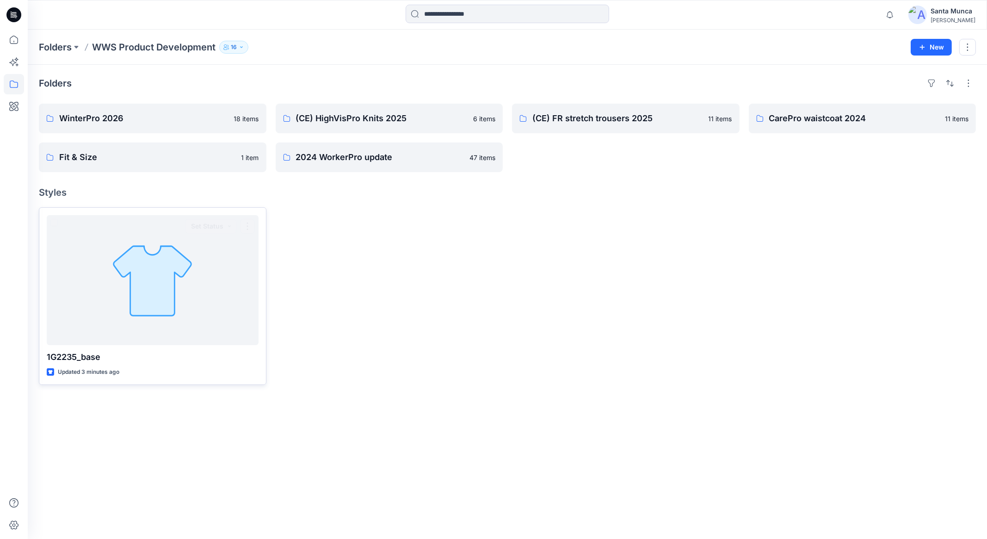
drag, startPoint x: 472, startPoint y: 244, endPoint x: 463, endPoint y: 244, distance: 9.3
click at [470, 244] on div at bounding box center [390, 296] width 228 height 178
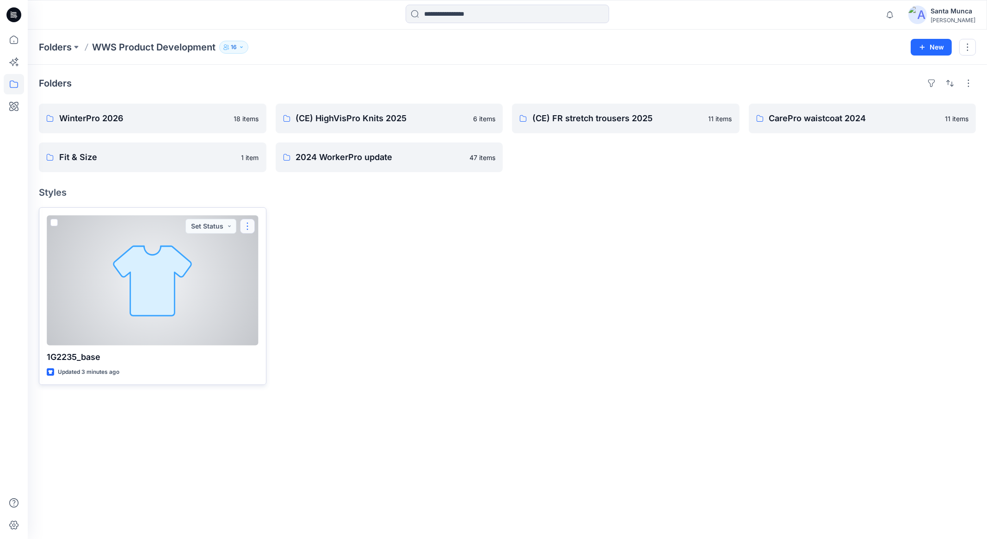
click at [248, 228] on button "button" at bounding box center [247, 226] width 15 height 15
click at [291, 319] on button "Move to" at bounding box center [292, 316] width 100 height 17
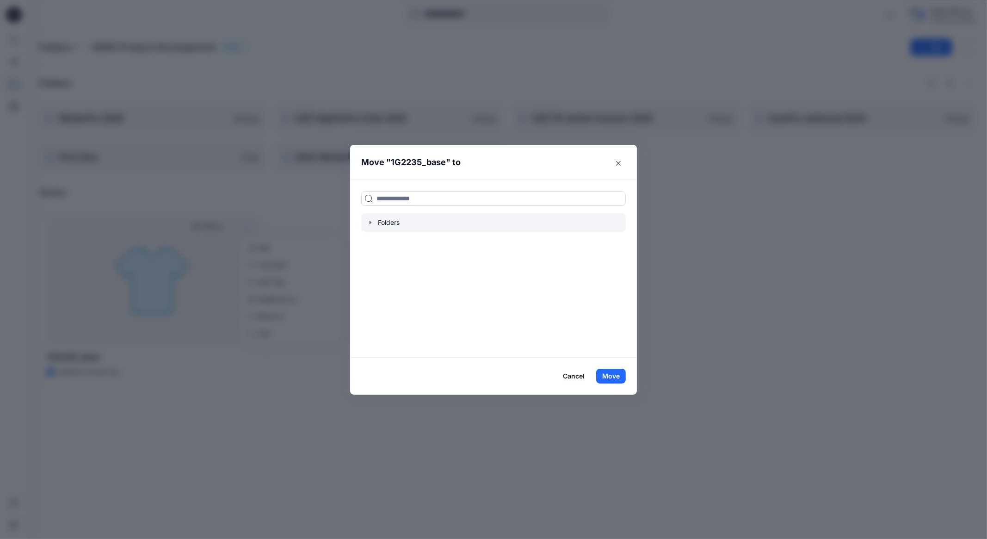
click at [367, 222] on icon "button" at bounding box center [370, 222] width 7 height 7
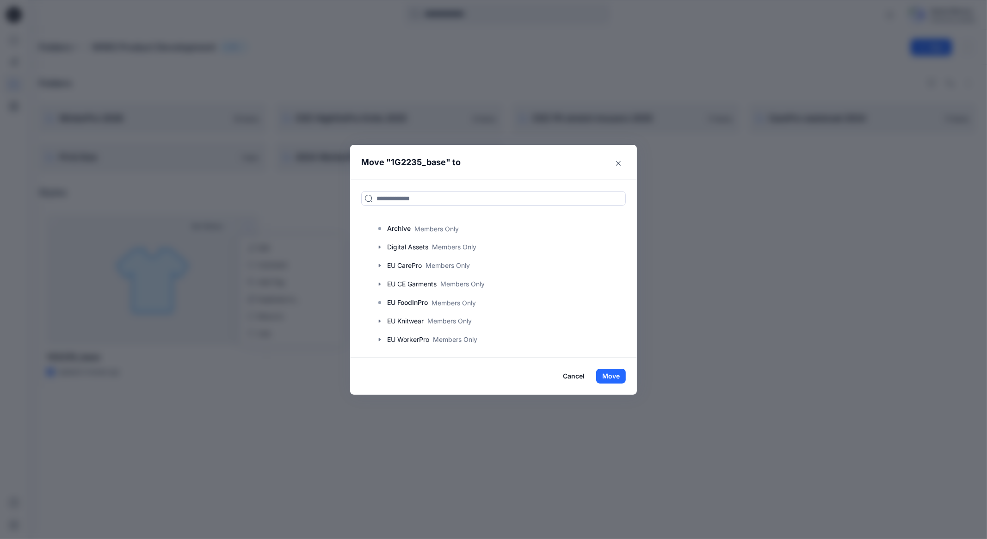
scroll to position [70, 0]
click at [482, 336] on div at bounding box center [493, 337] width 265 height 19
click at [474, 330] on div at bounding box center [493, 337] width 265 height 19
click at [416, 198] on input at bounding box center [493, 198] width 265 height 15
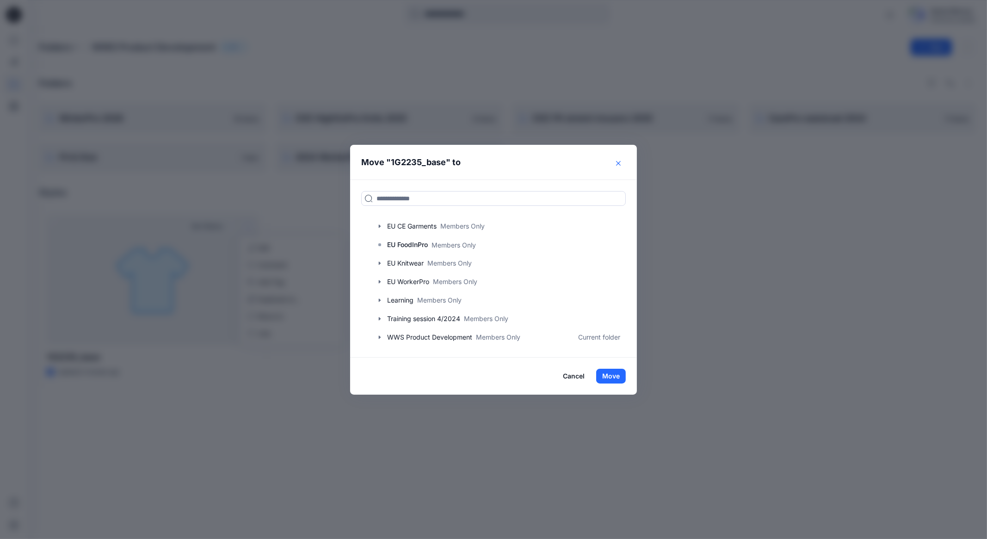
click at [621, 161] on button "Close" at bounding box center [618, 163] width 15 height 15
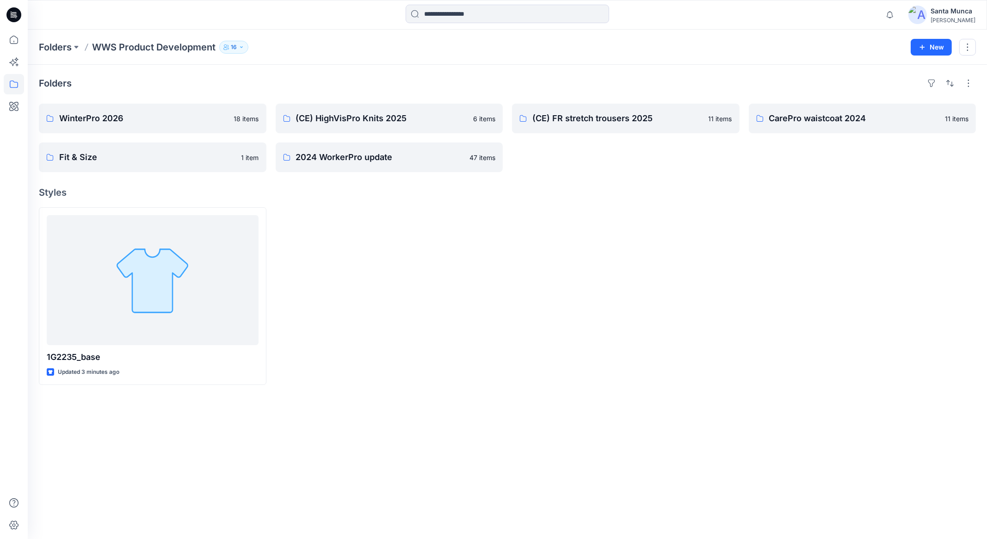
click at [71, 86] on div "Folders" at bounding box center [507, 83] width 937 height 15
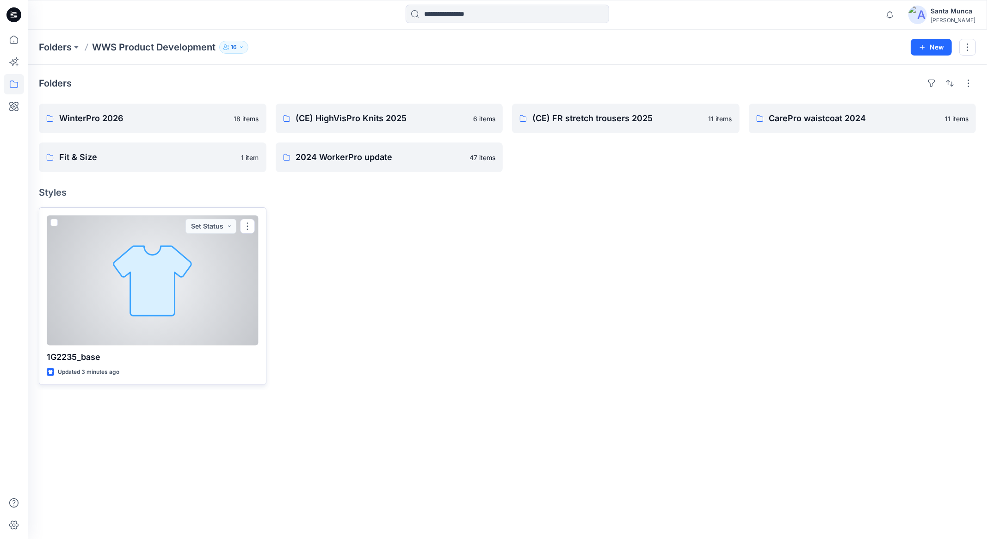
click at [255, 227] on div at bounding box center [153, 280] width 212 height 130
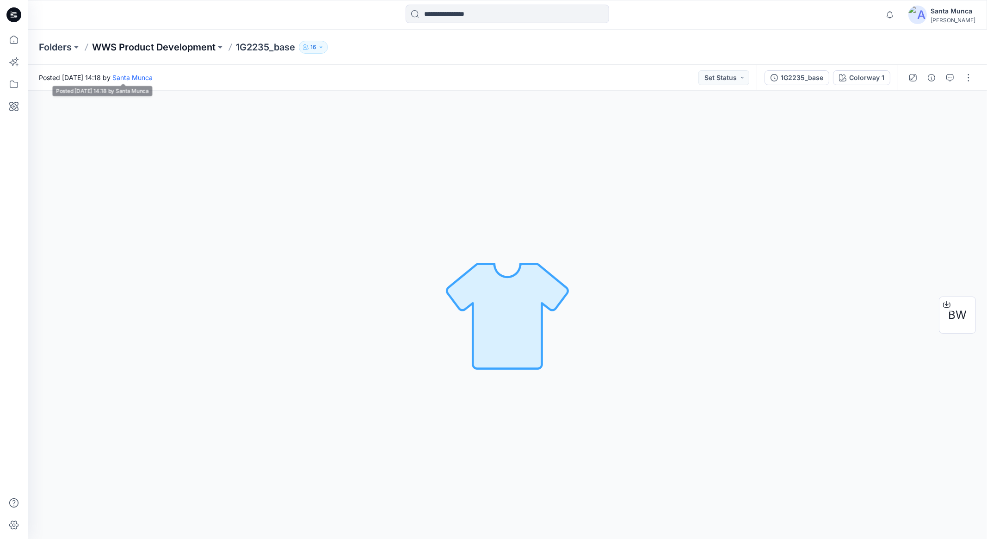
click at [195, 47] on p "WWS Product Development" at bounding box center [154, 47] width 124 height 13
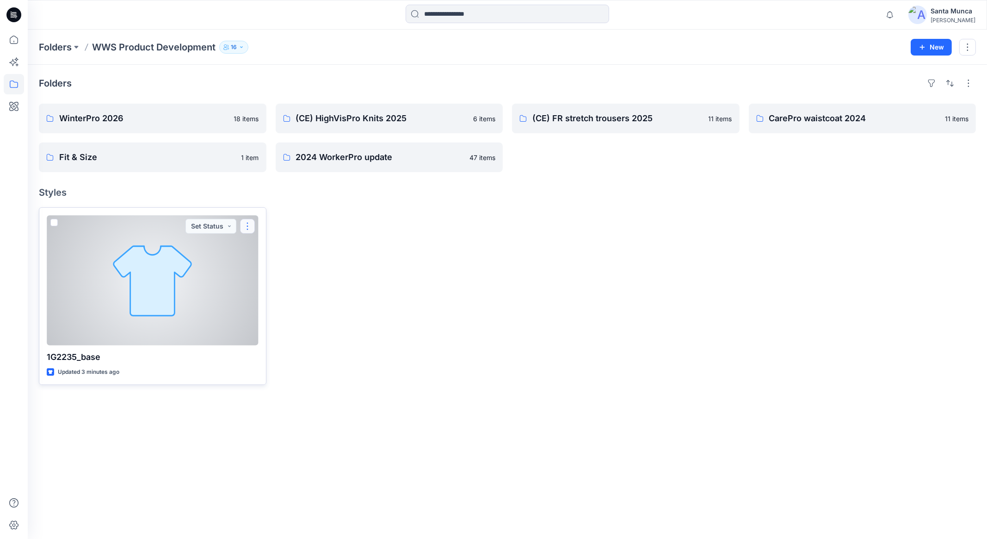
click at [254, 223] on button "button" at bounding box center [247, 226] width 15 height 15
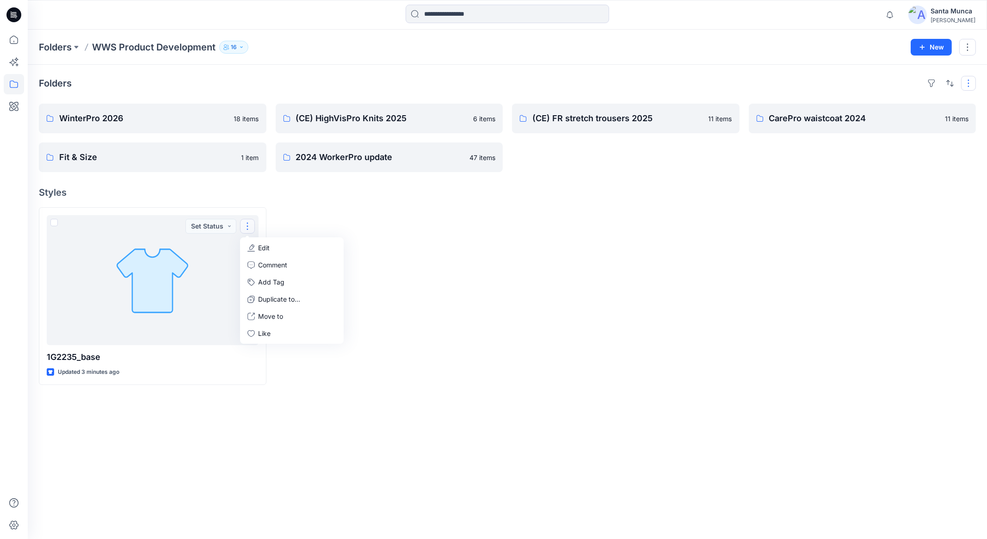
click at [966, 84] on button "button" at bounding box center [968, 83] width 15 height 15
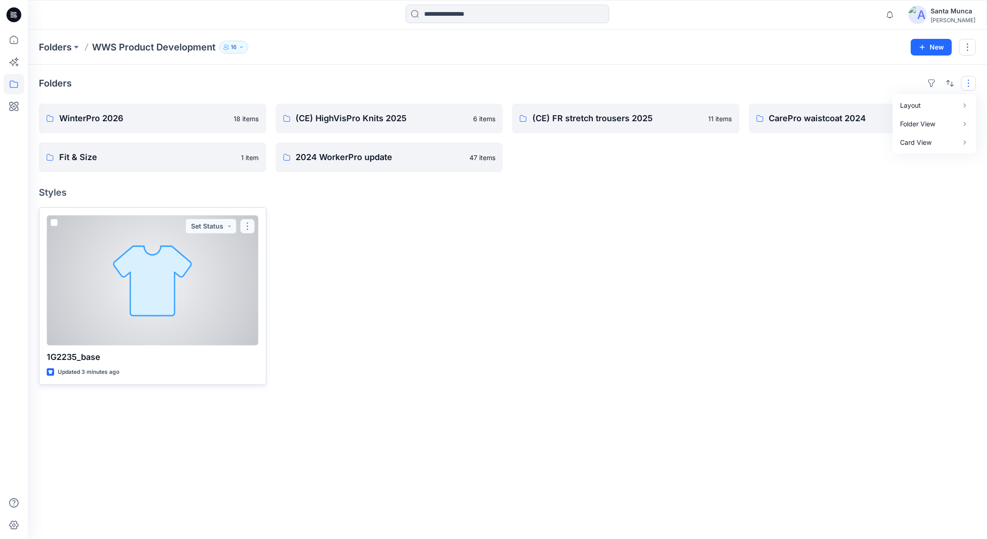
click at [243, 229] on button "button" at bounding box center [247, 226] width 15 height 15
click at [261, 303] on p "Duplicate to..." at bounding box center [280, 299] width 42 height 10
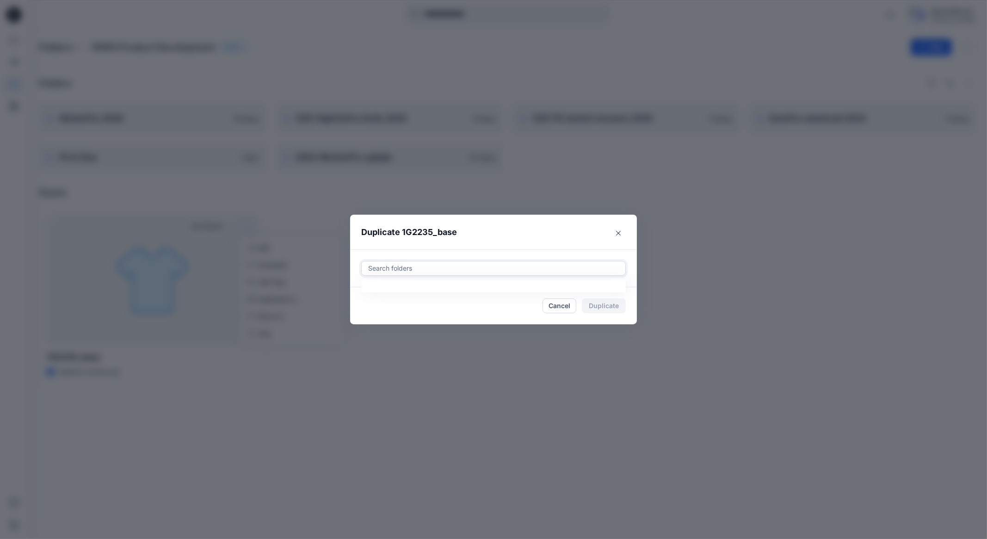
click at [430, 269] on div at bounding box center [493, 268] width 253 height 11
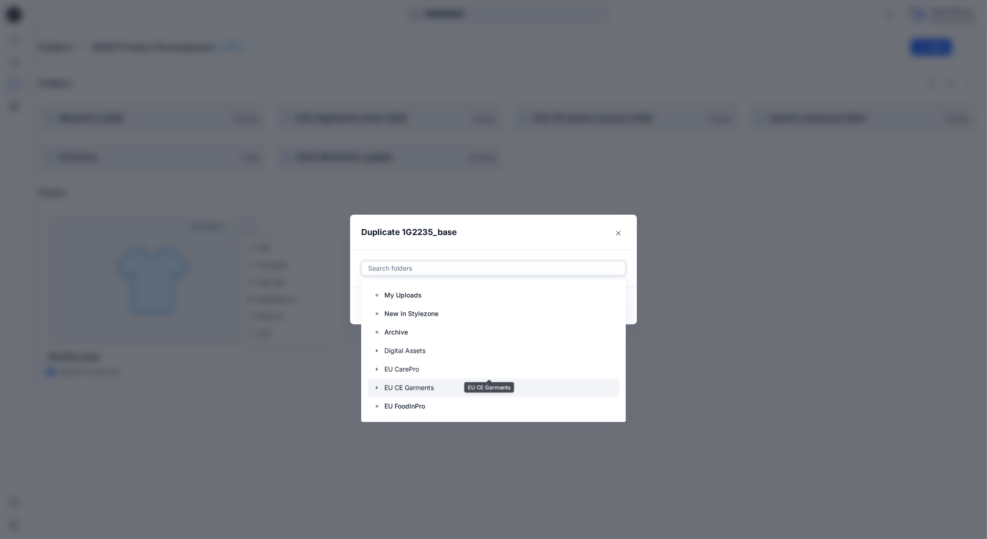
scroll to position [92, 0]
click at [618, 236] on button "Close" at bounding box center [618, 233] width 15 height 15
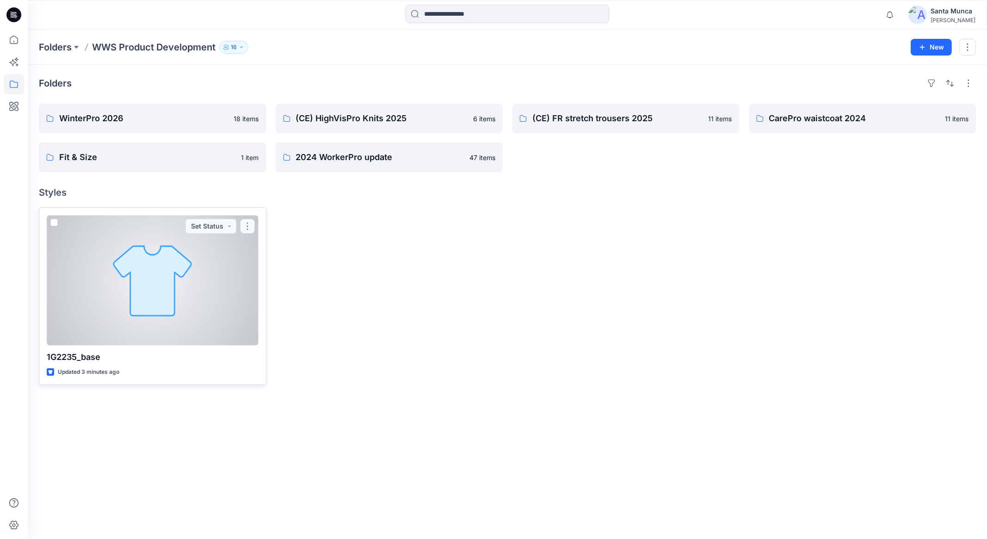
click at [250, 225] on button "button" at bounding box center [247, 226] width 15 height 15
click at [282, 315] on p "Move to" at bounding box center [271, 316] width 25 height 10
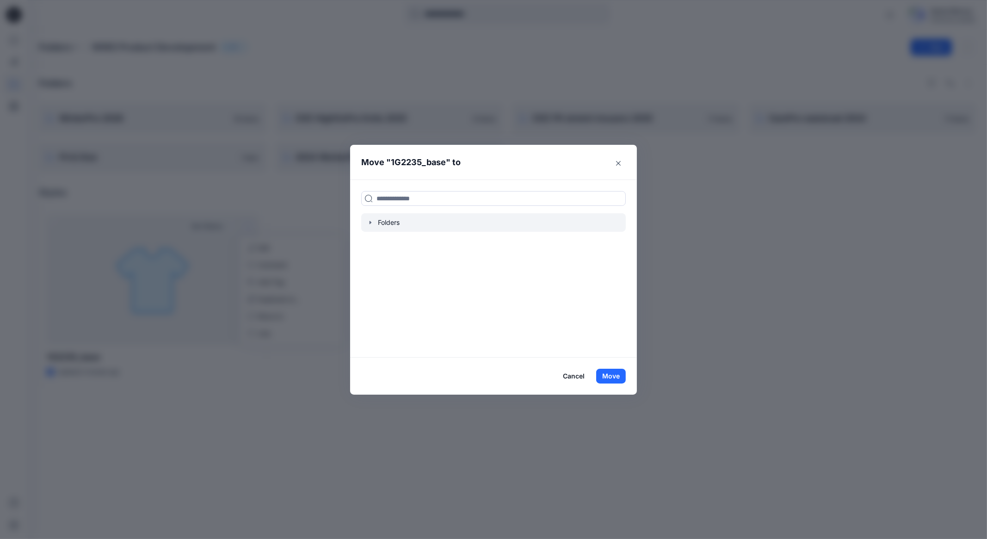
click at [369, 221] on icon "button" at bounding box center [370, 222] width 7 height 7
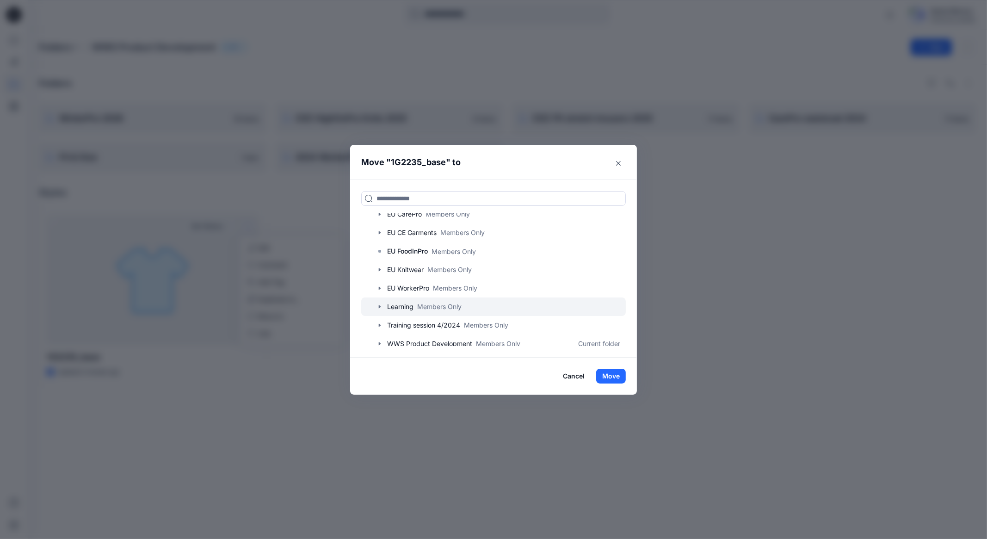
scroll to position [70, 0]
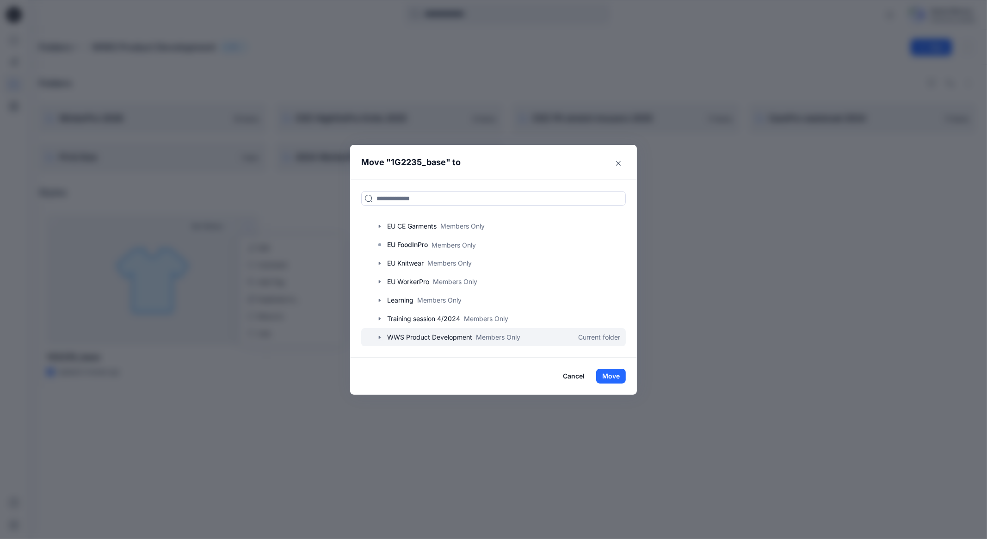
click at [379, 335] on icon "button" at bounding box center [379, 337] width 7 height 7
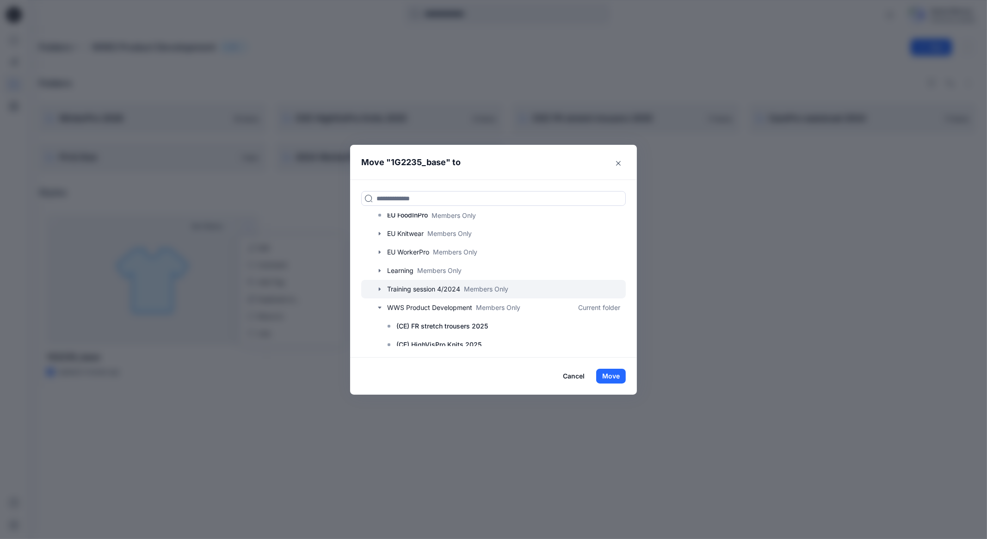
scroll to position [181, 0]
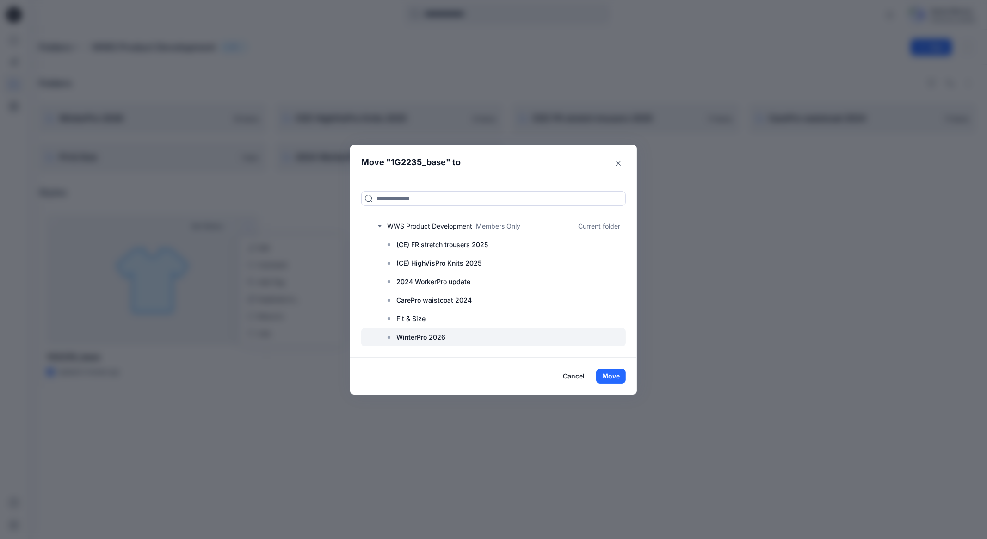
click at [440, 335] on p "WinterPro 2026" at bounding box center [421, 337] width 49 height 11
click at [609, 376] on button "Move" at bounding box center [611, 376] width 30 height 15
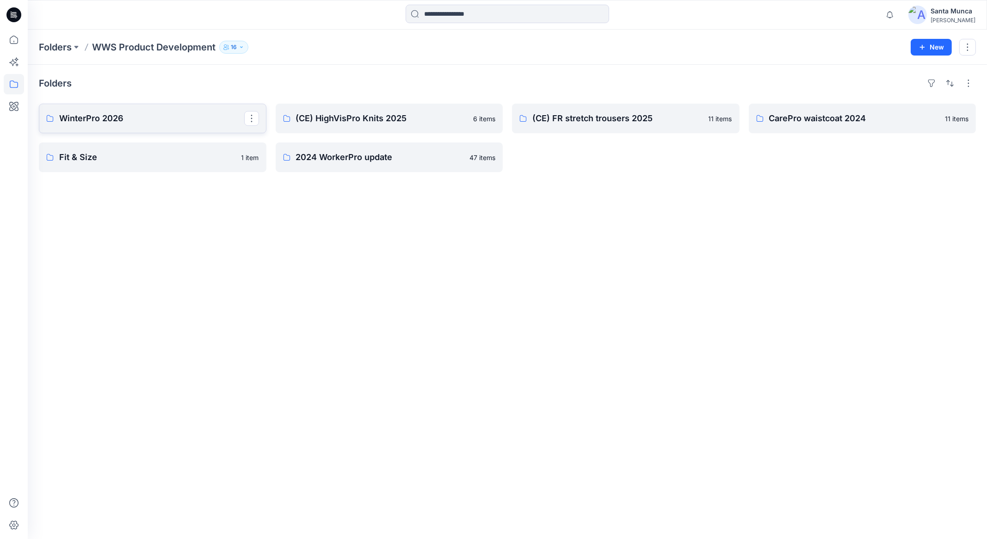
click at [137, 124] on p "WinterPro 2026" at bounding box center [151, 118] width 185 height 13
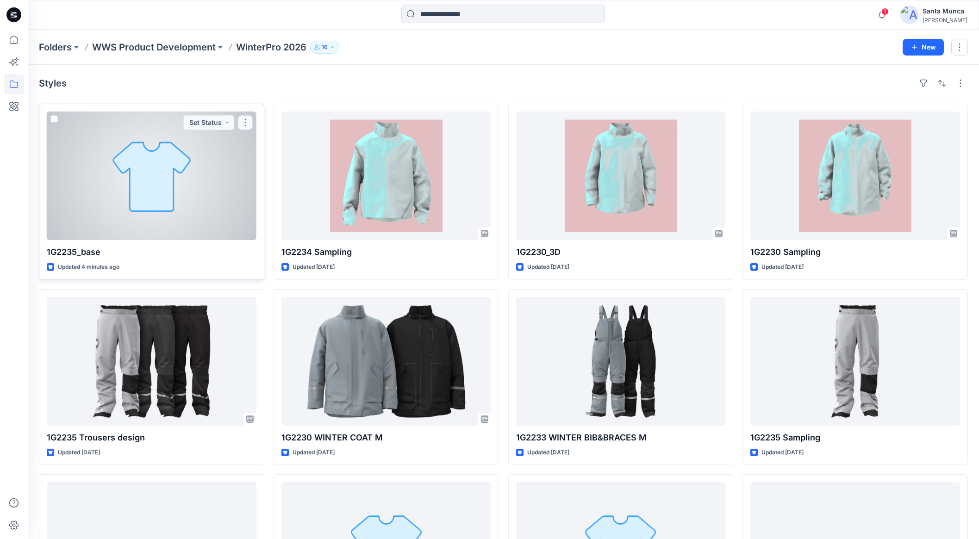
click at [242, 124] on button "button" at bounding box center [245, 122] width 15 height 15
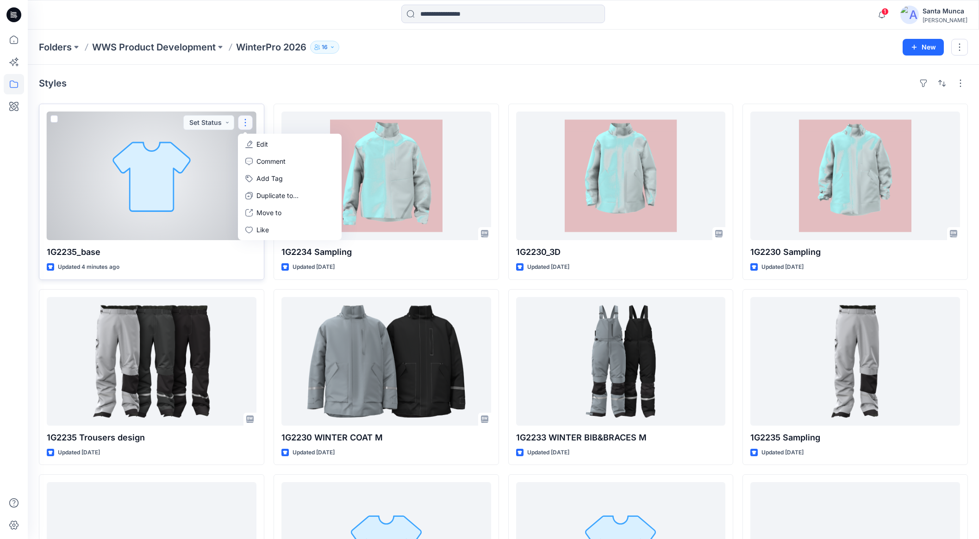
click at [260, 143] on p "Edit" at bounding box center [262, 144] width 12 height 10
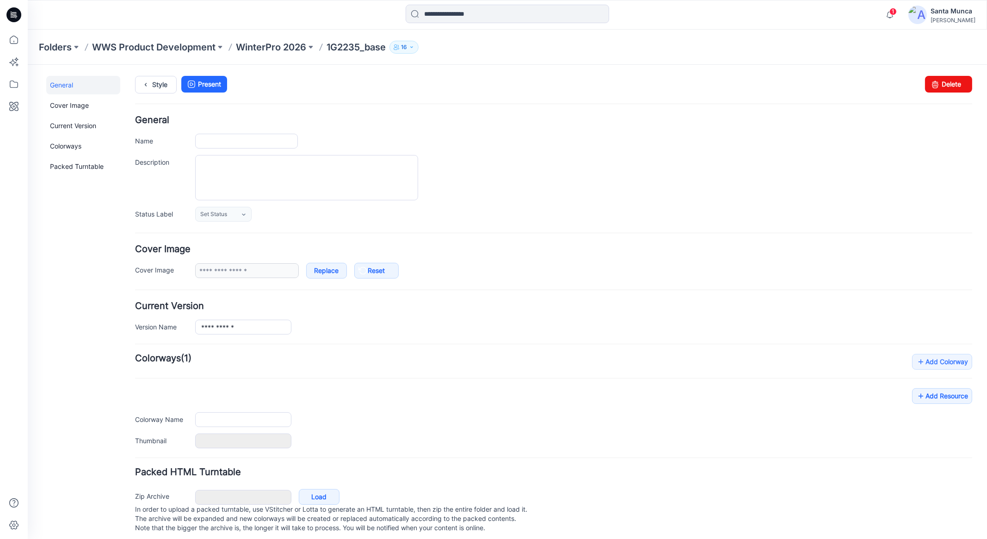
type input "**********"
type textarea "**********"
type input "**********"
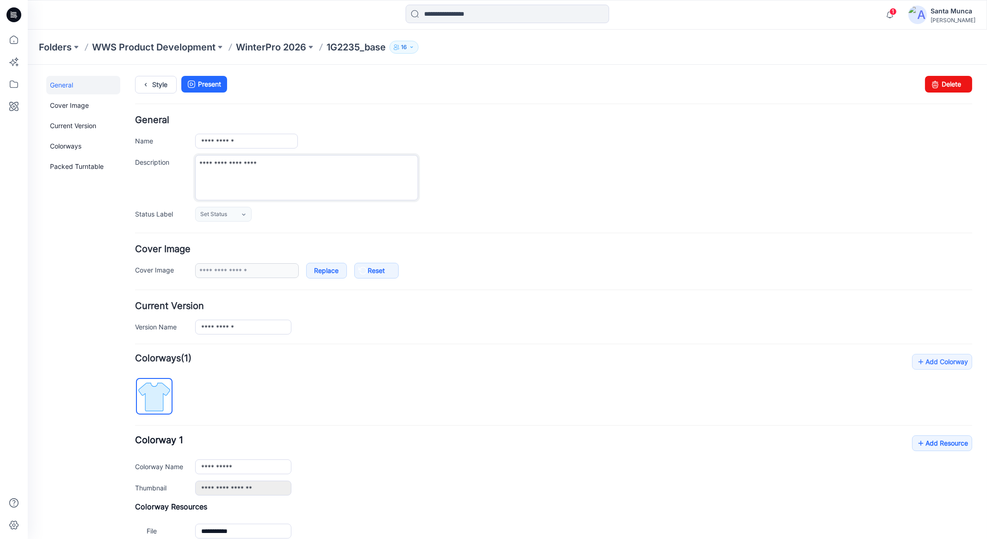
click at [267, 173] on textarea "**********" at bounding box center [306, 177] width 223 height 45
click at [271, 137] on input "**********" at bounding box center [246, 140] width 103 height 15
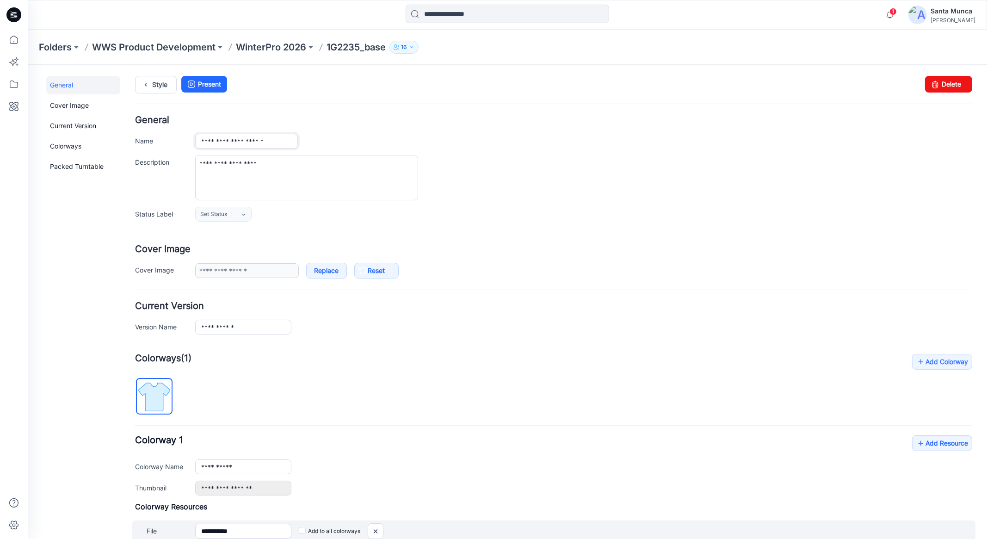
type input "**********"
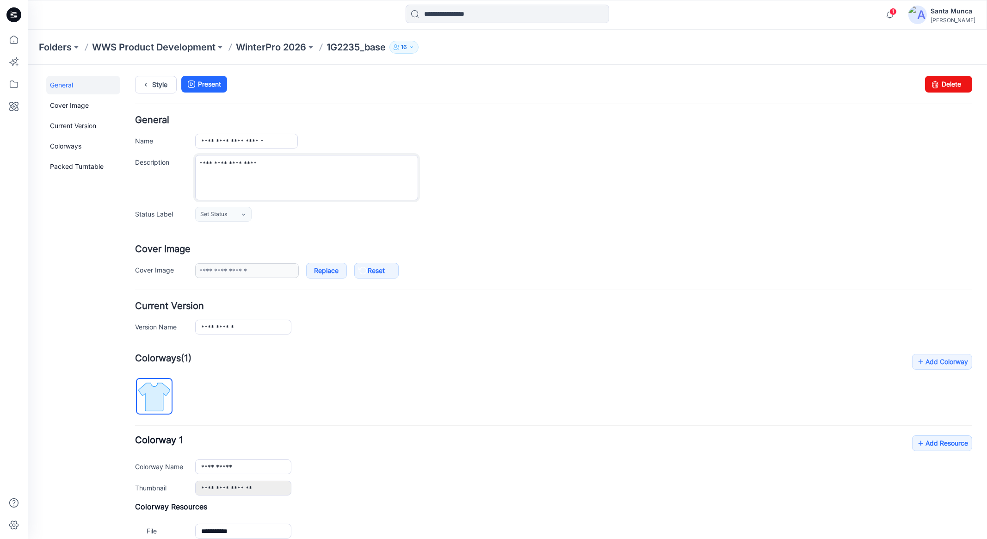
click at [280, 174] on textarea "**********" at bounding box center [306, 177] width 223 height 45
click at [240, 215] on link "Set Status" at bounding box center [223, 213] width 56 height 15
click at [229, 253] on link "Active" at bounding box center [233, 253] width 70 height 19
click at [249, 214] on link "Active" at bounding box center [223, 213] width 56 height 15
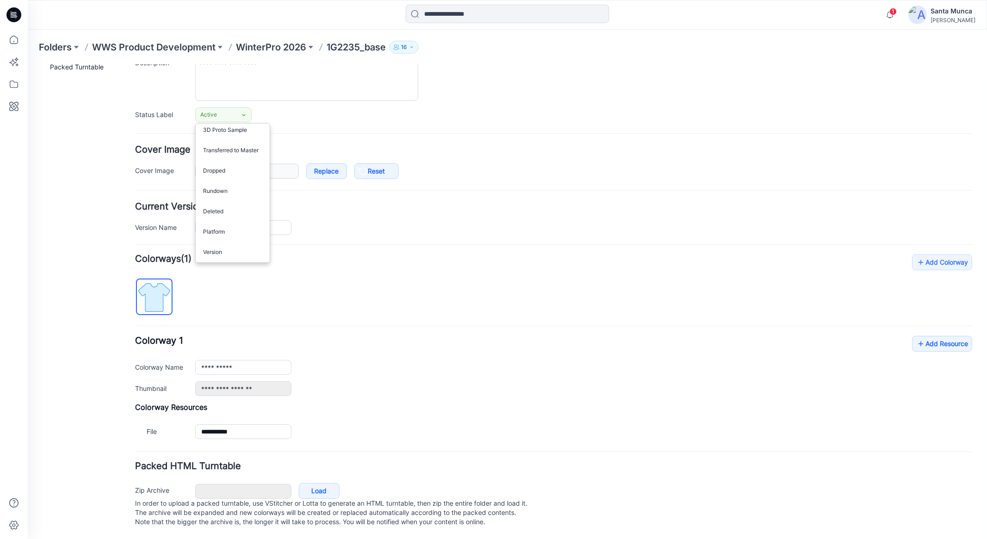
scroll to position [107, 0]
click at [236, 278] on div "**********" at bounding box center [553, 348] width 837 height 188
click at [317, 483] on link "Load" at bounding box center [319, 491] width 41 height 16
click at [311, 489] on link "Load" at bounding box center [319, 491] width 41 height 16
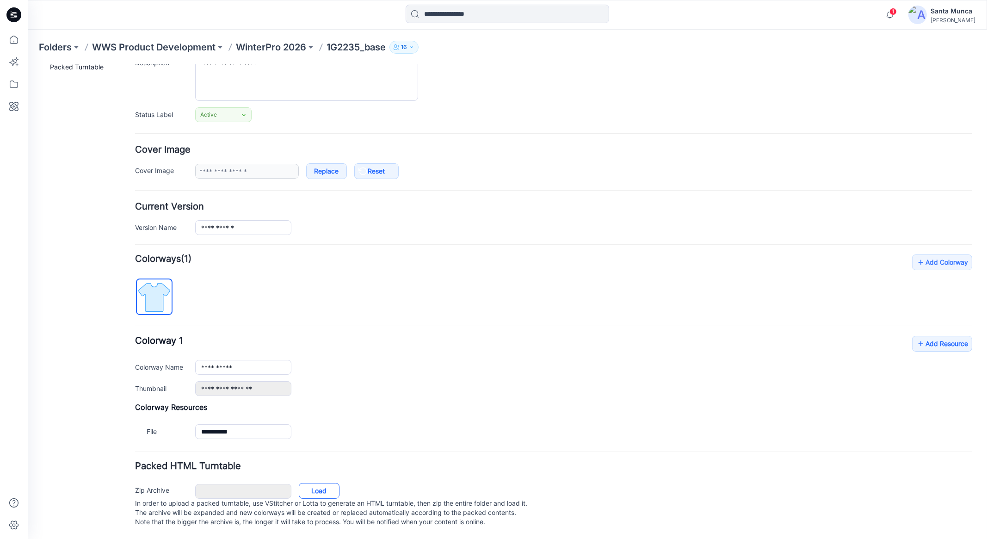
click at [317, 484] on link "Load" at bounding box center [319, 491] width 41 height 16
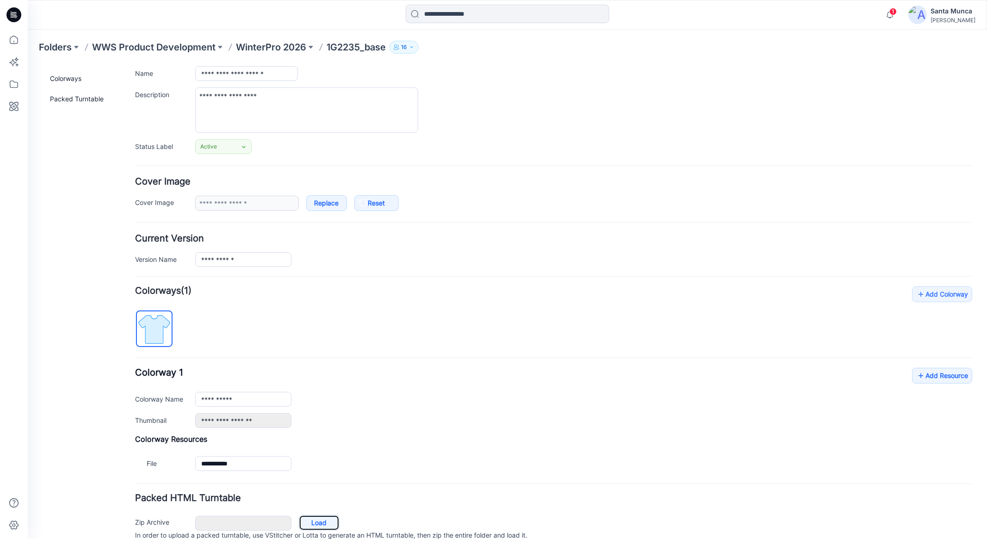
scroll to position [0, 0]
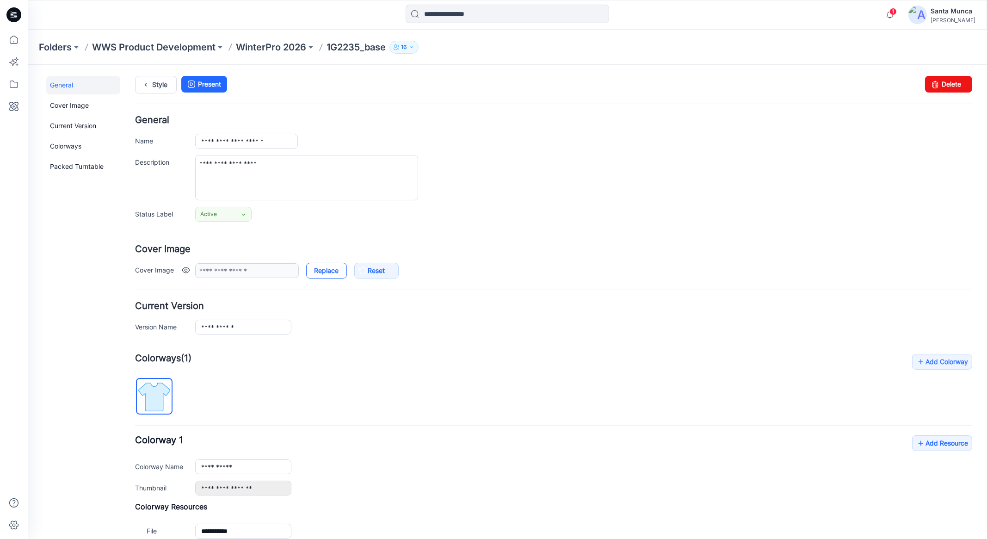
click at [338, 271] on link "Replace" at bounding box center [326, 270] width 41 height 16
type input "**********"
click at [165, 88] on link "Style" at bounding box center [156, 84] width 42 height 18
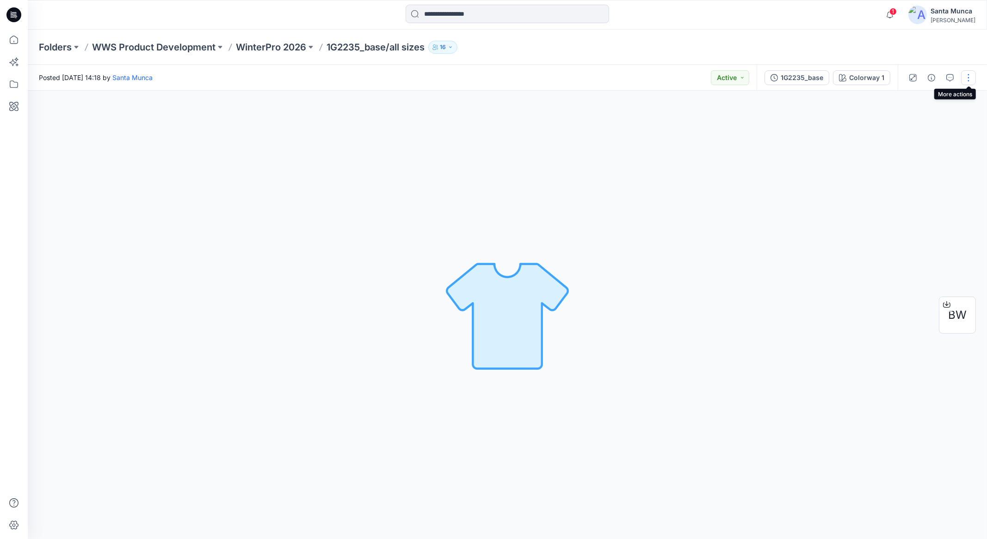
click at [974, 78] on button "button" at bounding box center [968, 77] width 15 height 15
click at [944, 190] on button "Move to..." at bounding box center [929, 193] width 85 height 17
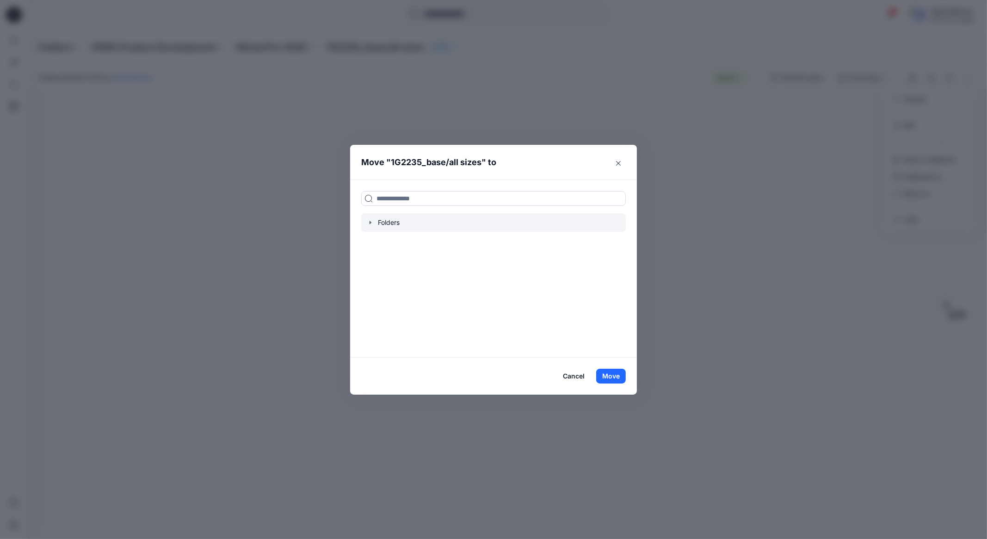
click at [422, 223] on div at bounding box center [493, 222] width 265 height 19
click at [371, 224] on icon "button" at bounding box center [370, 222] width 7 height 7
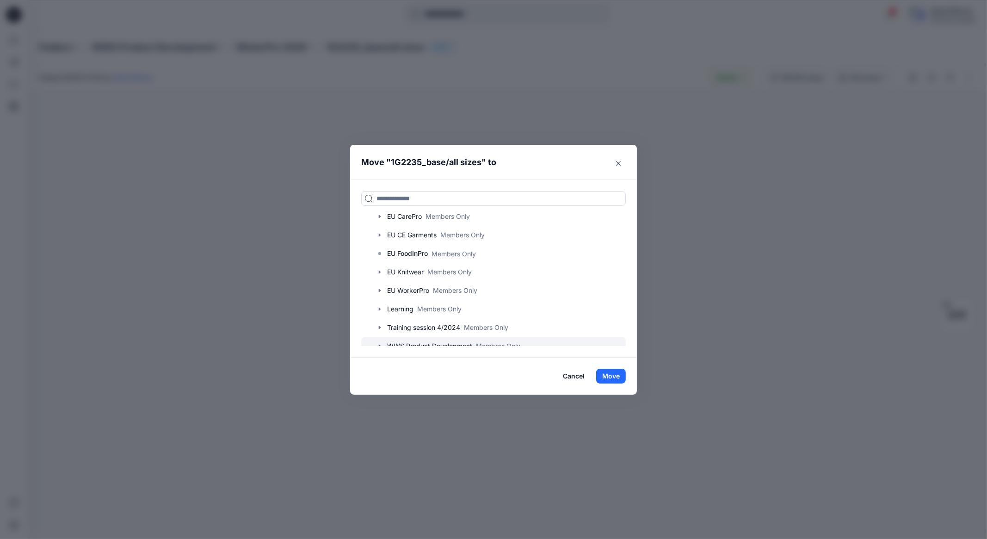
scroll to position [70, 0]
click at [379, 337] on icon "button" at bounding box center [380, 337] width 2 height 3
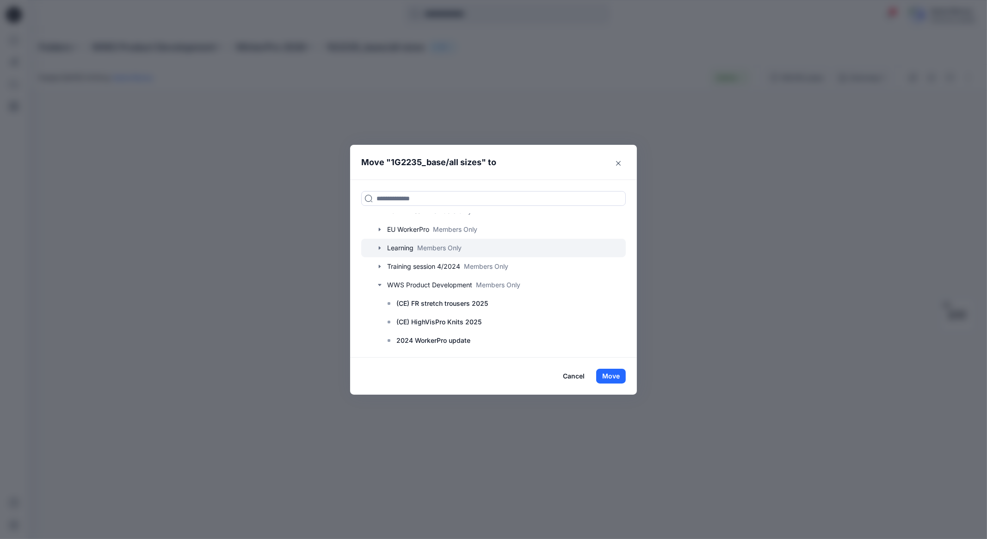
scroll to position [181, 0]
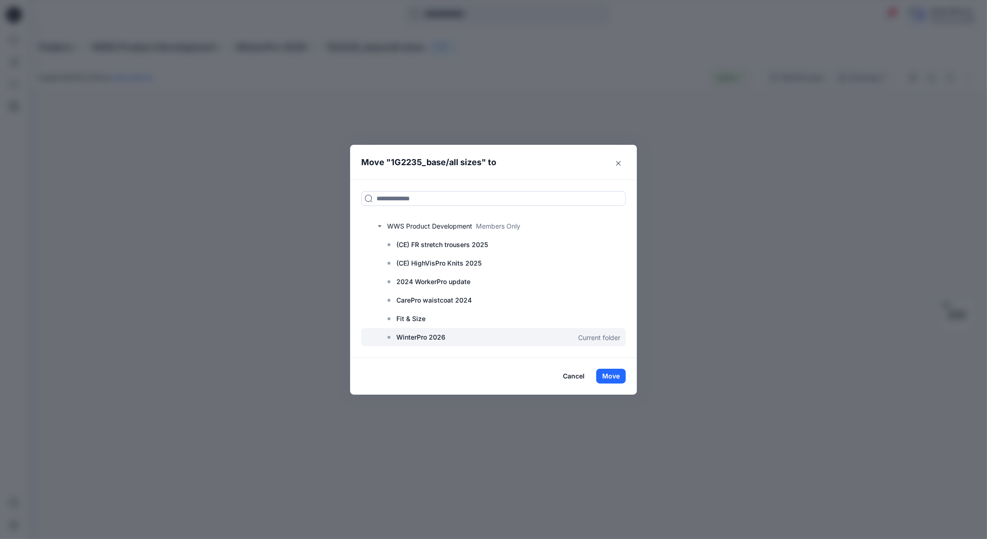
click at [391, 337] on icon at bounding box center [388, 337] width 7 height 7
drag, startPoint x: 564, startPoint y: 379, endPoint x: 536, endPoint y: 366, distance: 31.1
click at [564, 380] on button "Cancel" at bounding box center [574, 376] width 34 height 15
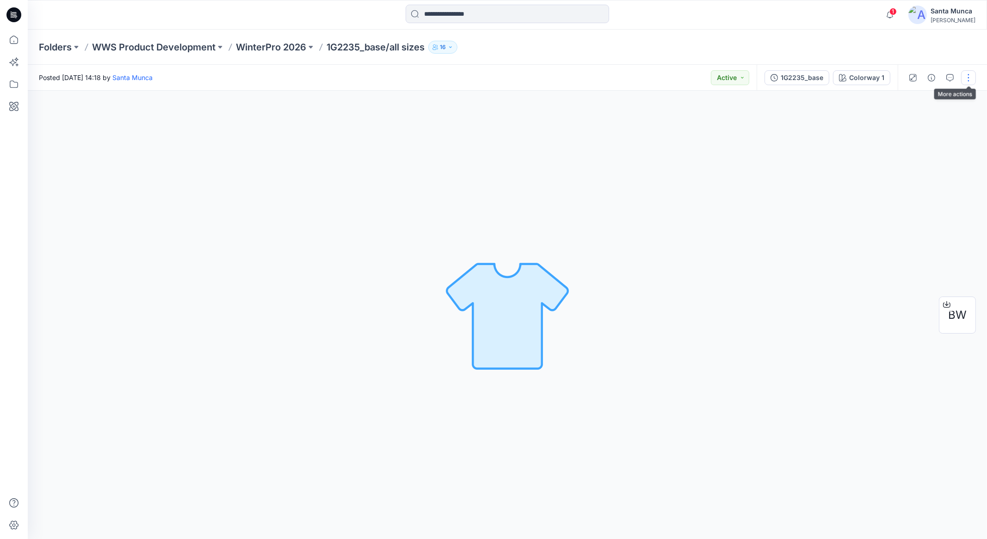
click at [973, 81] on button "button" at bounding box center [968, 77] width 15 height 15
click at [938, 159] on p "Add to Collection" at bounding box center [930, 160] width 52 height 10
click at [834, 280] on button "New Collection" at bounding box center [832, 279] width 100 height 17
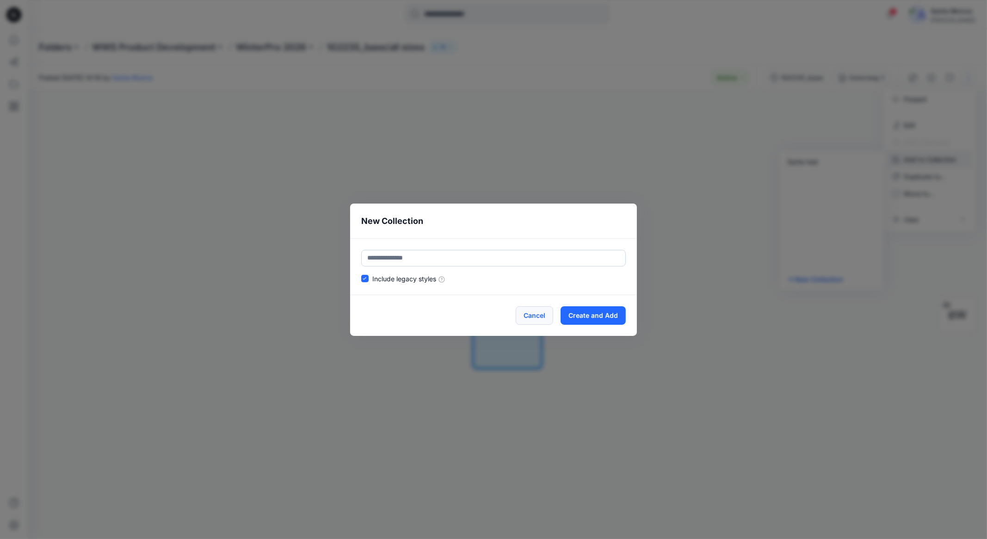
click at [540, 321] on button "Cancel" at bounding box center [534, 315] width 37 height 19
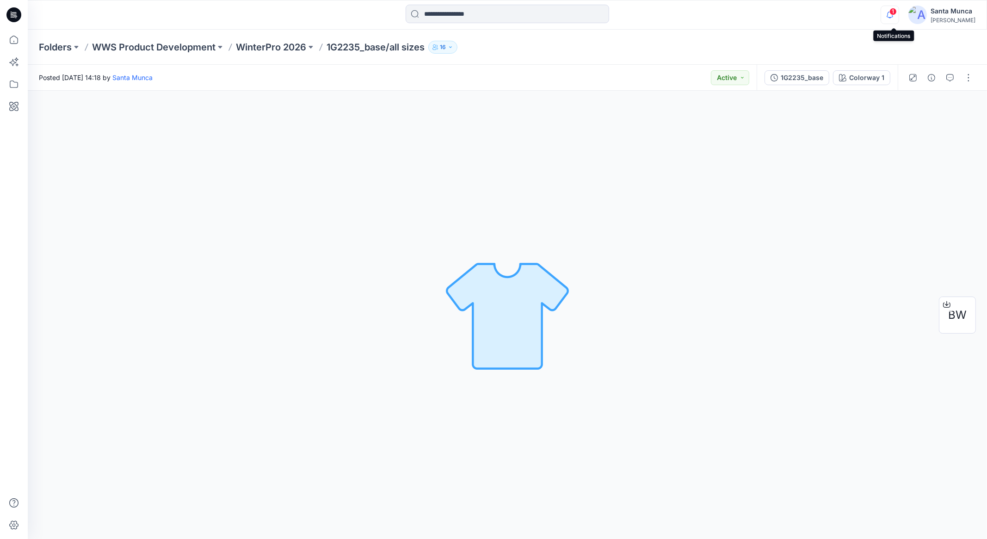
click at [888, 18] on icon "button" at bounding box center [890, 15] width 18 height 19
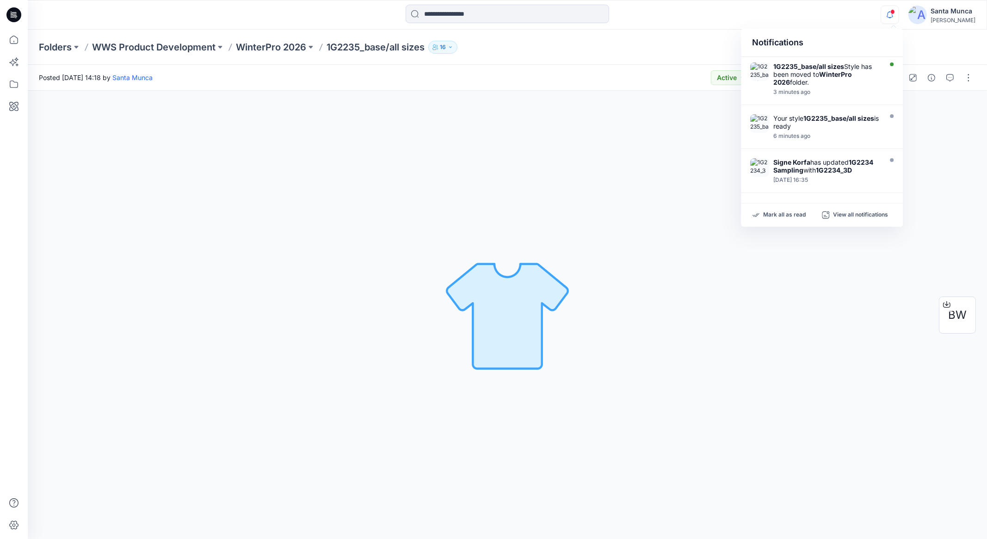
click at [527, 43] on div "Folders WWS Product Development WinterPro 2026 1G2235_base/all sizes 16" at bounding box center [471, 47] width 865 height 13
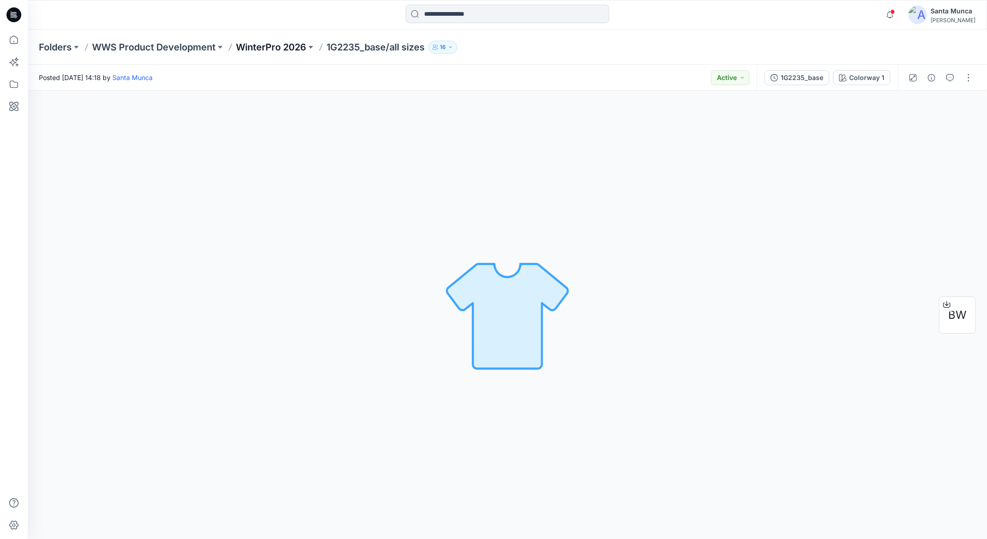
click at [298, 47] on p "WinterPro 2026" at bounding box center [271, 47] width 70 height 13
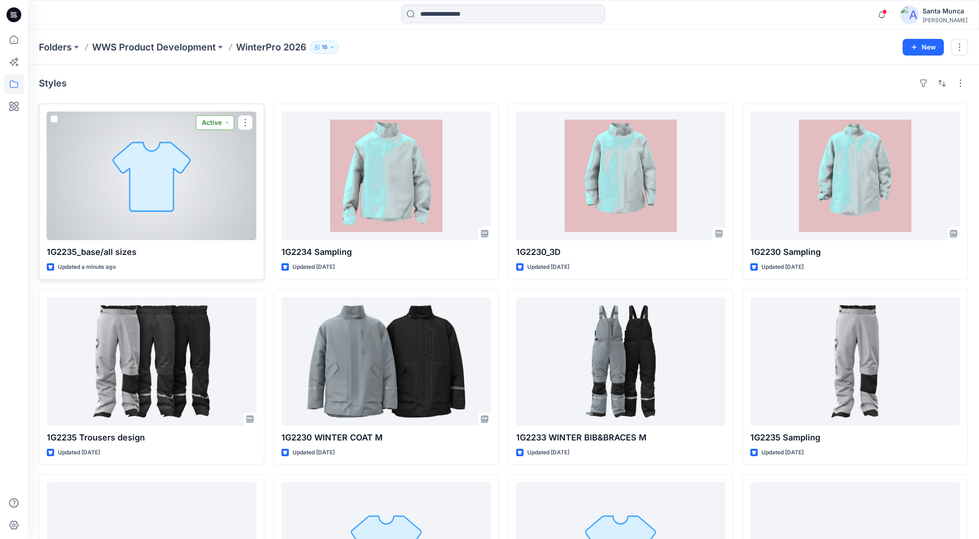
click at [223, 124] on button "Active" at bounding box center [215, 122] width 38 height 15
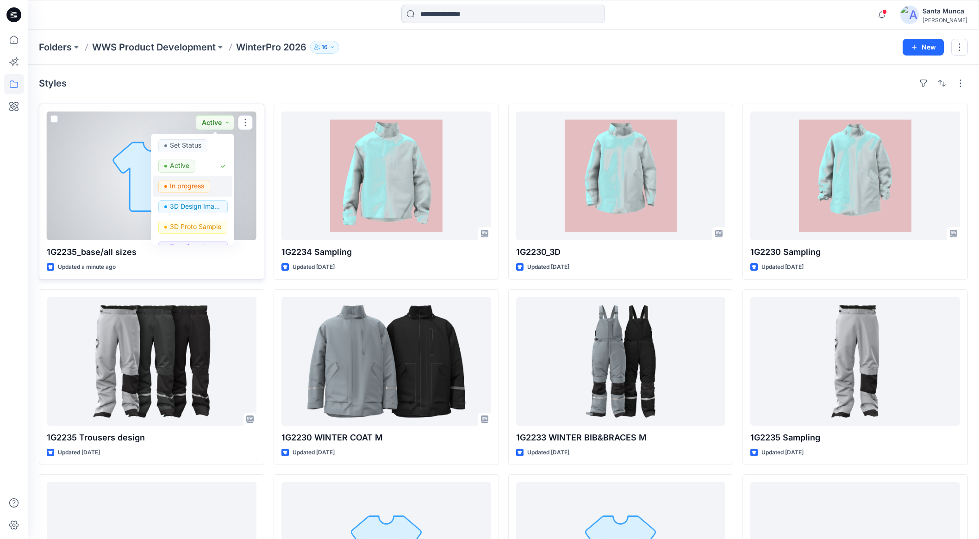
click at [197, 186] on p "In progress" at bounding box center [187, 186] width 34 height 12
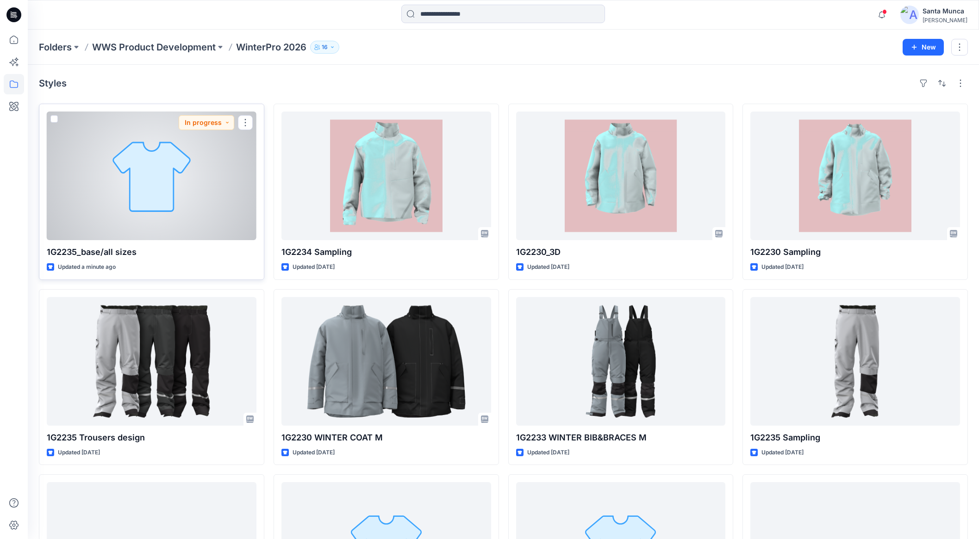
click at [145, 239] on div at bounding box center [152, 176] width 210 height 129
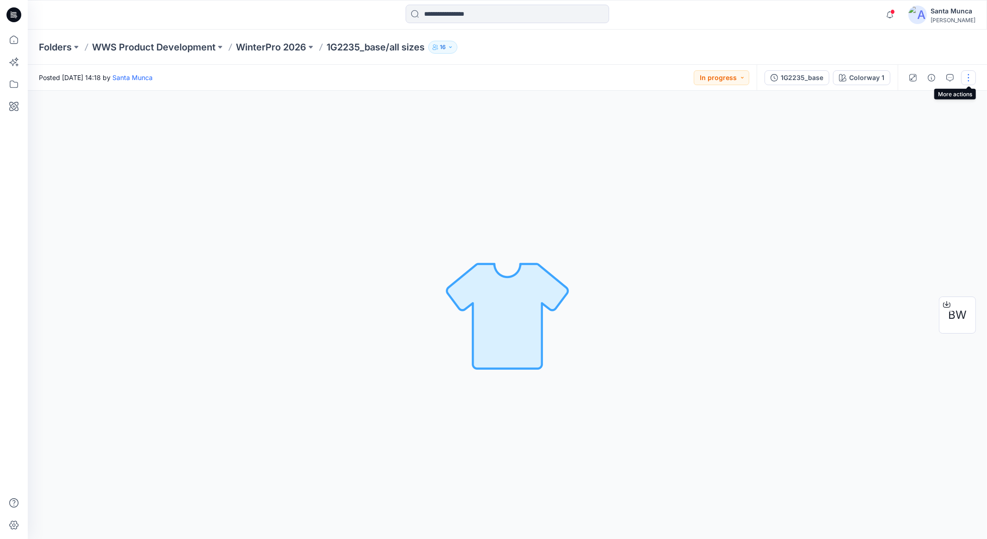
click at [967, 77] on button "button" at bounding box center [968, 77] width 15 height 15
click at [929, 131] on button "Edit" at bounding box center [929, 125] width 85 height 17
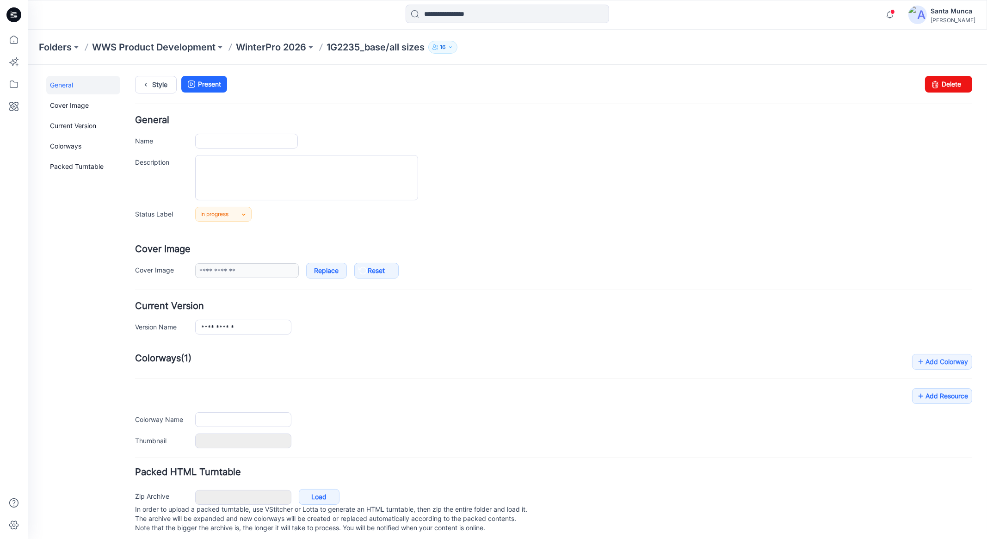
type input "**********"
type textarea "**********"
type input "**********"
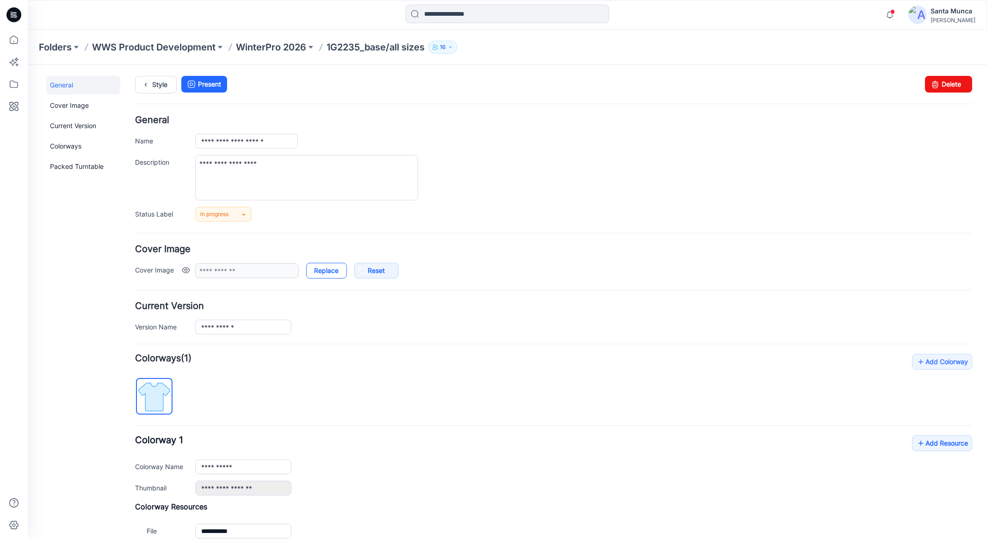
click at [338, 271] on link "Replace" at bounding box center [326, 270] width 41 height 16
type input "*****"
click at [306, 46] on p "WinterPro 2026" at bounding box center [271, 47] width 70 height 13
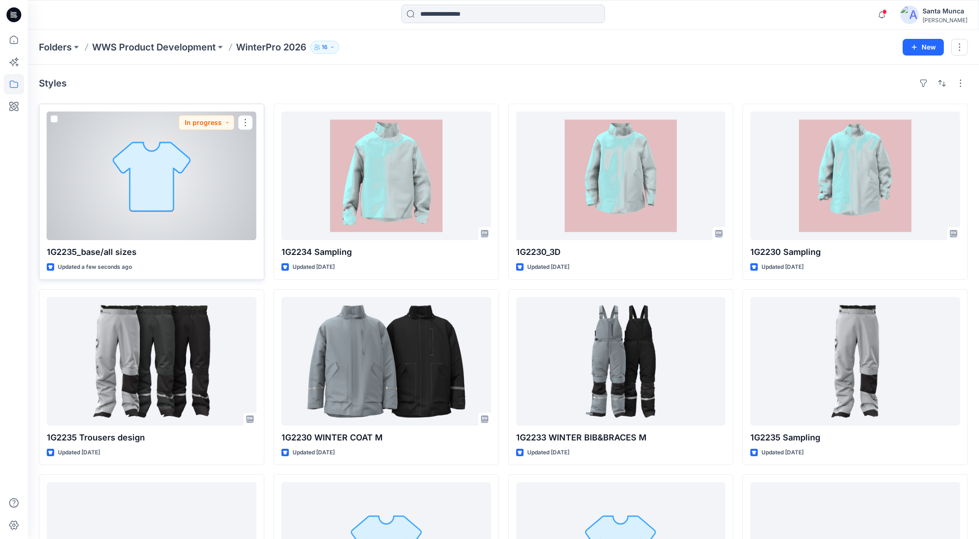
click at [116, 254] on p "1G2235_base/all sizes" at bounding box center [152, 252] width 210 height 13
click at [96, 238] on div at bounding box center [152, 176] width 210 height 129
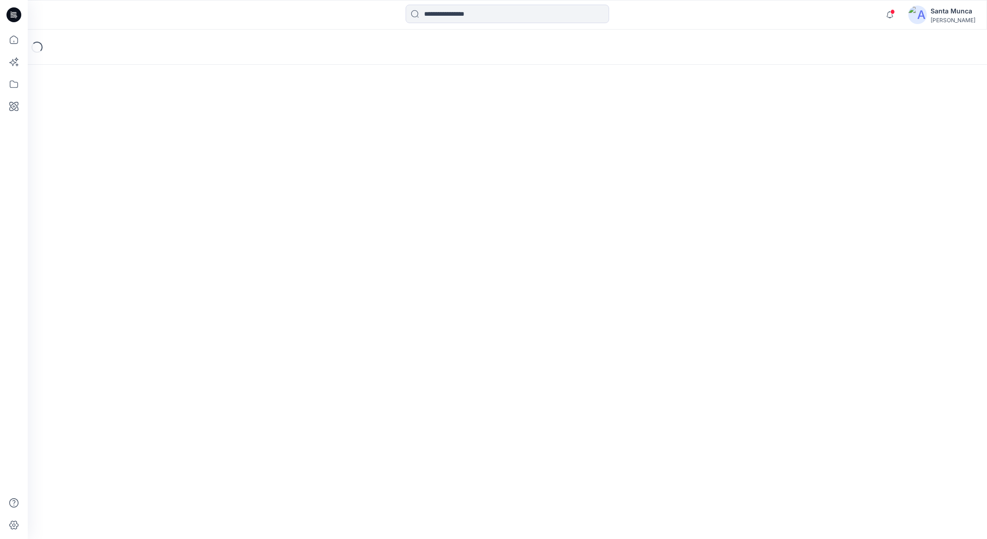
click at [96, 238] on div "Loading..." at bounding box center [508, 284] width 960 height 509
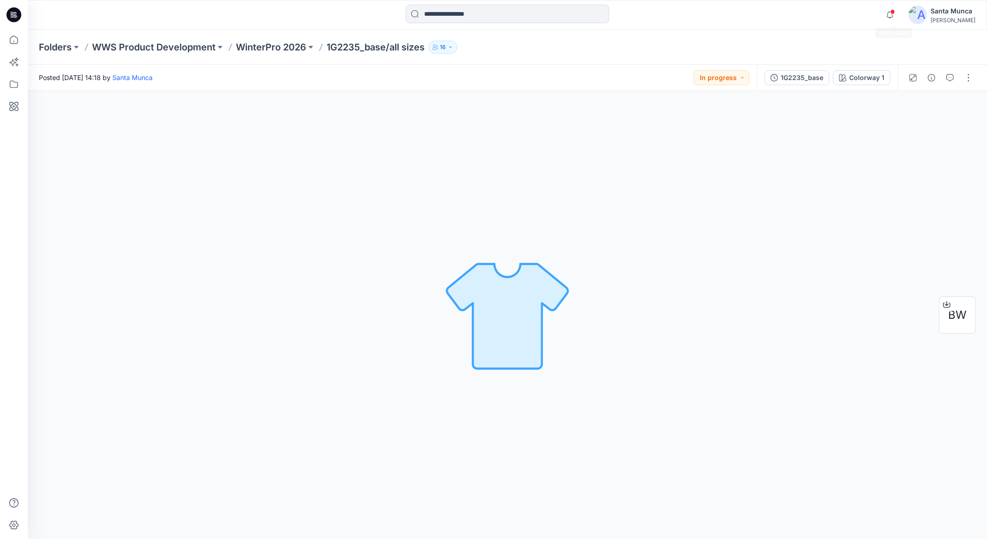
click at [904, 10] on div "Notifications 1G2235_base/all sizes Style has been moved to WinterPro 2026 fold…" at bounding box center [928, 15] width 95 height 20
click at [899, 12] on icon "button" at bounding box center [890, 15] width 18 height 19
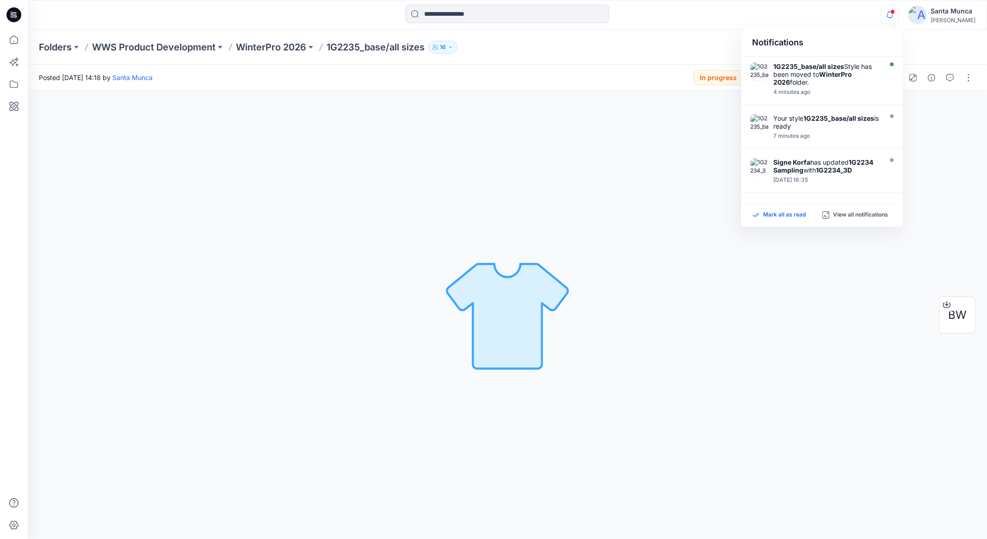
click at [791, 217] on p "Mark all as read" at bounding box center [784, 215] width 43 height 8
click at [548, 67] on div "Posted Sunday, October 12, 2025 14:18 by Santa Munca In progress" at bounding box center [392, 77] width 729 height 25
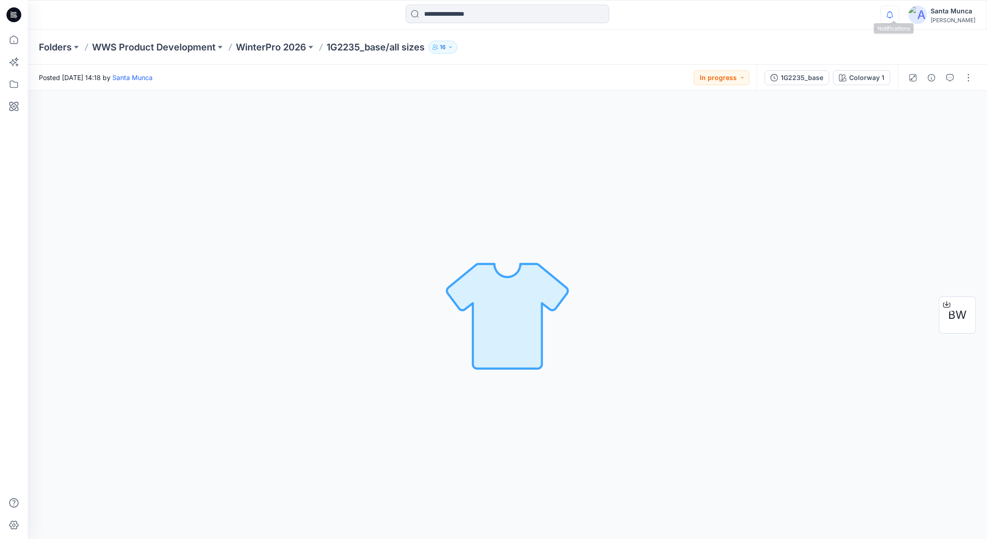
click at [899, 17] on icon "button" at bounding box center [890, 15] width 18 height 19
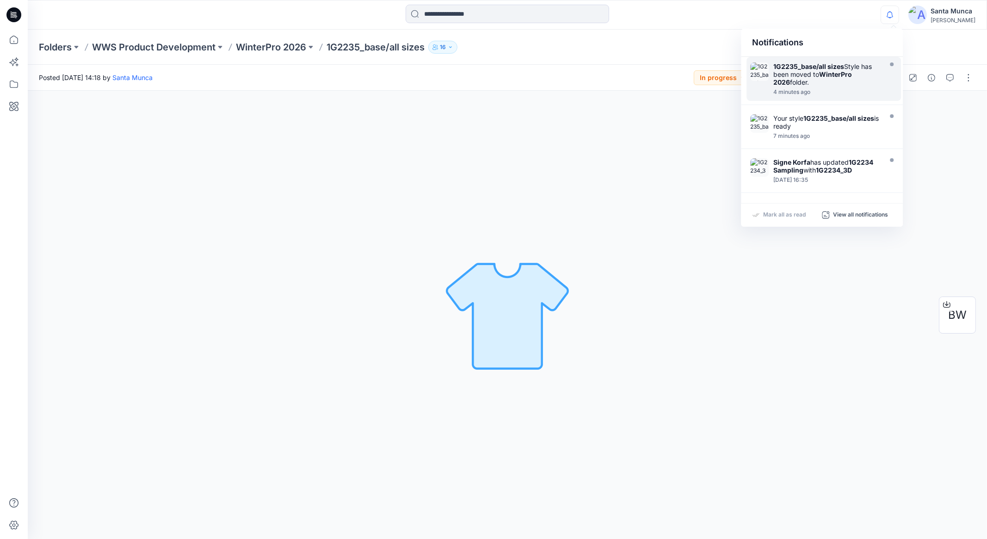
click at [829, 67] on strong "1G2235_base/all sizes" at bounding box center [809, 66] width 71 height 8
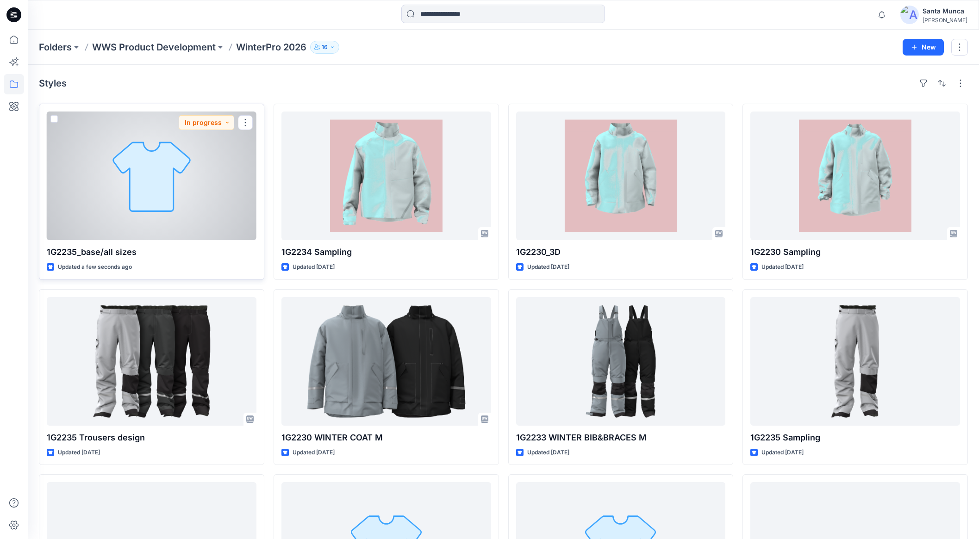
click at [173, 130] on div at bounding box center [152, 176] width 210 height 129
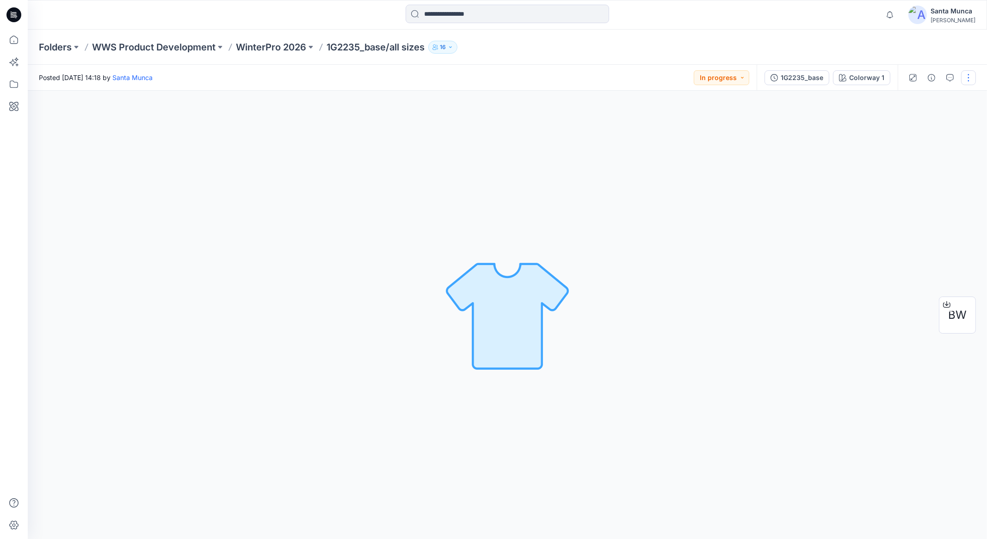
click at [965, 78] on button "button" at bounding box center [968, 77] width 15 height 15
click at [913, 44] on div "Folders WWS Product Development WinterPro 2026 1G2235_base/all sizes 16" at bounding box center [508, 47] width 960 height 35
click at [898, 10] on icon "button" at bounding box center [890, 15] width 18 height 19
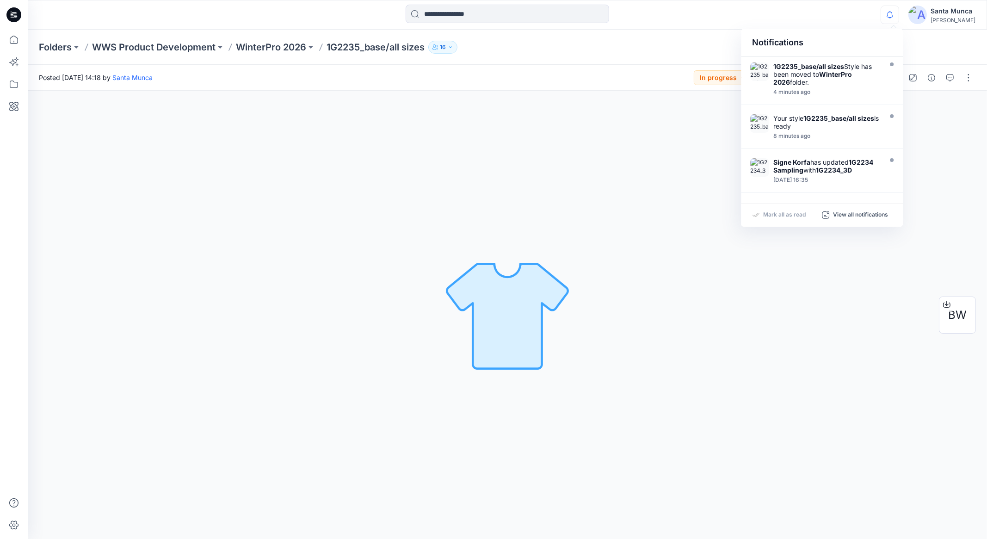
click at [621, 34] on div "Folders WWS Product Development WinterPro 2026 1G2235_base/all sizes 16" at bounding box center [508, 47] width 960 height 35
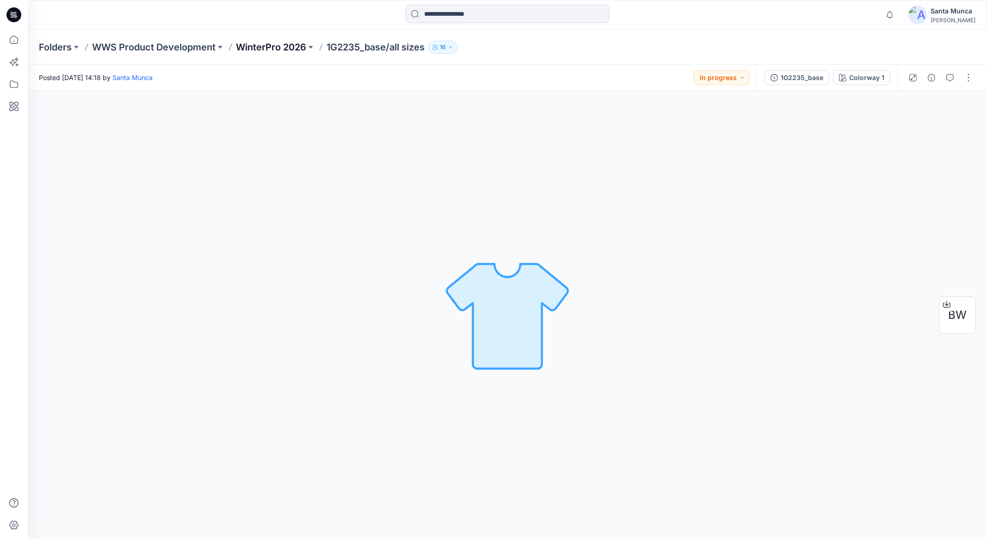
click at [271, 47] on p "WinterPro 2026" at bounding box center [271, 47] width 70 height 13
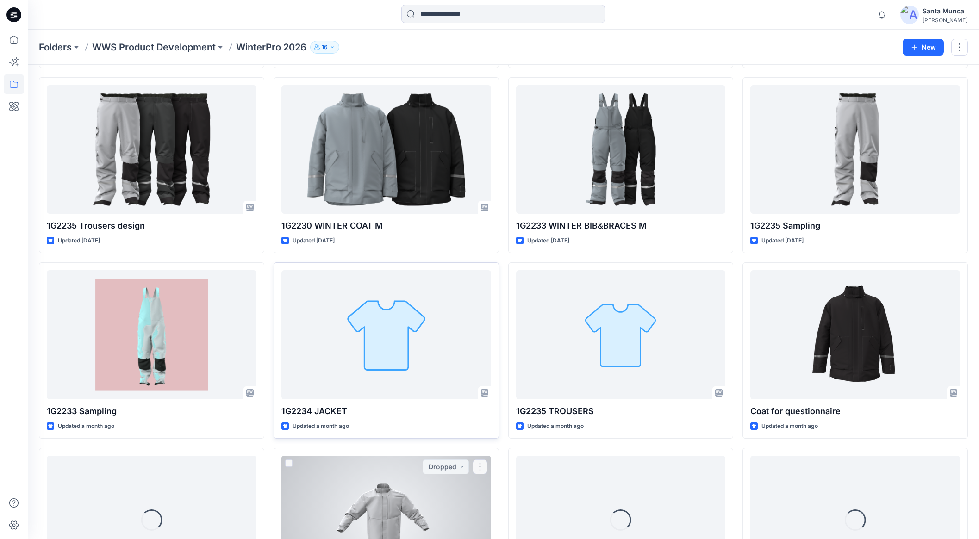
scroll to position [213, 0]
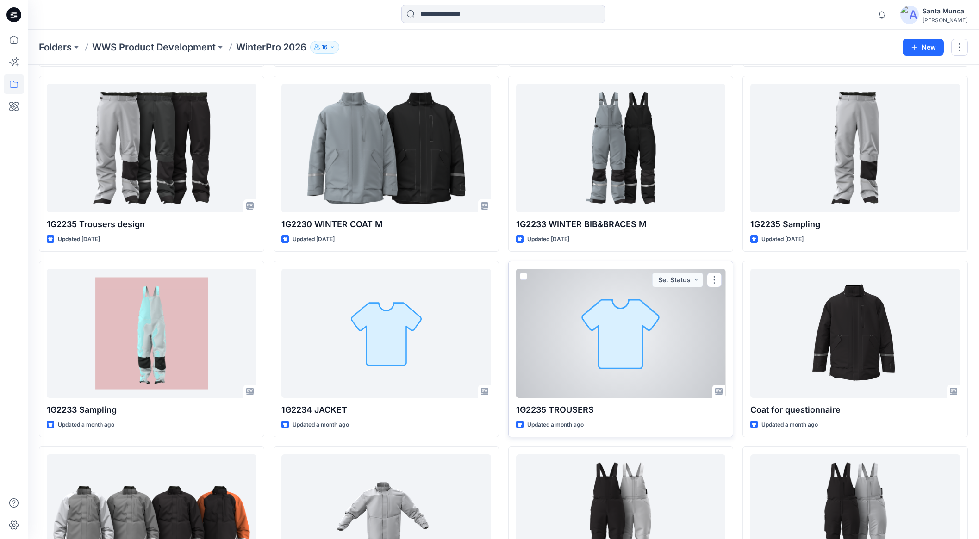
click at [567, 404] on p "1G2235 TROUSERS" at bounding box center [621, 409] width 210 height 13
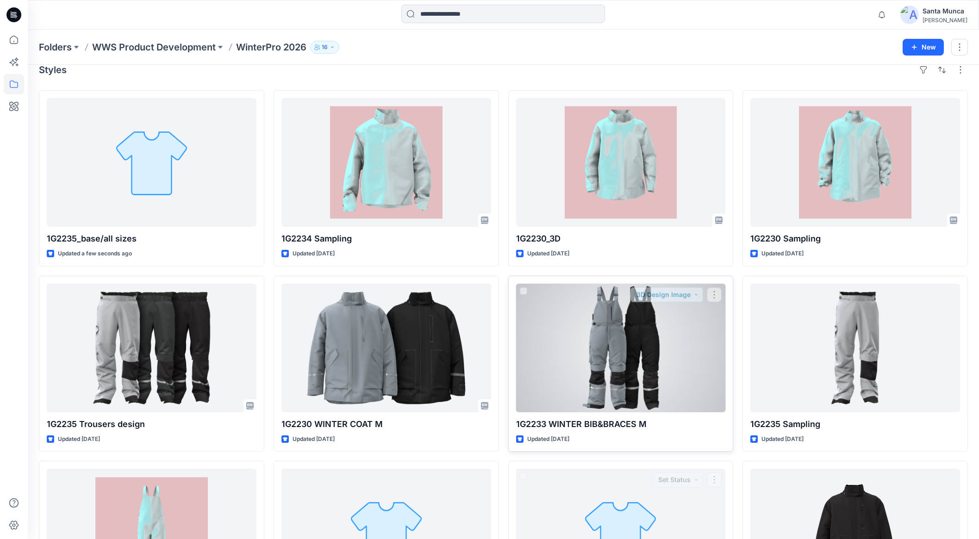
scroll to position [0, 0]
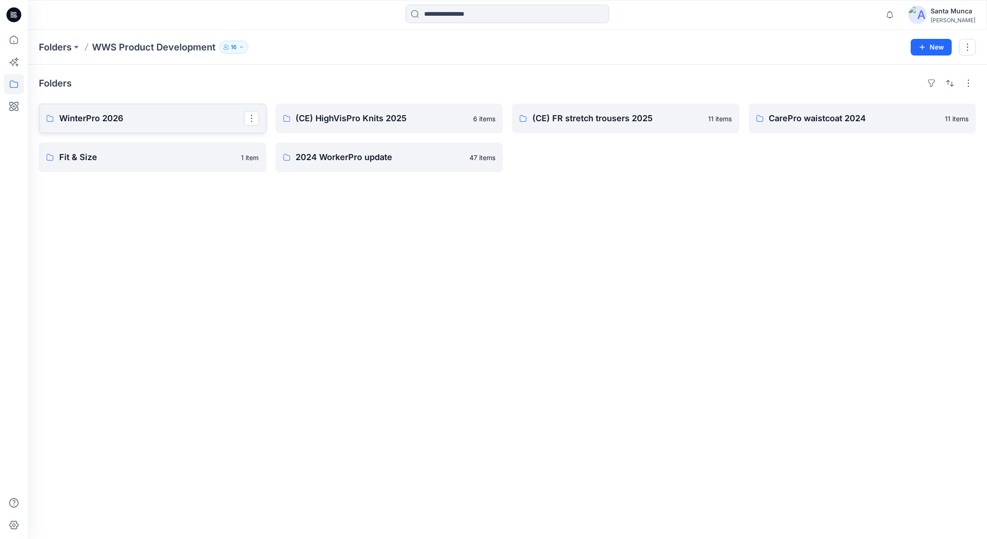
click at [160, 123] on p "WinterPro 2026" at bounding box center [151, 118] width 185 height 13
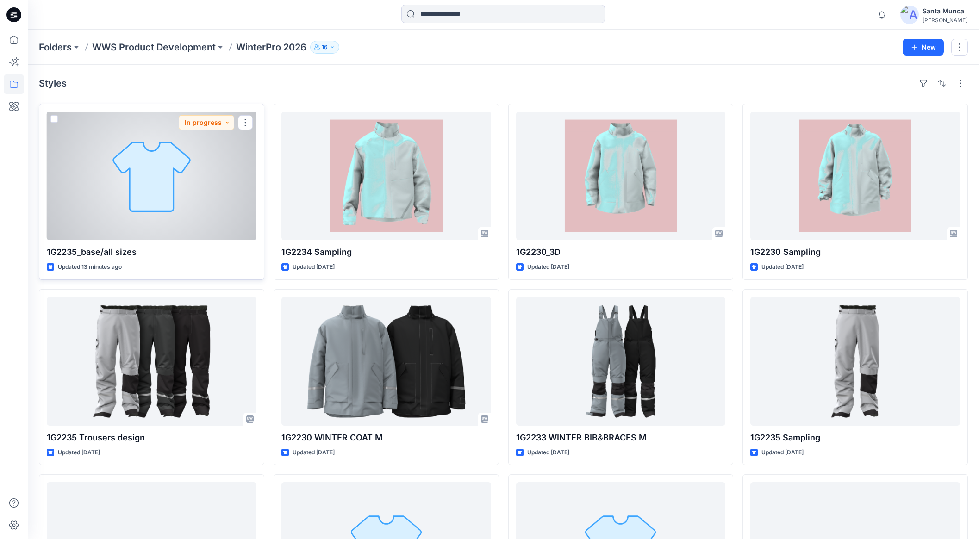
click at [114, 252] on p "1G2235_base/all sizes" at bounding box center [152, 252] width 210 height 13
click at [184, 201] on div at bounding box center [152, 176] width 210 height 129
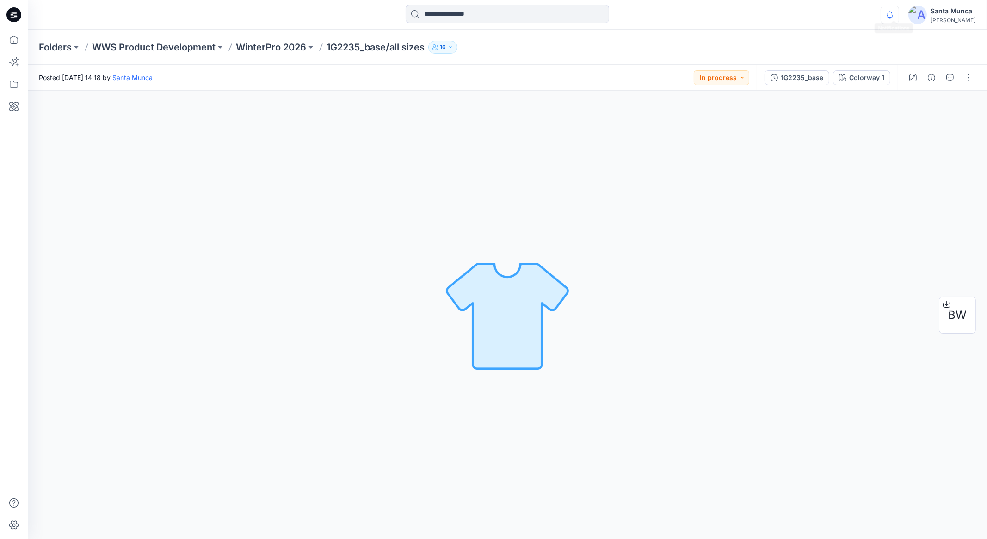
click at [892, 15] on icon "button" at bounding box center [890, 15] width 18 height 19
